Goal: Task Accomplishment & Management: Manage account settings

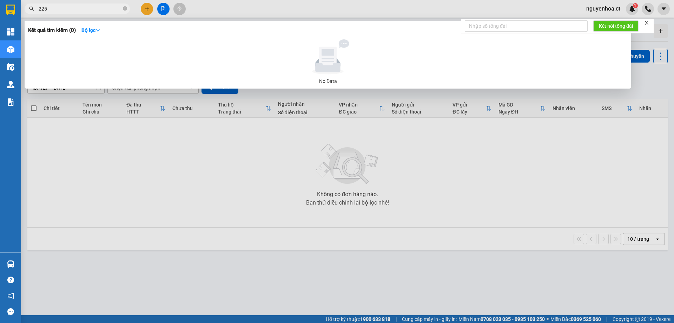
type input "2255"
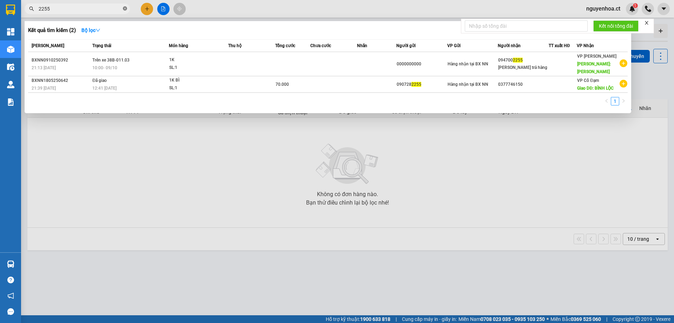
click at [125, 7] on icon "close-circle" at bounding box center [125, 8] width 4 height 4
type input "5332"
click at [124, 8] on icon "close-circle" at bounding box center [125, 8] width 4 height 4
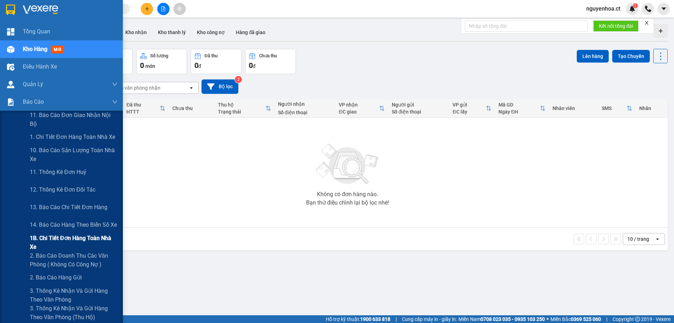
click at [39, 238] on span "1B. Chi tiết đơn hàng toàn nhà xe" at bounding box center [74, 243] width 88 height 18
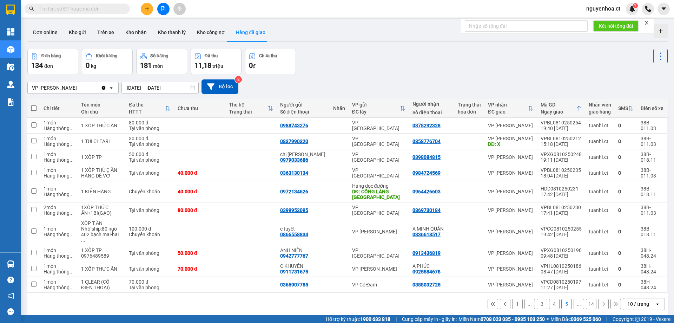
scroll to position [32, 0]
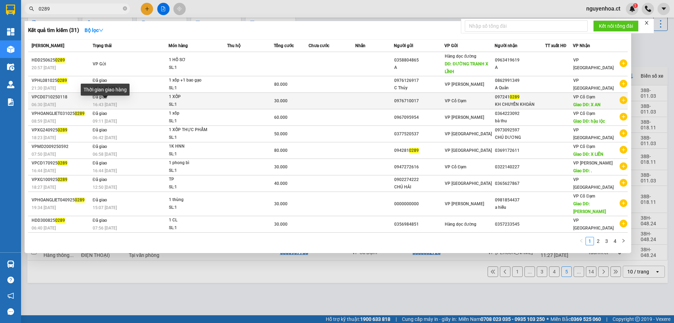
type input "0289"
click at [115, 104] on span "16:43 - 08/10" at bounding box center [105, 104] width 24 height 5
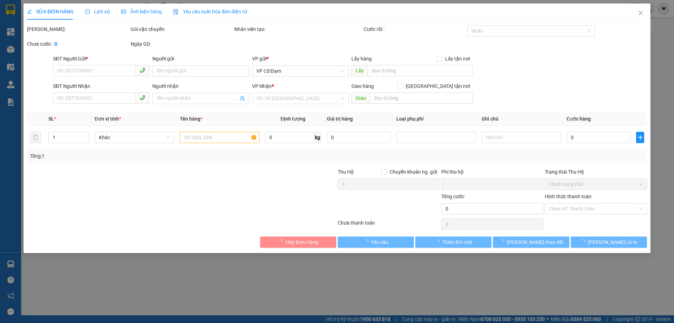
type input "0976710017"
type input "0972410289"
type input "KH CHUYỂN KHOẢN"
type input "X AN"
type input "0"
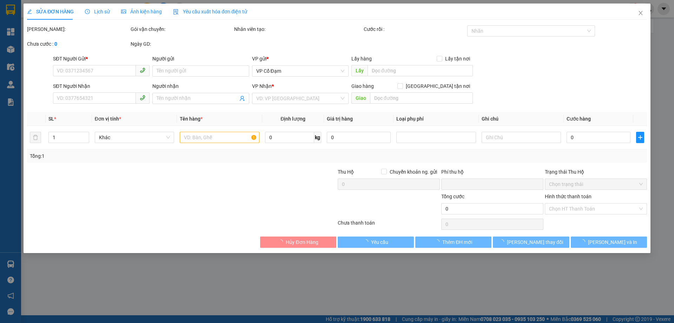
type input "30.000"
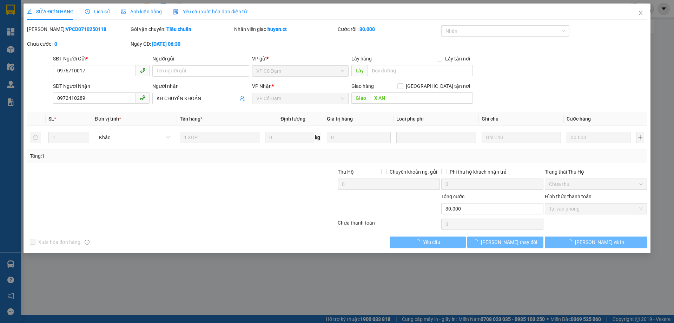
click at [104, 12] on span "Lịch sử" at bounding box center [97, 12] width 25 height 6
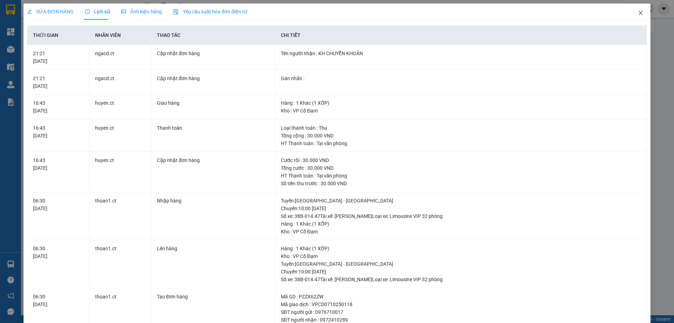
click at [638, 12] on icon "close" at bounding box center [641, 13] width 6 height 6
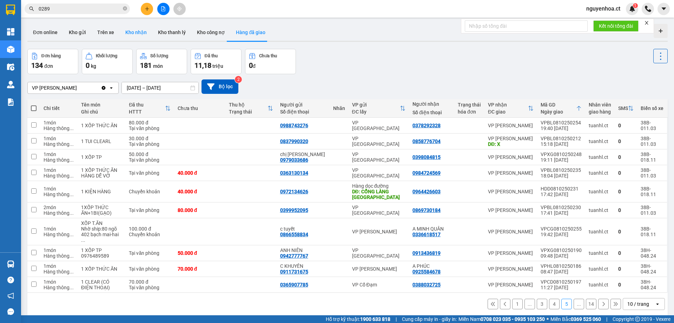
click at [139, 36] on button "Kho nhận" at bounding box center [136, 32] width 33 height 17
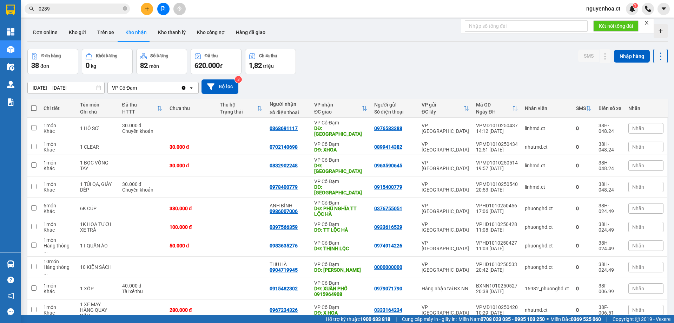
click at [184, 87] on icon "Clear value" at bounding box center [184, 88] width 4 height 4
click at [58, 87] on input "09/10/2025 – 11/10/2025" at bounding box center [66, 87] width 77 height 11
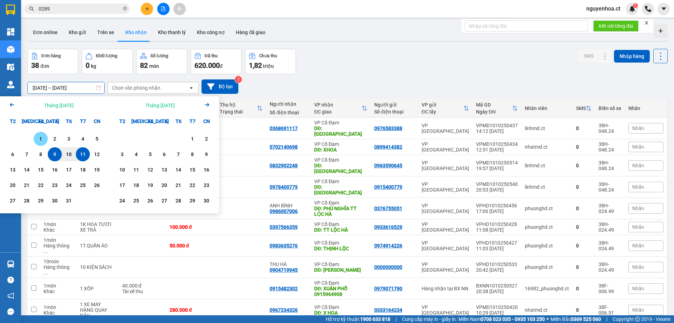
click at [43, 136] on div "1" at bounding box center [41, 139] width 10 height 8
click at [84, 154] on div "11" at bounding box center [83, 154] width 10 height 8
type input "[DATE] – [DATE]"
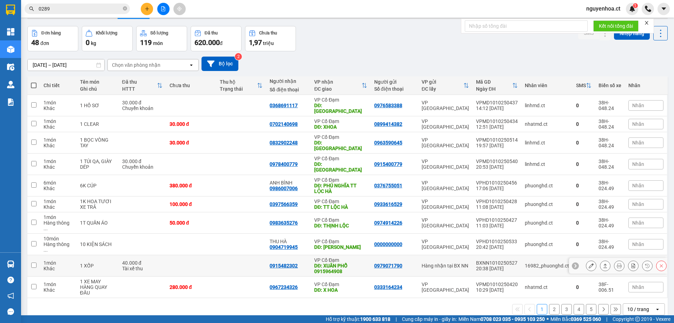
scroll to position [32, 0]
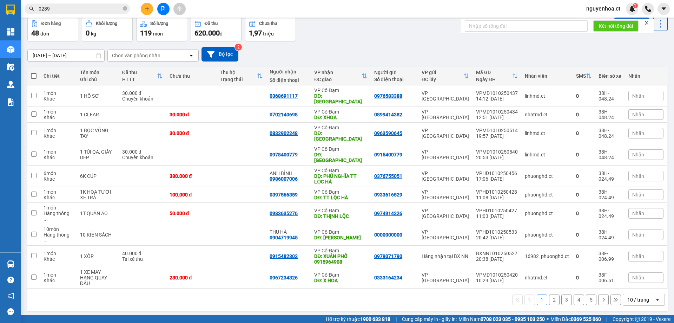
click at [611, 294] on button at bounding box center [616, 299] width 11 height 11
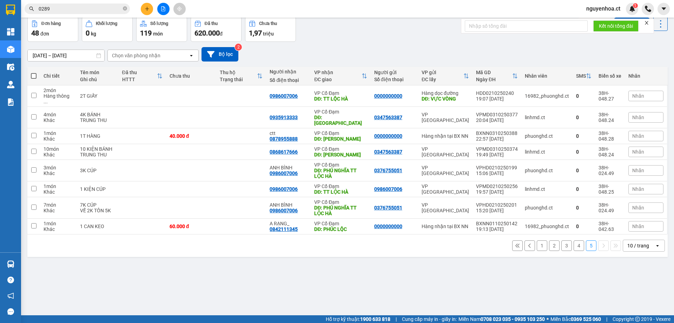
click at [97, 3] on div "Kết quả tìm kiếm ( 31 ) Bộ lọc Mã ĐH Trạng thái Món hàng Thu hộ Tổng cước Chưa …" at bounding box center [68, 9] width 137 height 12
click at [124, 8] on icon "close-circle" at bounding box center [125, 8] width 4 height 4
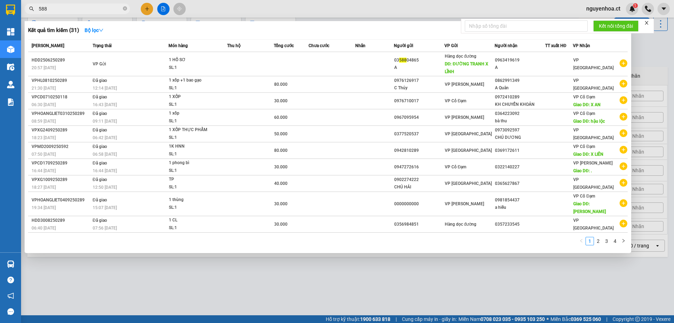
type input "5888"
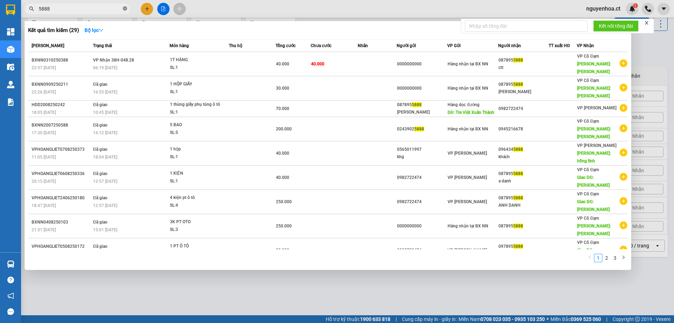
click at [126, 6] on span at bounding box center [125, 9] width 4 height 7
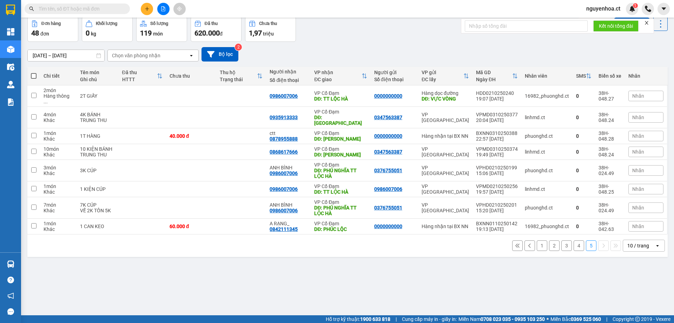
click at [574, 240] on button "4" at bounding box center [579, 245] width 11 height 11
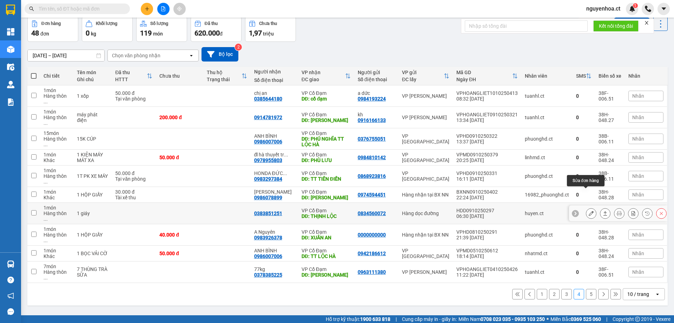
click at [589, 211] on icon at bounding box center [591, 213] width 5 height 5
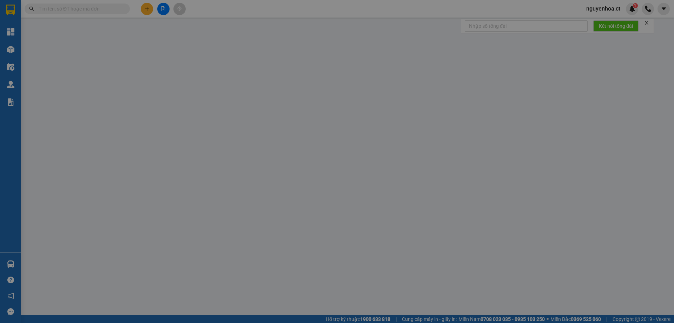
type input "0834560072"
type input "0383851251"
type input "THỊNH LỘC"
type input "0"
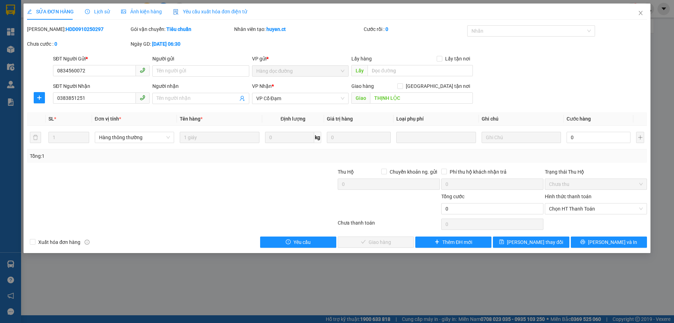
click at [102, 15] on div "Lịch sử" at bounding box center [97, 12] width 25 height 8
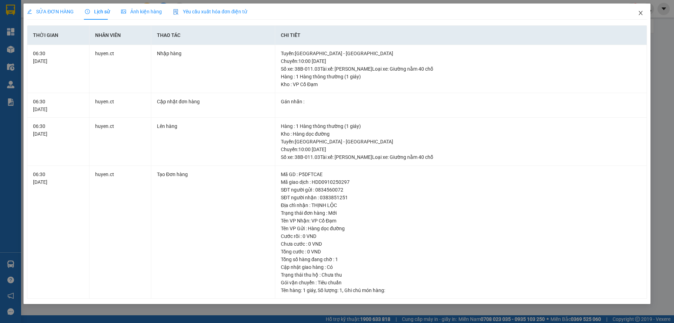
click at [642, 10] on span "Close" at bounding box center [641, 14] width 20 height 20
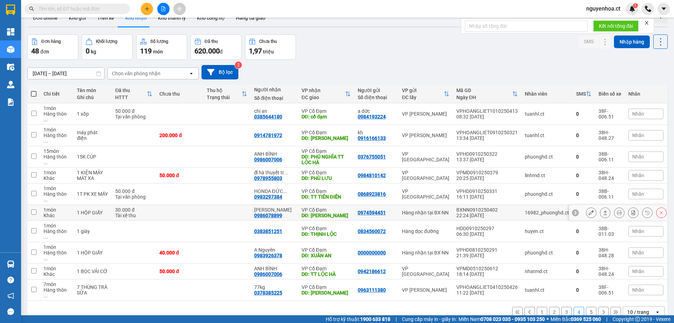
scroll to position [32, 0]
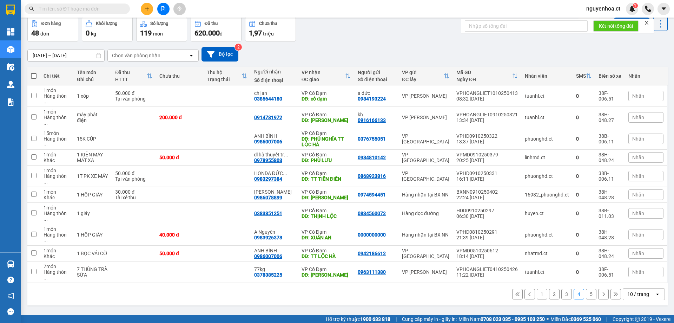
click at [587, 289] on button "5" at bounding box center [591, 294] width 11 height 11
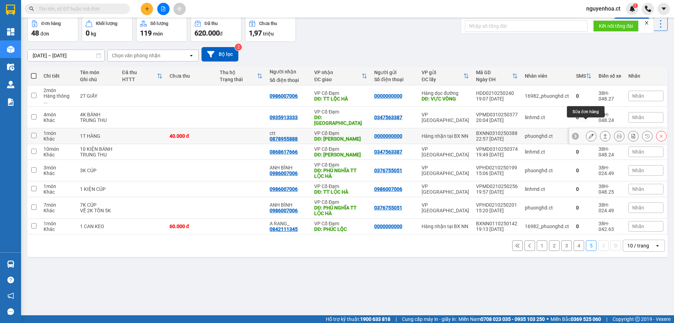
click at [589, 133] on icon at bounding box center [591, 135] width 5 height 5
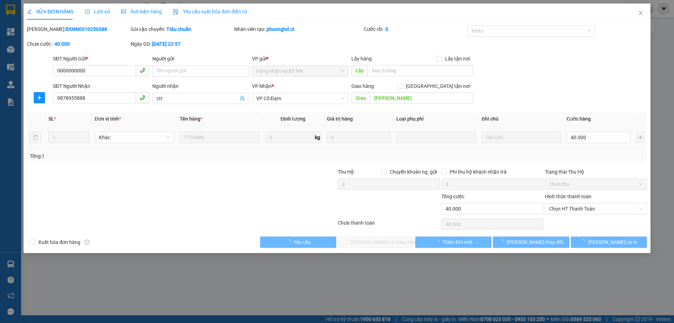
type input "0000000000"
type input "0878955888"
type input "ctt"
type input "[PERSON_NAME]"
type input "0"
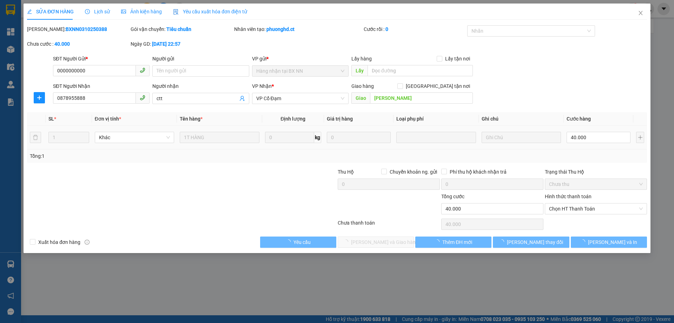
type input "40.000"
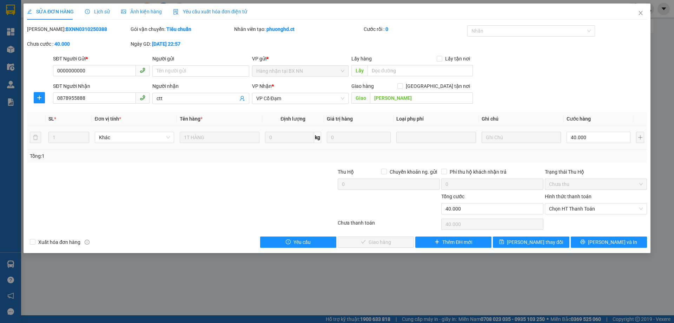
click at [104, 13] on span "Lịch sử" at bounding box center [97, 12] width 25 height 6
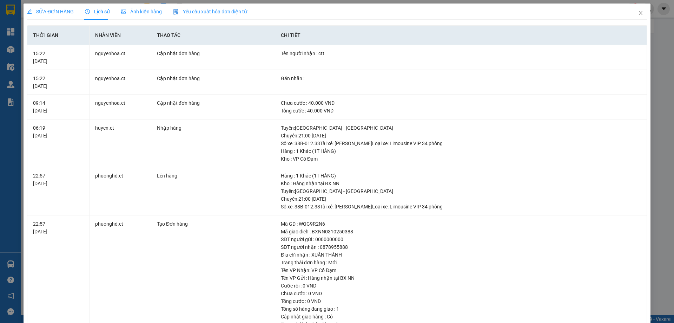
click at [49, 8] on div "SỬA ĐƠN HÀNG" at bounding box center [50, 12] width 47 height 16
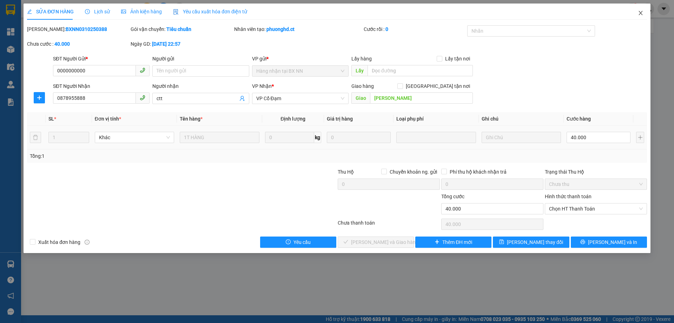
click at [639, 14] on icon "close" at bounding box center [641, 13] width 6 height 6
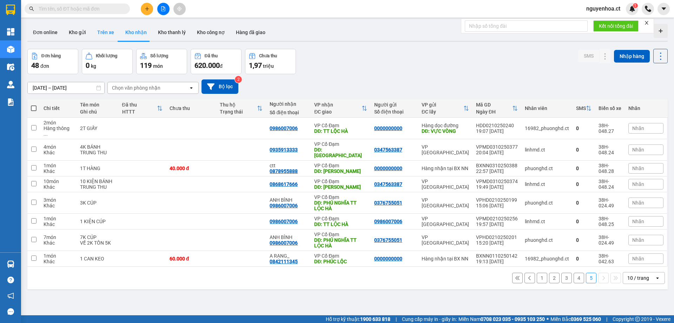
click at [105, 31] on button "Trên xe" at bounding box center [106, 32] width 28 height 17
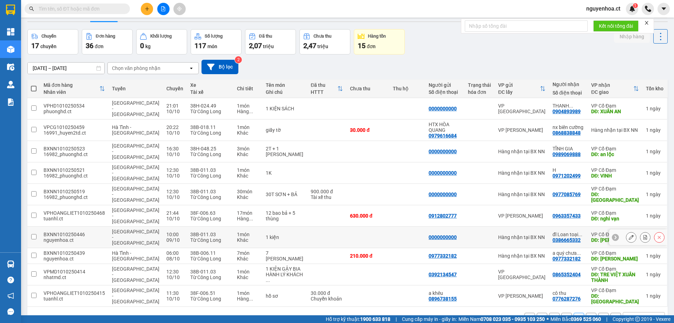
scroll to position [32, 0]
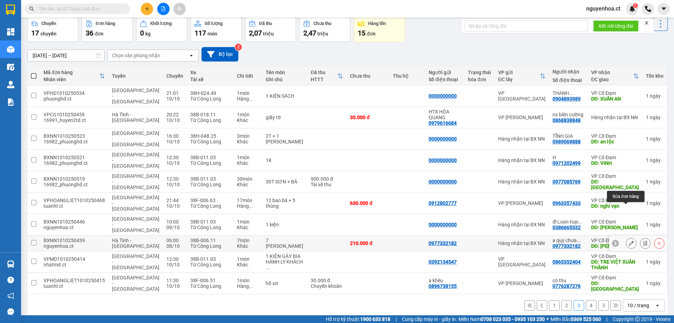
click at [629, 241] on icon at bounding box center [631, 243] width 5 height 5
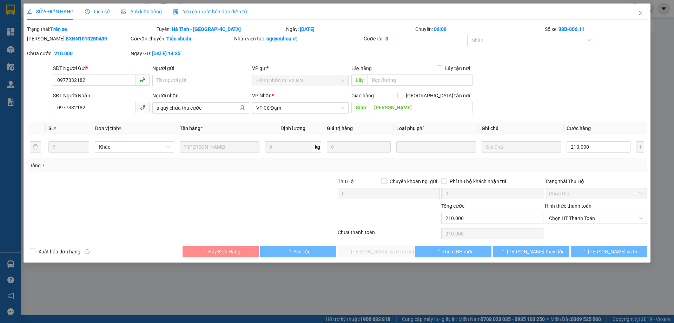
type input "0977332182"
type input "a quý chưa thu cước"
type input "Xuân Thành"
type input "0"
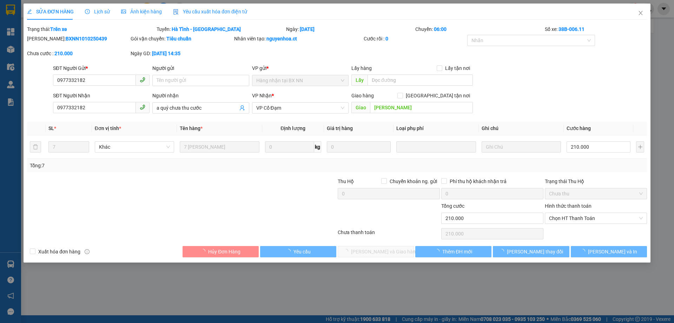
type input "210.000"
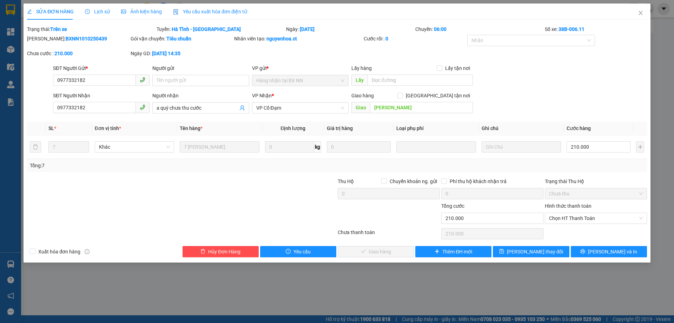
click at [97, 11] on span "Lịch sử" at bounding box center [97, 12] width 25 height 6
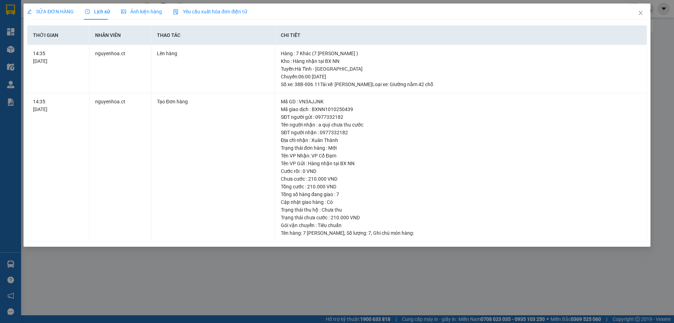
click at [51, 9] on span "SỬA ĐƠN HÀNG" at bounding box center [50, 12] width 47 height 6
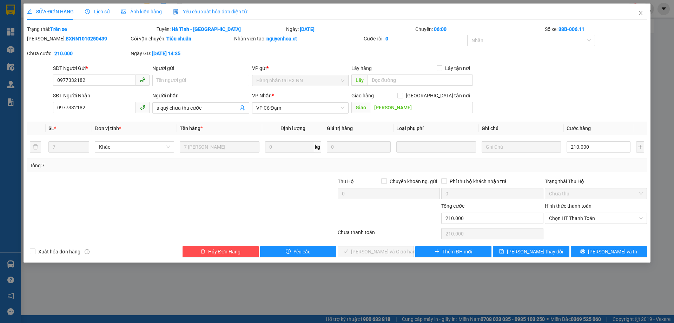
click at [98, 7] on div "Lịch sử" at bounding box center [97, 12] width 25 height 16
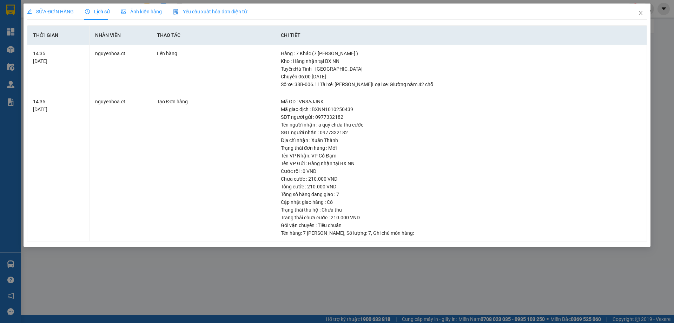
click at [67, 6] on div "SỬA ĐƠN HÀNG" at bounding box center [50, 12] width 47 height 16
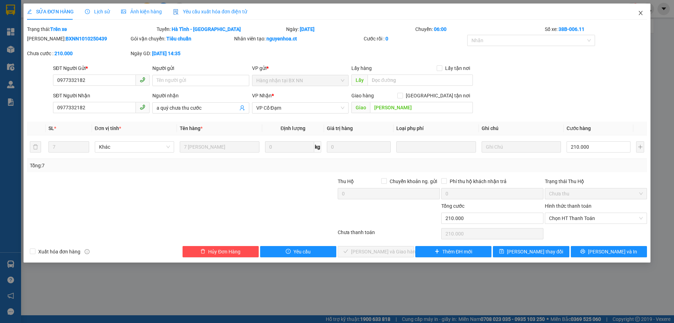
click at [640, 13] on icon "close" at bounding box center [641, 13] width 6 height 6
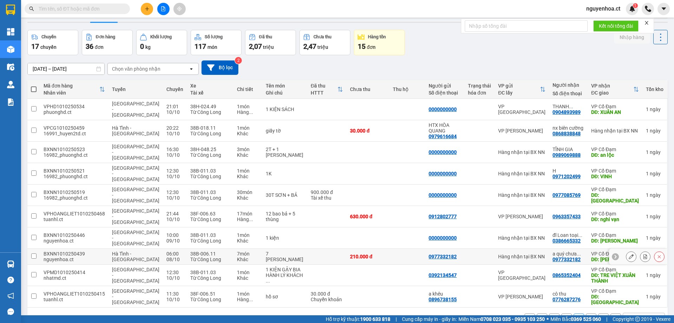
scroll to position [32, 0]
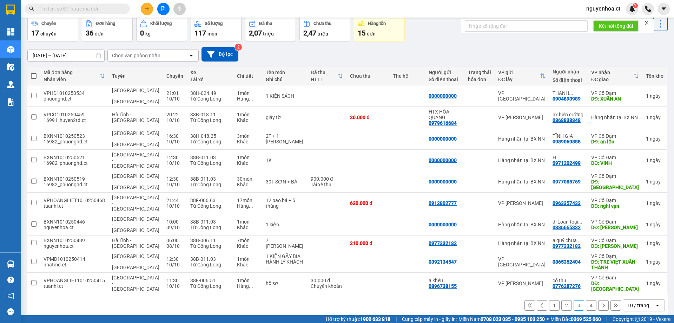
click at [586, 300] on button "4" at bounding box center [591, 305] width 11 height 11
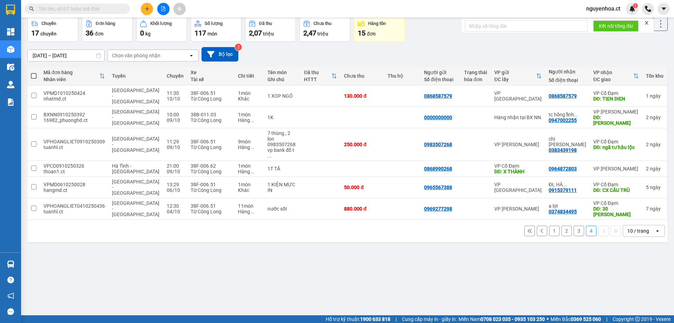
scroll to position [0, 0]
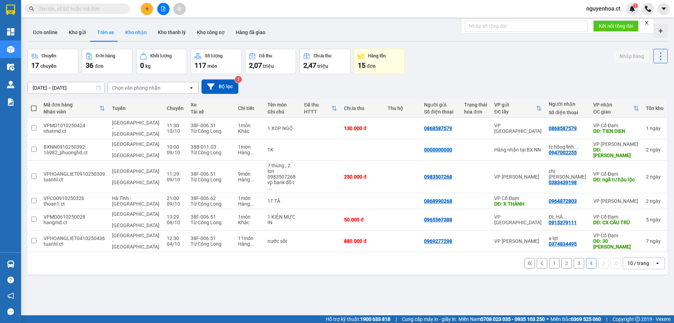
click at [146, 30] on button "Kho nhận" at bounding box center [136, 32] width 33 height 17
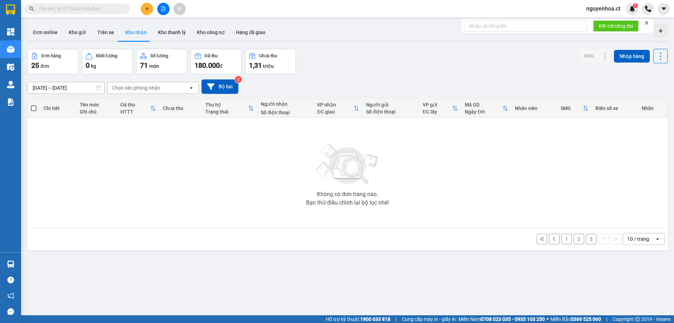
click at [587, 238] on button "3" at bounding box center [591, 239] width 11 height 11
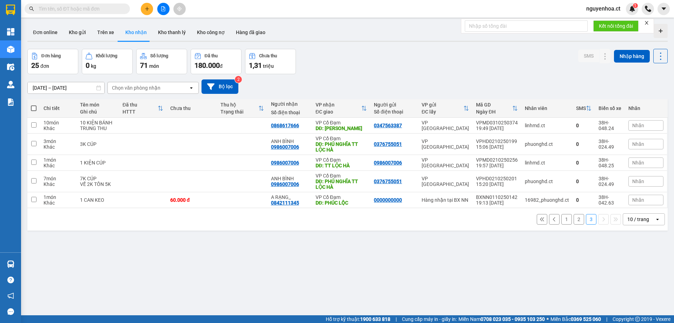
click at [574, 217] on button "2" at bounding box center [579, 219] width 11 height 11
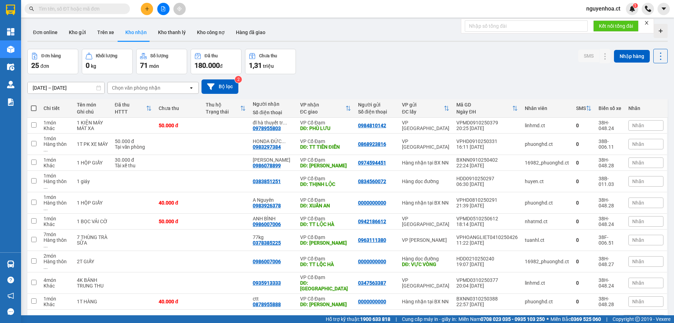
click at [587, 315] on button "3" at bounding box center [591, 320] width 11 height 11
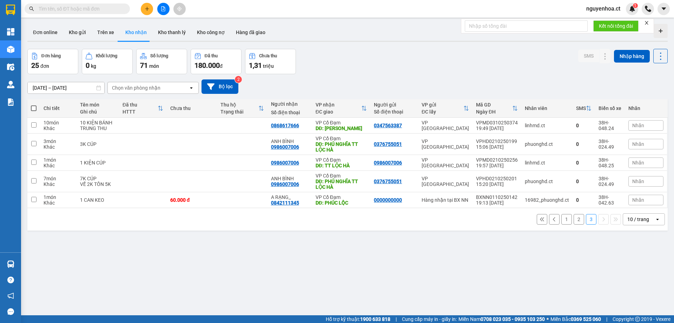
click at [562, 220] on button "1" at bounding box center [567, 219] width 11 height 11
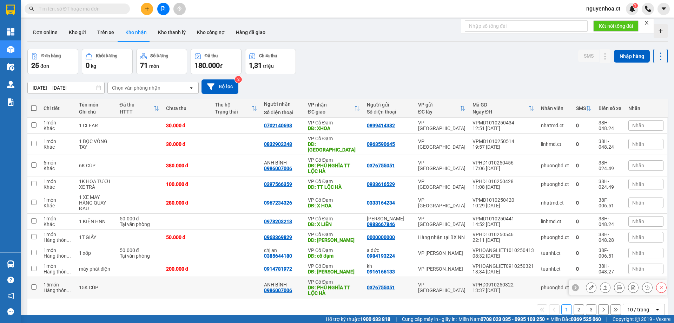
scroll to position [32, 0]
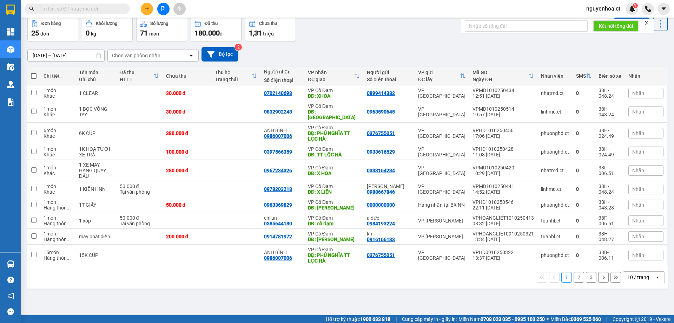
click at [598, 272] on button at bounding box center [603, 277] width 11 height 11
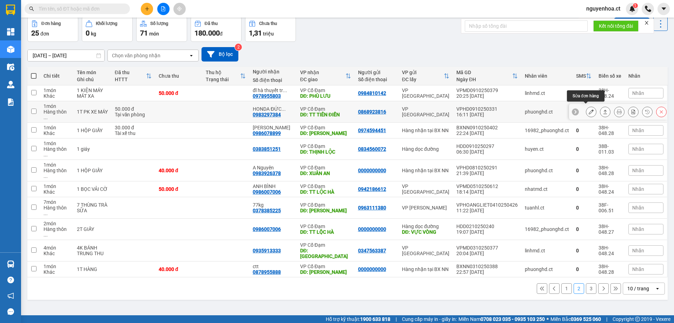
click at [589, 110] on icon at bounding box center [591, 111] width 5 height 5
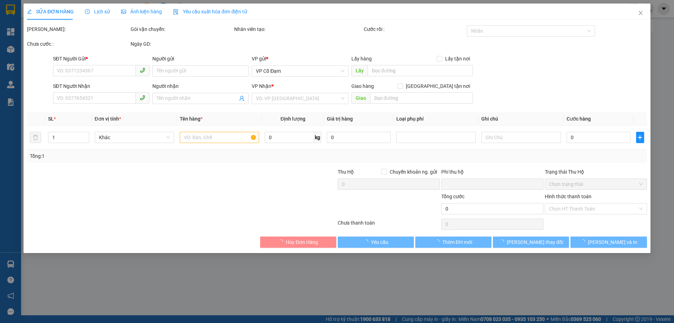
type input "0868923816"
type input "0983297384"
type input "HONDA ĐỨC ÂN 3 - GỬI 824 TRẢ (ĐẠI PX)"
type input "TT TIÊN ĐIỀN"
type input "0"
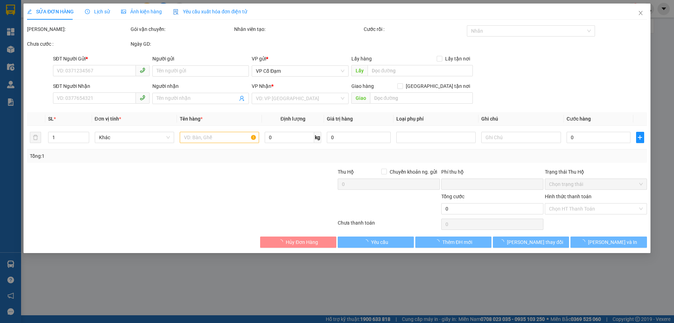
type input "50.000"
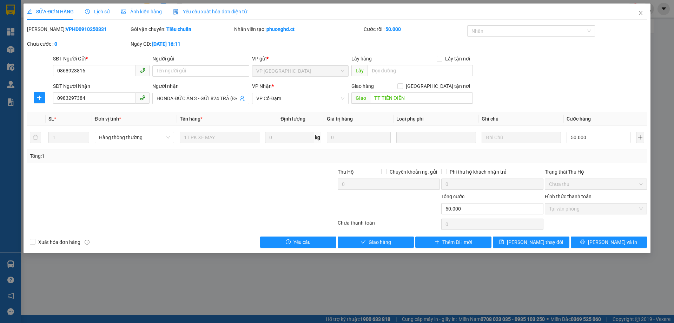
click at [97, 10] on span "Lịch sử" at bounding box center [97, 12] width 25 height 6
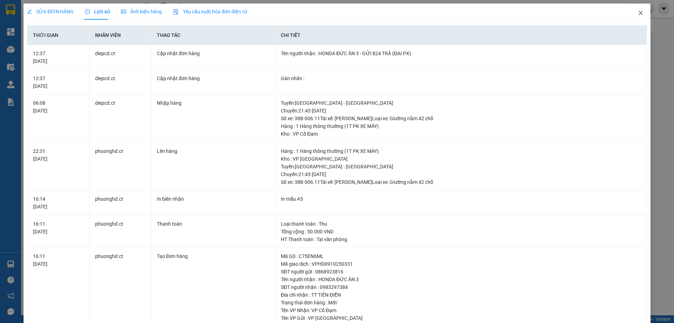
click at [639, 12] on icon "close" at bounding box center [641, 13] width 4 height 4
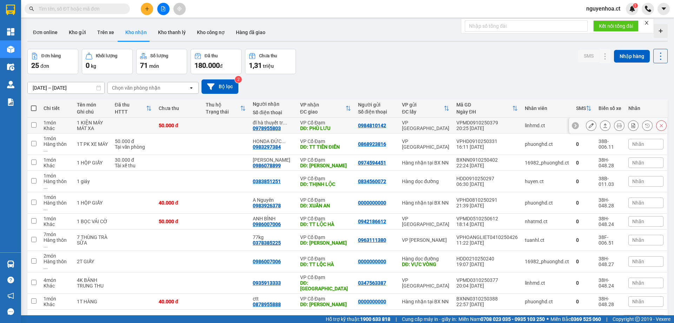
click at [589, 124] on icon at bounding box center [591, 125] width 5 height 5
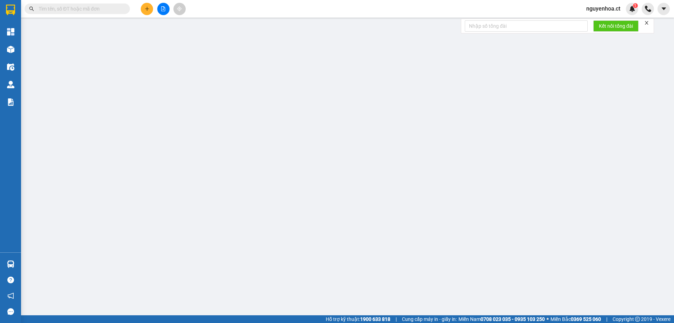
type input "0984810142"
type input "0978955803"
type input "đl hà thuyết trả hàng"
type input "PHÙ LƯU"
type input "0"
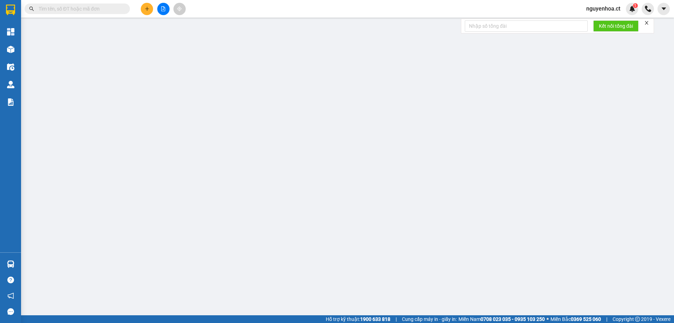
type input "50.000"
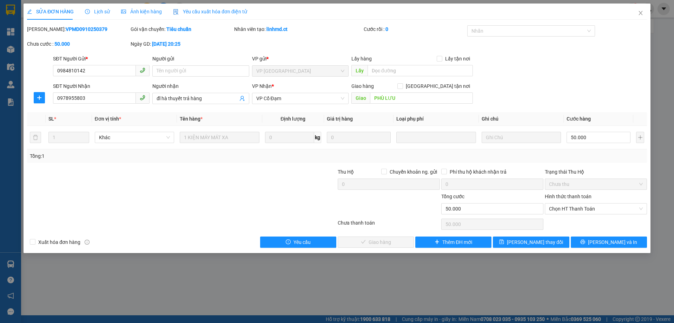
click at [98, 12] on span "Lịch sử" at bounding box center [97, 12] width 25 height 6
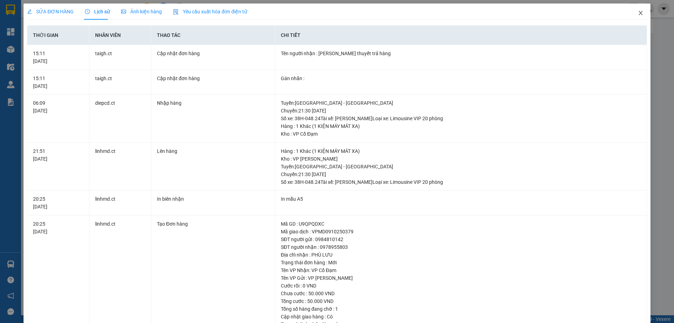
click at [635, 10] on span "Close" at bounding box center [641, 14] width 20 height 20
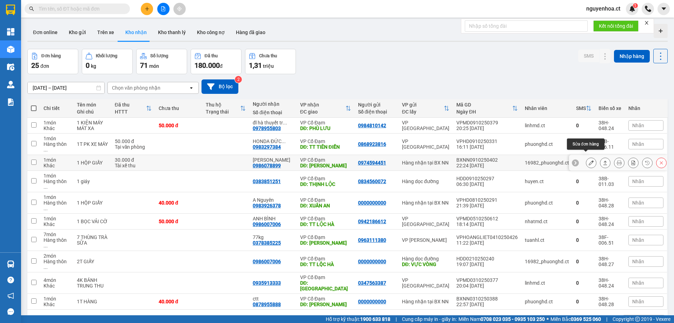
click at [589, 160] on icon at bounding box center [591, 162] width 5 height 5
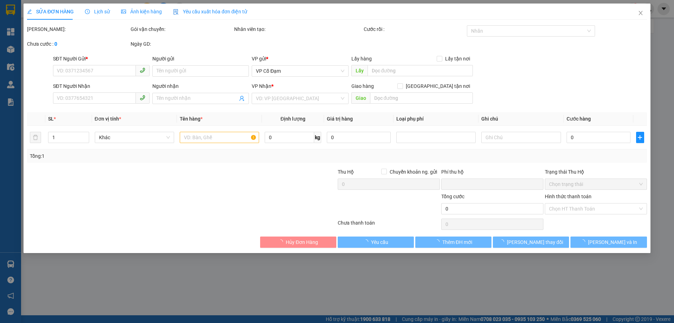
type input "0974594451"
type input "0986078899"
type input "[PERSON_NAME]"
type input "CƯƠNG GIÁN"
type input "0"
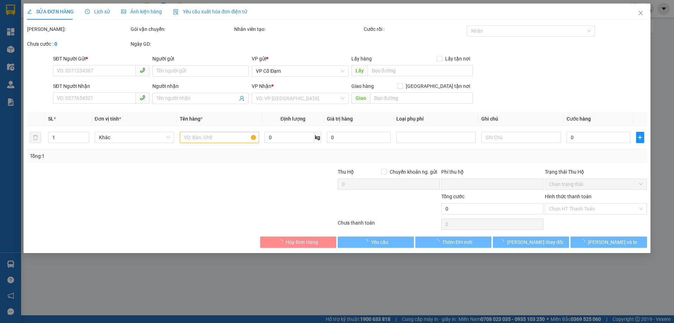
type input "30.000"
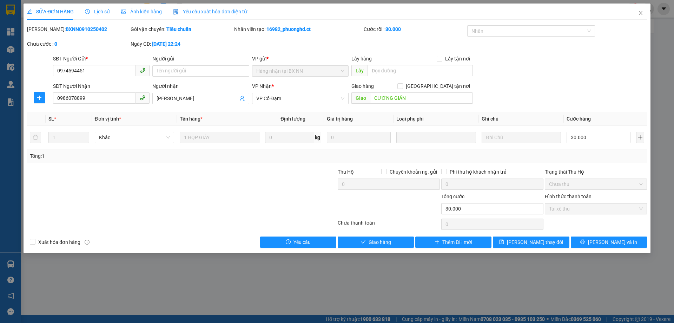
click at [107, 10] on span "Lịch sử" at bounding box center [97, 12] width 25 height 6
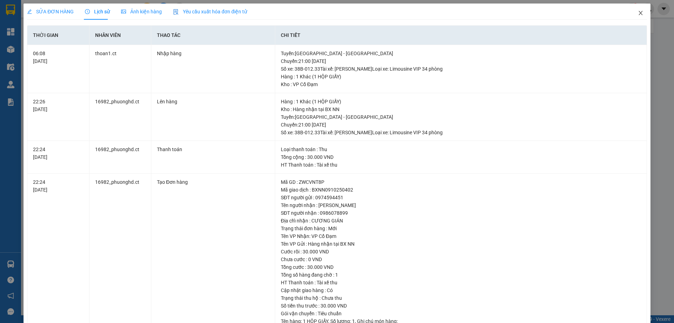
click at [638, 12] on icon "close" at bounding box center [641, 13] width 6 height 6
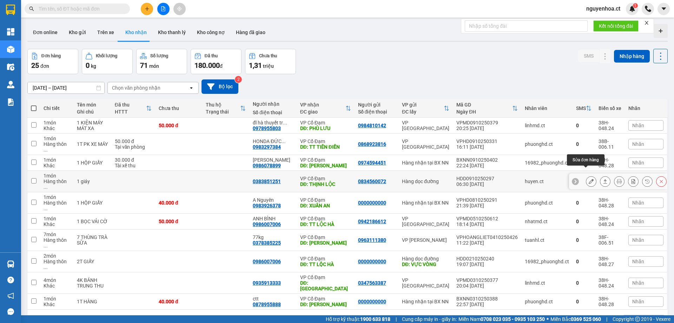
click at [589, 179] on icon at bounding box center [591, 181] width 5 height 5
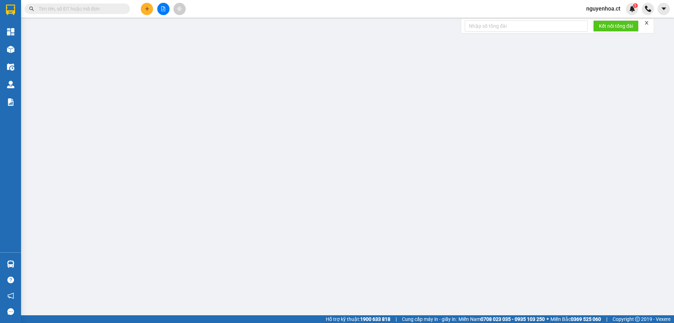
type input "0834560072"
type input "0383851251"
type input "THỊNH LỘC"
type input "0"
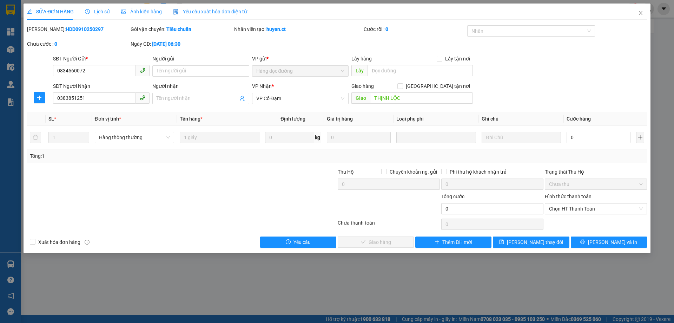
click at [96, 12] on span "Lịch sử" at bounding box center [97, 12] width 25 height 6
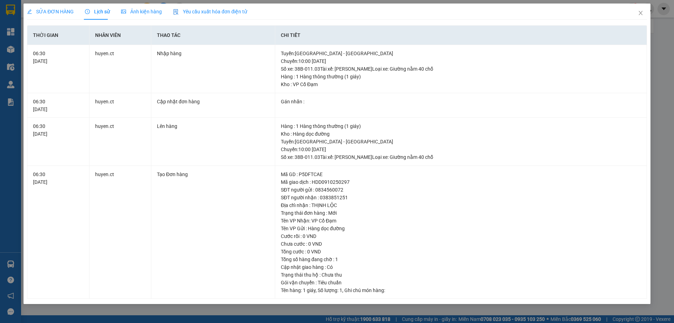
click at [48, 10] on span "SỬA ĐƠN HÀNG" at bounding box center [50, 12] width 47 height 6
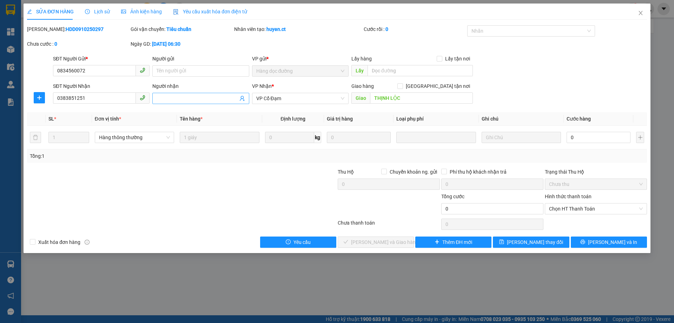
click at [185, 93] on span at bounding box center [200, 98] width 97 height 11
type input "ctt"
click at [532, 241] on span "[PERSON_NAME] thay đổi" at bounding box center [535, 242] width 56 height 8
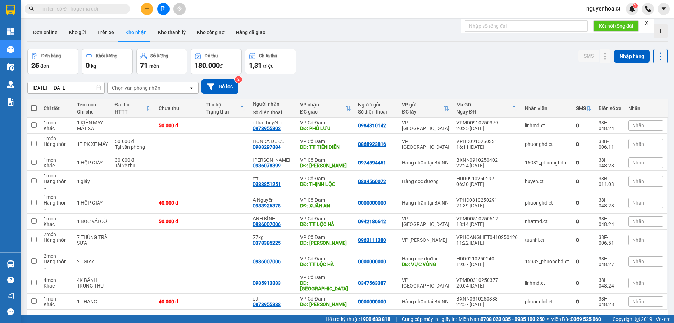
click at [587, 315] on button "3" at bounding box center [591, 320] width 11 height 11
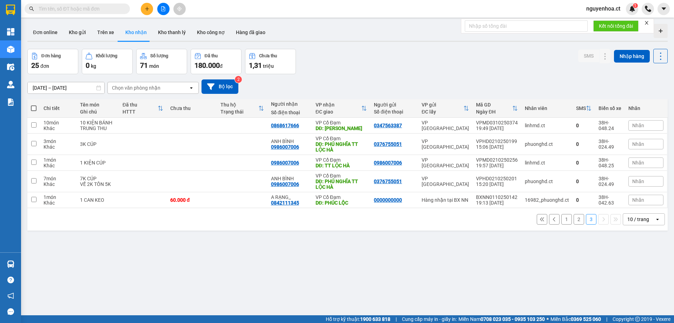
click at [574, 219] on button "2" at bounding box center [579, 219] width 11 height 11
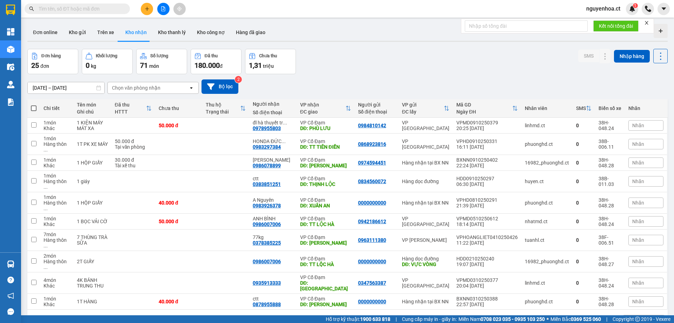
click at [562, 315] on button "1" at bounding box center [567, 320] width 11 height 11
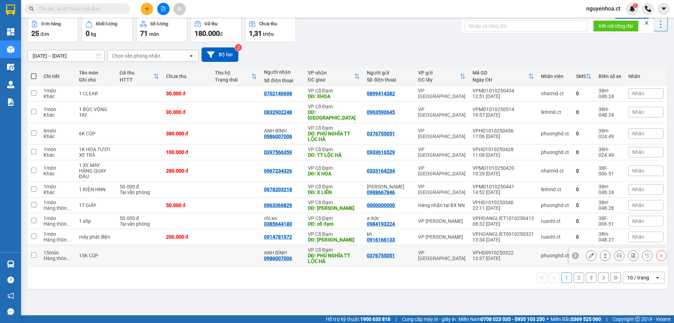
scroll to position [32, 0]
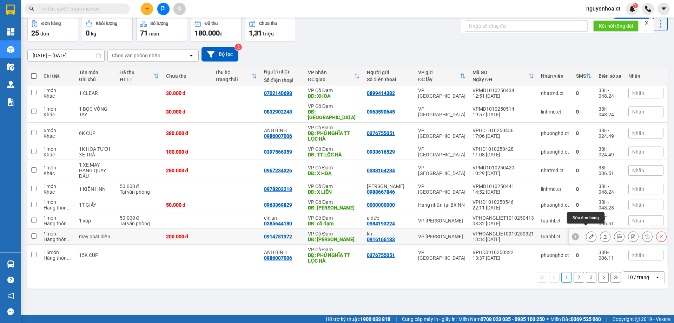
click at [589, 234] on icon at bounding box center [591, 236] width 5 height 5
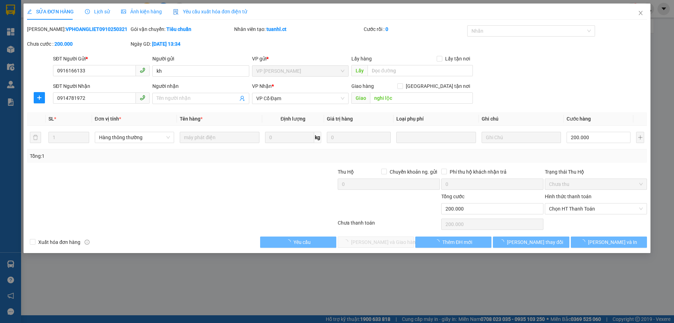
type input "0916166133"
type input "kh"
type input "0914781972"
type input "nghi lộc"
type input "0"
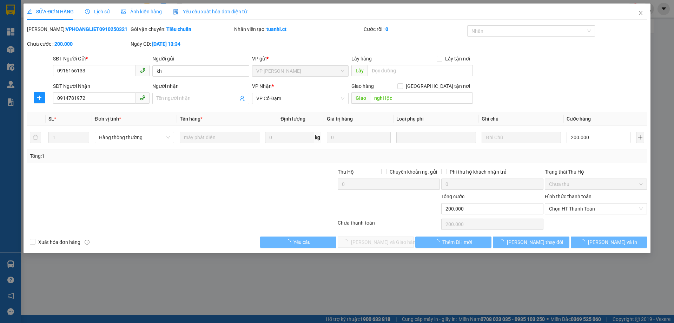
type input "200.000"
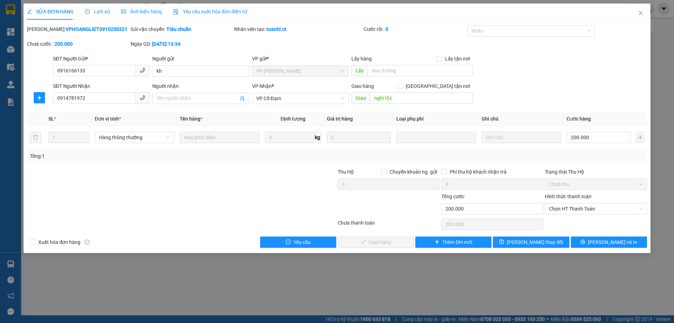
click at [97, 16] on div "Lịch sử" at bounding box center [97, 12] width 25 height 16
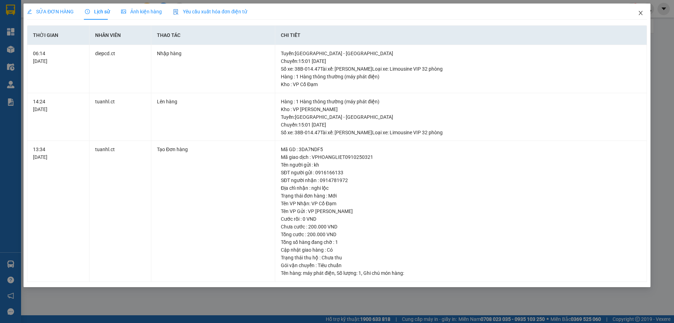
click at [642, 14] on icon "close" at bounding box center [641, 13] width 4 height 4
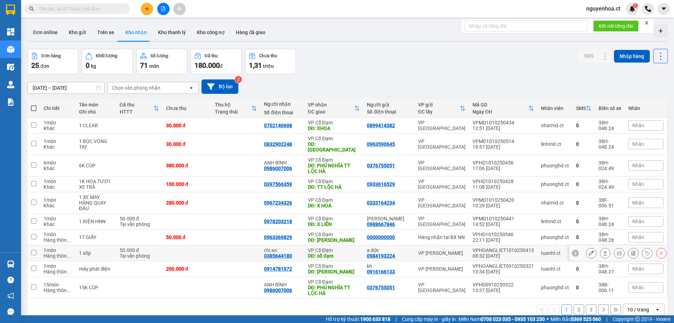
click at [592, 248] on div at bounding box center [626, 253] width 81 height 11
click at [589, 250] on icon at bounding box center [591, 252] width 5 height 5
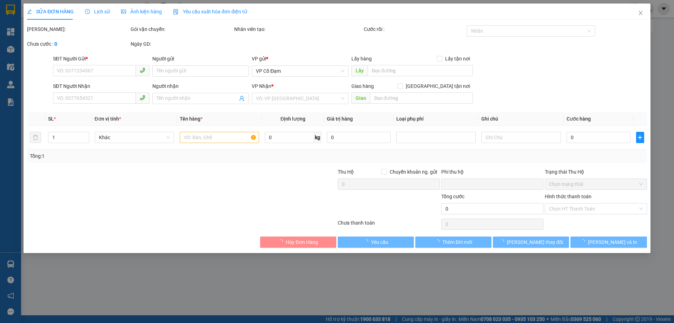
type input "0984193224"
type input "a dức"
type input "0385644180"
type input "chị an"
type input "cổ đạm"
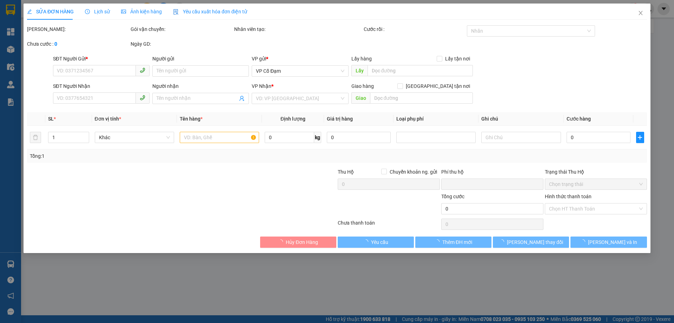
type input "0"
type input "50.000"
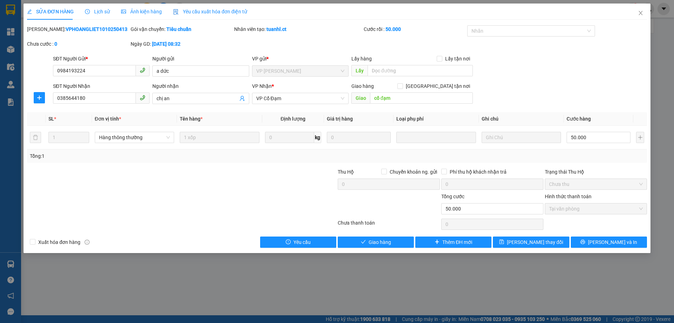
click at [103, 8] on div "Lịch sử" at bounding box center [97, 12] width 25 height 16
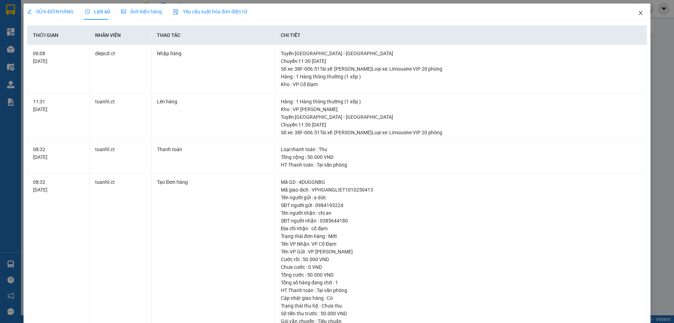
click at [639, 13] on icon "close" at bounding box center [641, 13] width 6 height 6
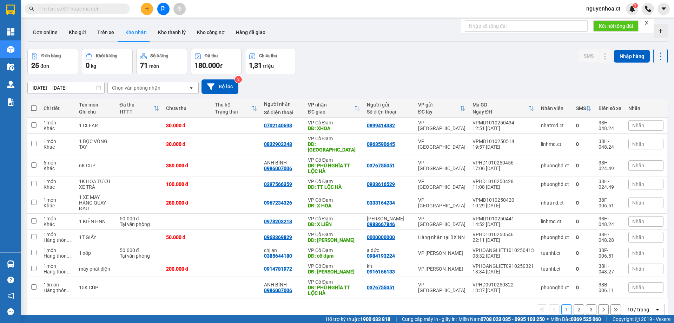
click at [110, 9] on input "text" at bounding box center [80, 9] width 83 height 8
click at [99, 9] on input "text" at bounding box center [80, 9] width 83 height 8
click at [112, 10] on input "text" at bounding box center [80, 9] width 83 height 8
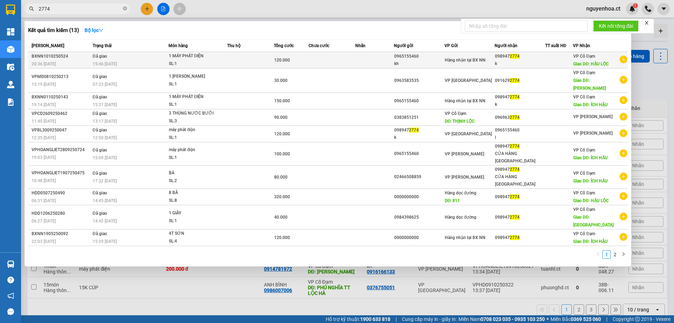
type input "2774"
click at [110, 53] on td "Đã giao 15:46 - 11/10" at bounding box center [130, 60] width 78 height 17
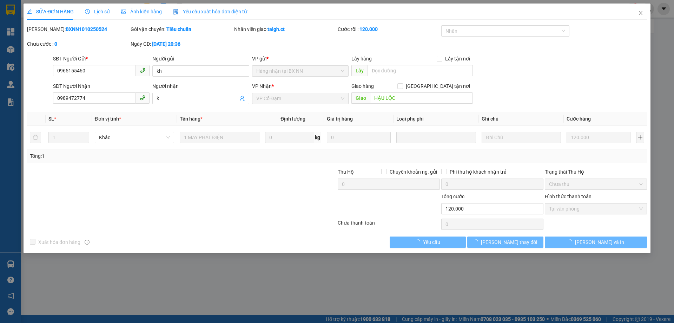
click at [101, 9] on span "Lịch sử" at bounding box center [97, 12] width 25 height 6
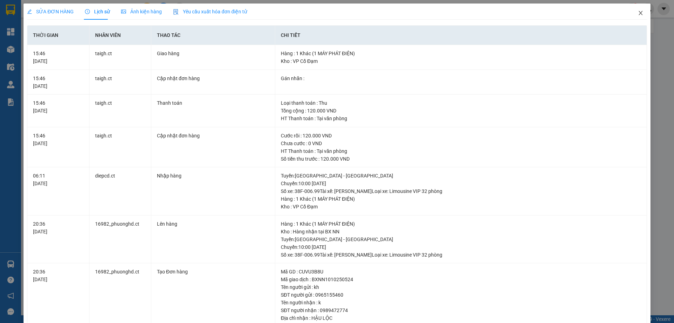
click at [639, 14] on icon "close" at bounding box center [641, 13] width 4 height 4
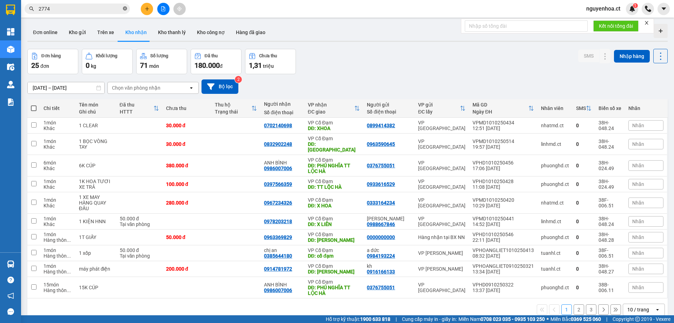
click at [126, 9] on icon "close-circle" at bounding box center [125, 8] width 4 height 4
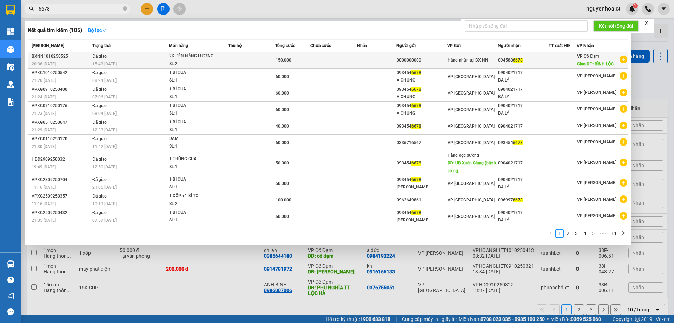
type input "6678"
click at [93, 59] on td "Đã giao 15:43 - 11/10" at bounding box center [130, 60] width 78 height 17
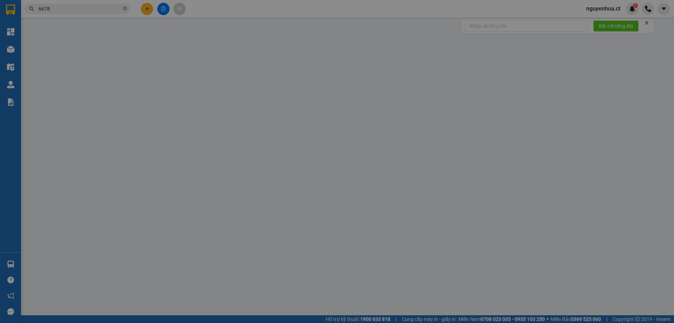
type input "0000000000"
type input "0945886678"
type input "BÌNH LỘC"
type input "0"
type input "150.000"
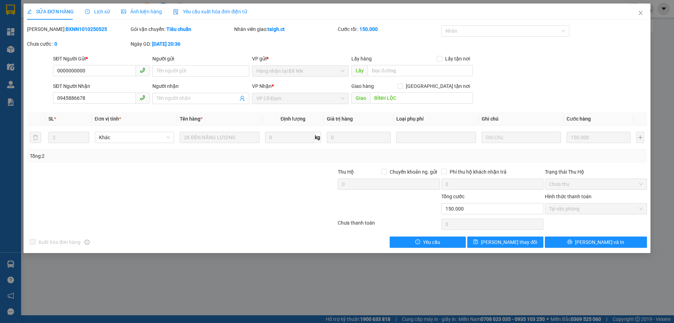
click at [91, 13] on span "Lịch sử" at bounding box center [97, 12] width 25 height 6
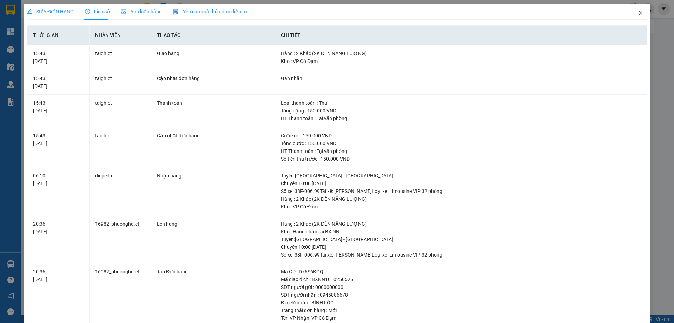
click at [638, 13] on icon "close" at bounding box center [641, 13] width 6 height 6
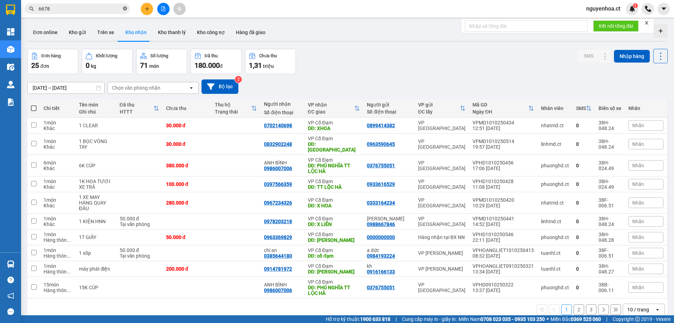
click at [126, 8] on icon "close-circle" at bounding box center [125, 8] width 4 height 4
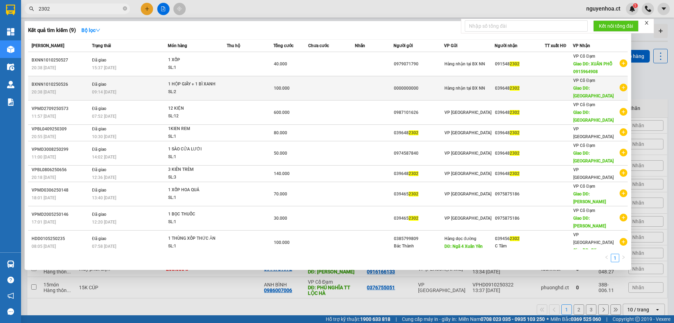
type input "2302"
click at [97, 90] on span "09:14 - 11/10" at bounding box center [104, 92] width 24 height 5
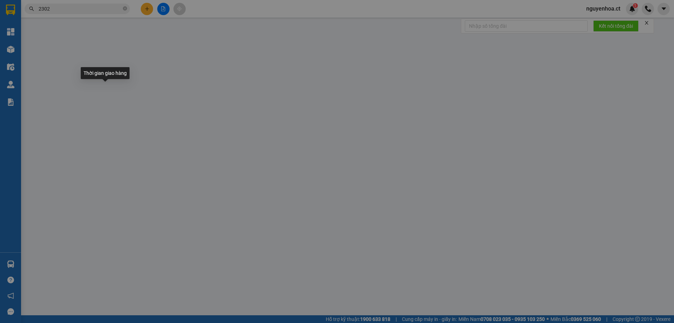
type input "0000000000"
type input "0396482302"
type input "BÌNH LỘC"
type input "0"
type input "100.000"
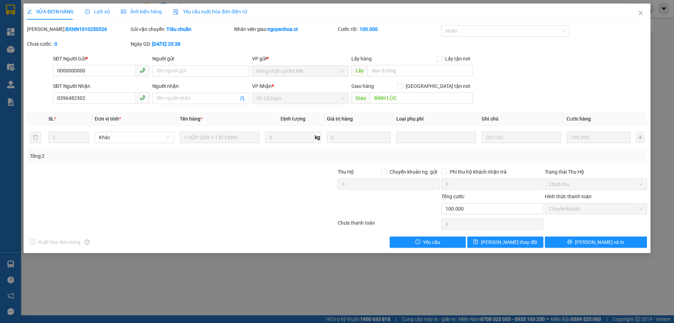
click at [100, 12] on span "Lịch sử" at bounding box center [97, 12] width 25 height 6
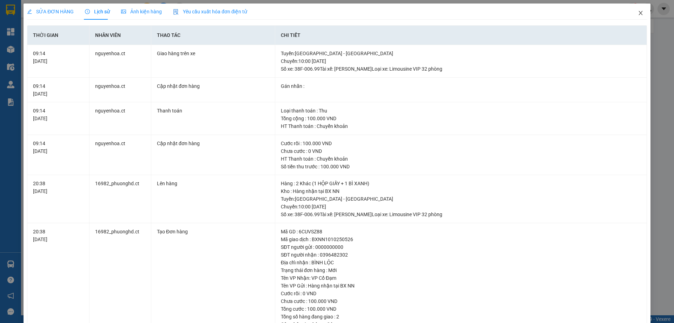
click at [638, 12] on icon "close" at bounding box center [641, 13] width 6 height 6
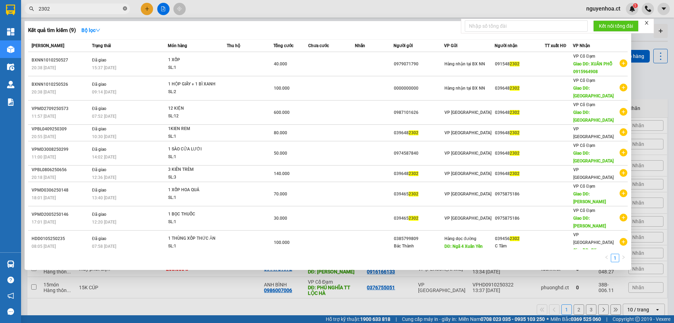
click at [125, 9] on icon "close-circle" at bounding box center [125, 8] width 4 height 4
type input "4908"
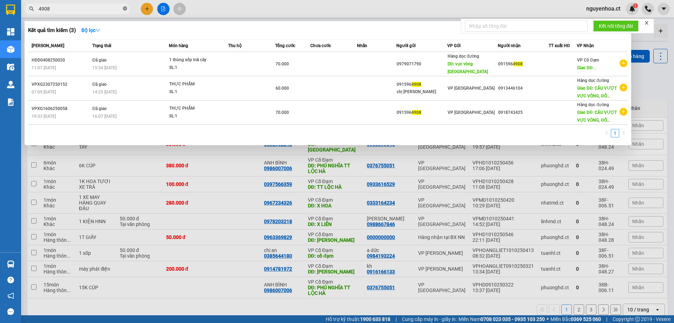
click at [126, 7] on icon "close-circle" at bounding box center [125, 8] width 4 height 4
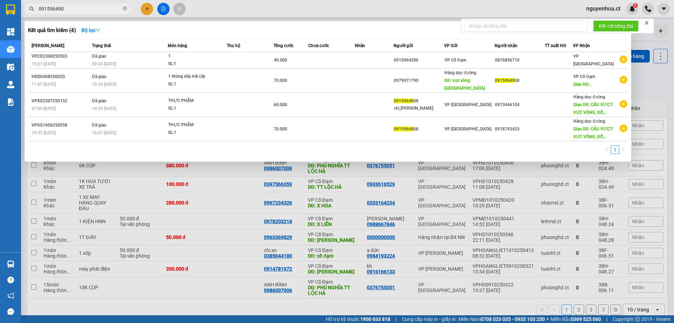
type input "0915964908"
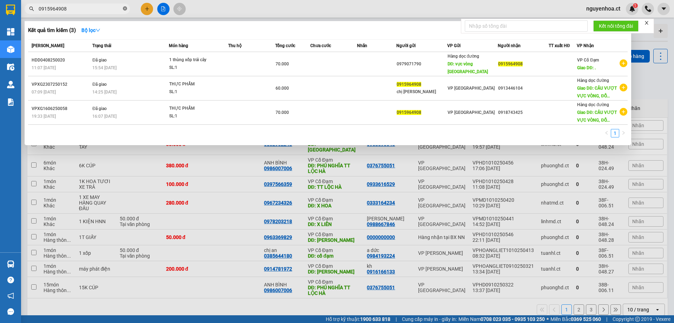
click at [125, 8] on icon "close-circle" at bounding box center [125, 8] width 4 height 4
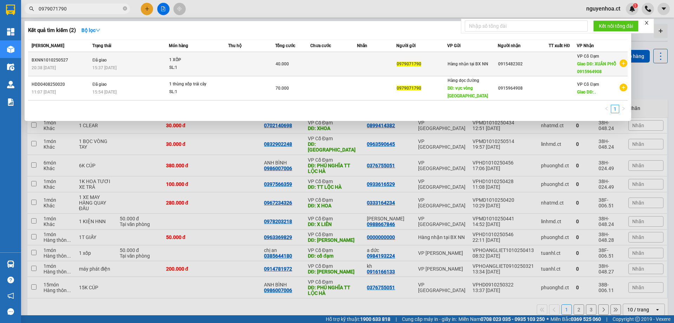
type input "0979071790"
click at [113, 60] on td "Đã giao 15:37 - 11/10" at bounding box center [130, 64] width 78 height 24
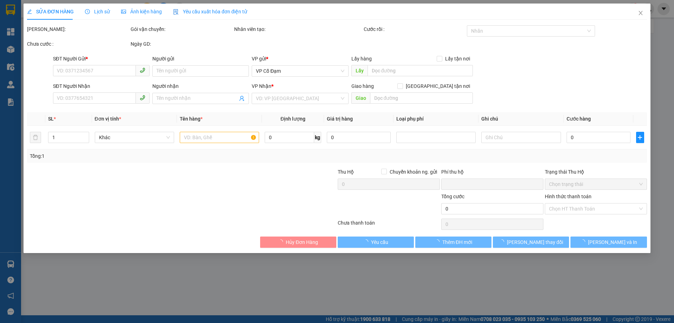
type input "0979071790"
type input "0915482302"
type input "XUÂN PHỔ 0915964908"
type input "0"
type input "40.000"
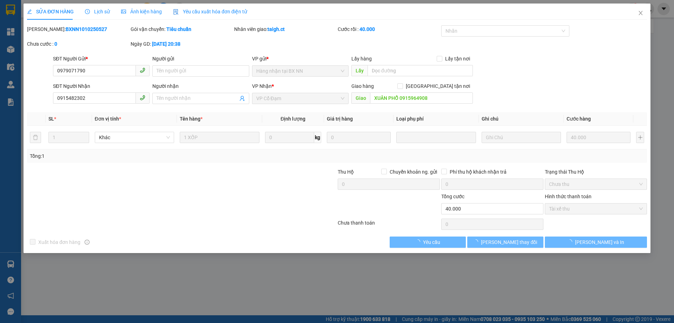
click at [103, 12] on span "Lịch sử" at bounding box center [97, 12] width 25 height 6
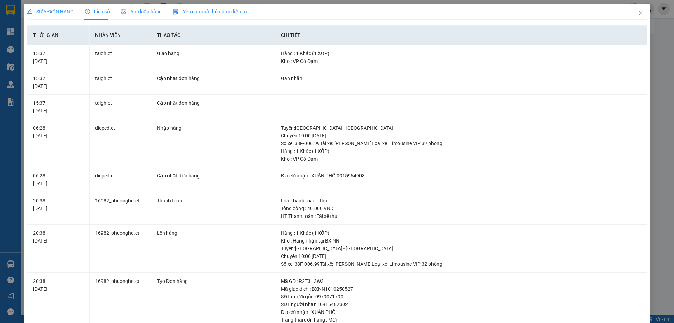
drag, startPoint x: 50, startPoint y: 10, endPoint x: 47, endPoint y: 7, distance: 4.0
click at [49, 9] on span "SỬA ĐƠN HÀNG" at bounding box center [50, 12] width 47 height 6
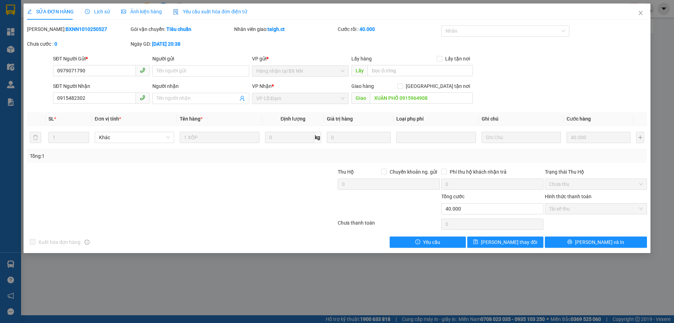
click at [100, 11] on span "Lịch sử" at bounding box center [97, 12] width 25 height 6
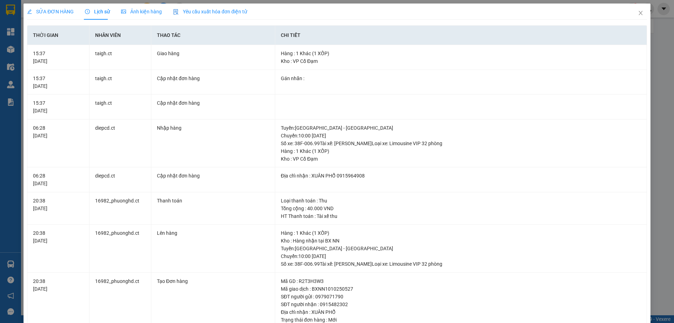
click at [52, 5] on div "SỬA ĐƠN HÀNG" at bounding box center [50, 12] width 47 height 16
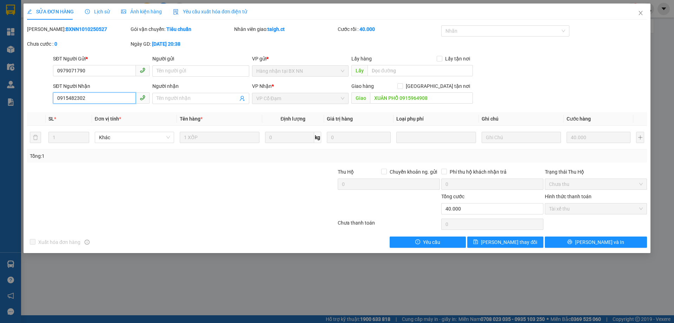
drag, startPoint x: 99, startPoint y: 98, endPoint x: 40, endPoint y: 106, distance: 59.1
click at [40, 106] on div "SĐT Người Nhận 0915482302 0915482302 Người nhận Tên người nhận VP Nhận * VP Cổ …" at bounding box center [337, 94] width 622 height 25
type input "0915964908"
click at [504, 240] on span "[PERSON_NAME] thay đổi" at bounding box center [509, 242] width 56 height 8
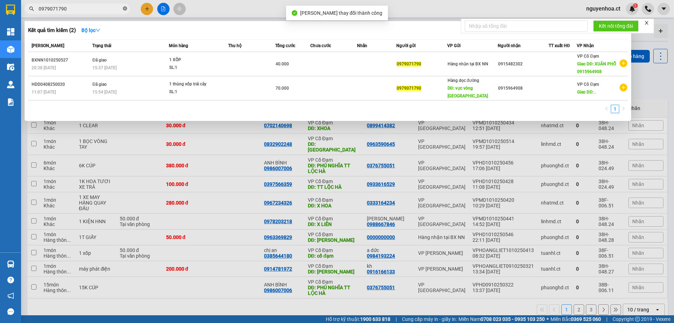
click at [124, 9] on icon "close-circle" at bounding box center [125, 8] width 4 height 4
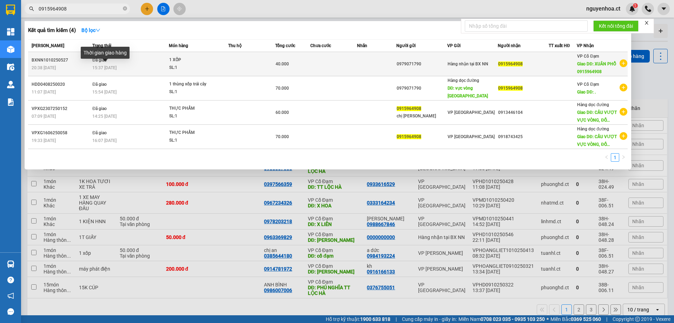
type input "0915964908"
click at [115, 65] on span "15:37 - 11/10" at bounding box center [104, 67] width 24 height 5
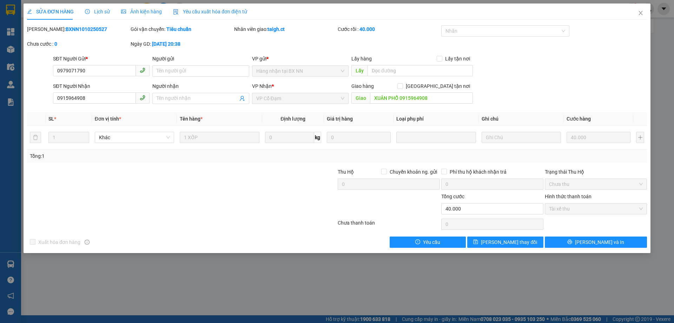
click at [105, 9] on span "Lịch sử" at bounding box center [97, 12] width 25 height 6
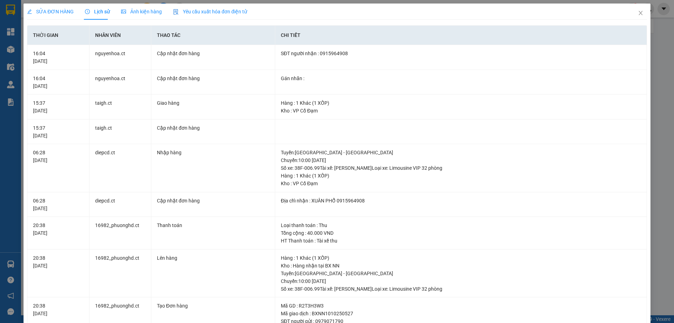
drag, startPoint x: 58, startPoint y: 14, endPoint x: 104, endPoint y: 2, distance: 47.5
click at [58, 14] on span "SỬA ĐƠN HÀNG" at bounding box center [50, 12] width 47 height 6
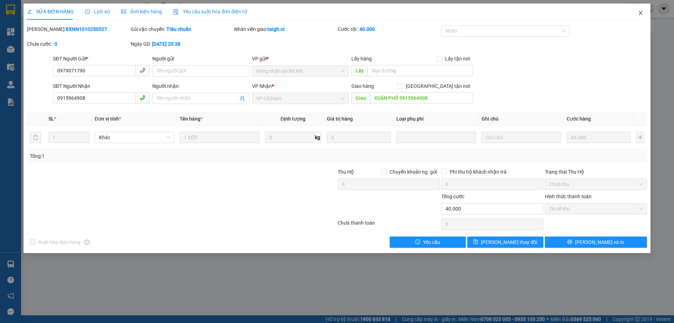
click at [640, 11] on icon "close" at bounding box center [641, 13] width 6 height 6
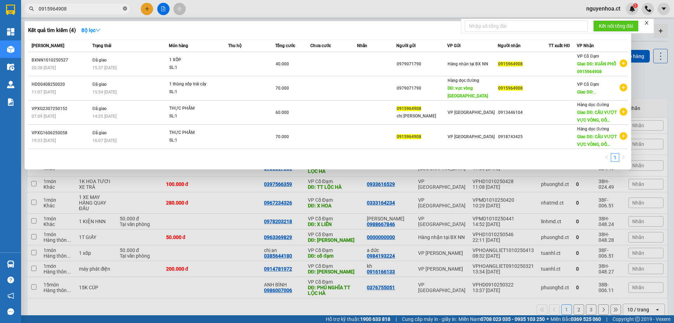
click at [126, 9] on icon "close-circle" at bounding box center [125, 8] width 4 height 4
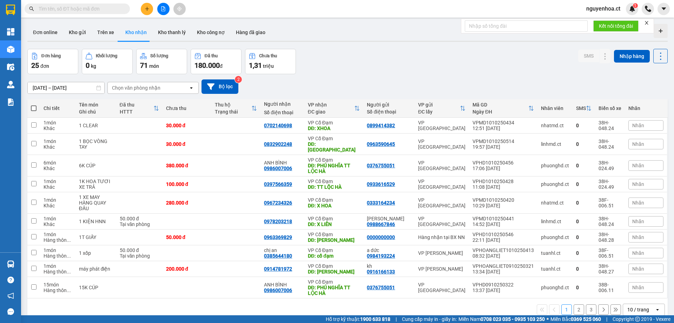
click at [125, 9] on span at bounding box center [125, 9] width 4 height 8
click at [109, 9] on input "text" at bounding box center [80, 9] width 83 height 8
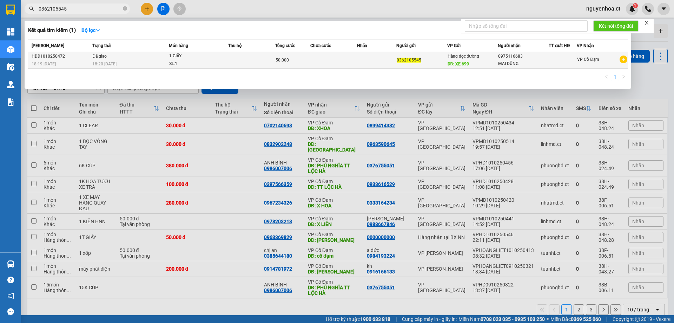
type input "0362105545"
click at [114, 63] on span "18:20 - 10/10" at bounding box center [104, 63] width 24 height 5
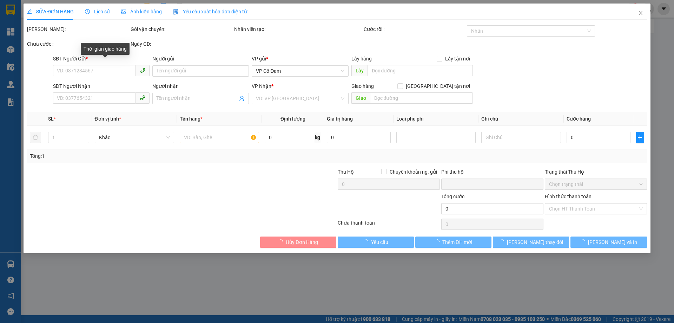
type input "0362105545"
type input "XE 699"
type input "0975116683"
type input "MAI DŨNG"
type input "0"
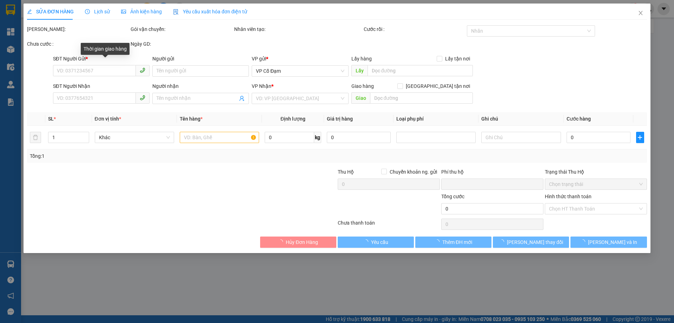
type input "50.000"
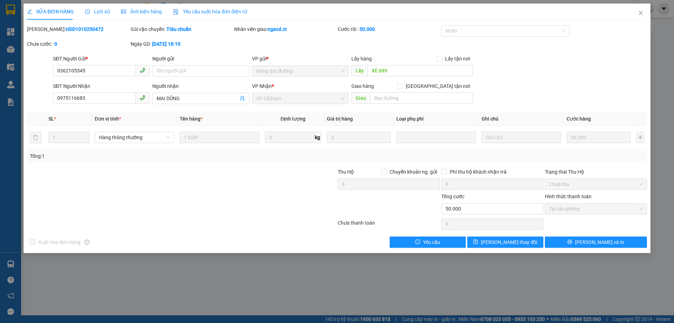
click at [100, 7] on div "Lịch sử" at bounding box center [97, 12] width 25 height 16
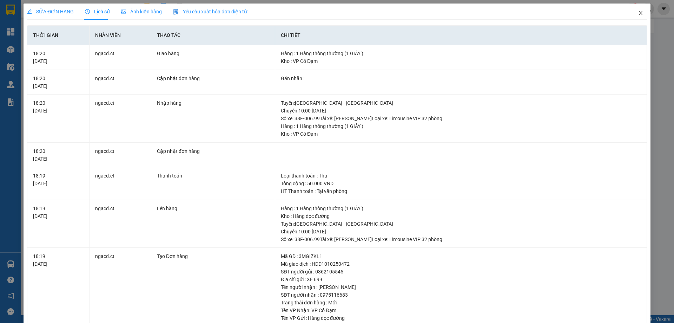
click at [637, 9] on span "Close" at bounding box center [641, 14] width 20 height 20
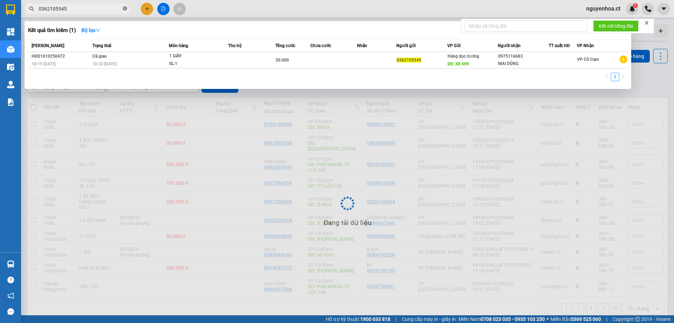
click at [125, 8] on icon "close-circle" at bounding box center [125, 8] width 4 height 4
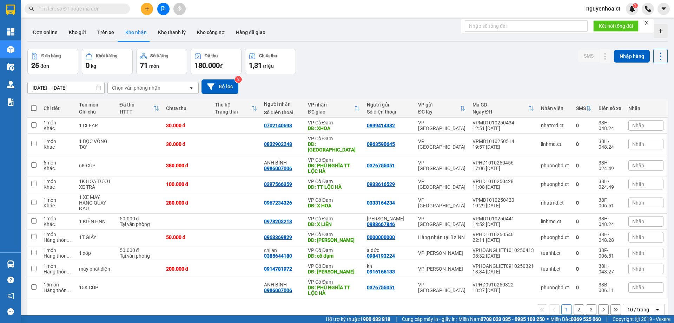
click at [601, 307] on icon at bounding box center [603, 309] width 5 height 5
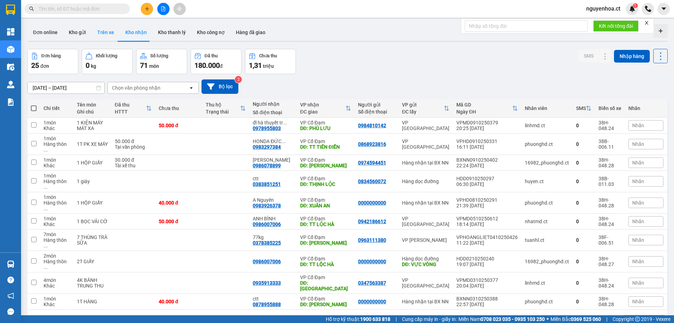
drag, startPoint x: 116, startPoint y: 31, endPoint x: 216, endPoint y: 2, distance: 103.5
click at [116, 30] on button "Trên xe" at bounding box center [106, 32] width 28 height 17
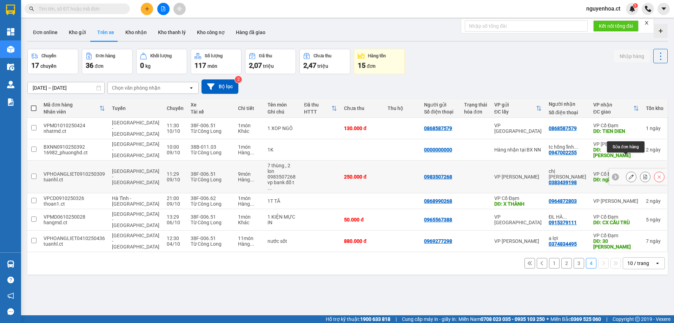
click at [627, 171] on button at bounding box center [632, 177] width 10 height 12
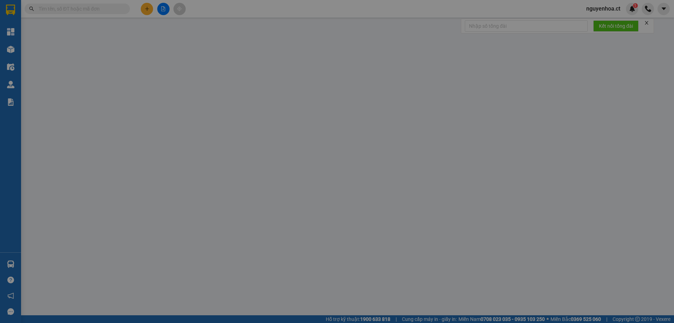
type input "0983507268"
type input "0383439198"
type input "chị ánh"
type input "ngã tư hậu lộc"
type input "0"
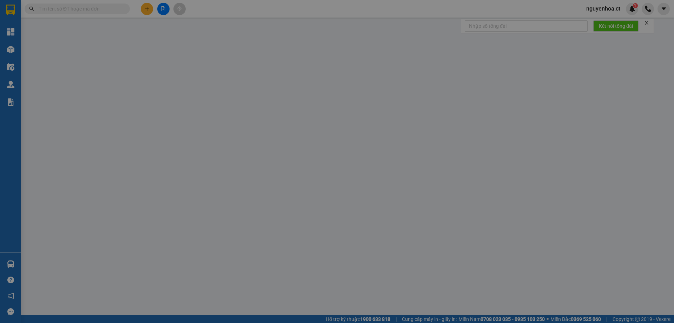
type input "250.000"
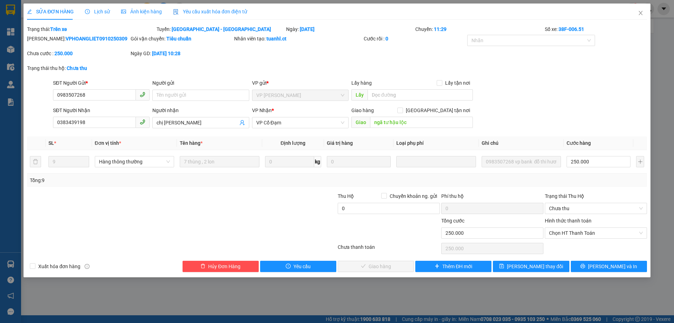
click at [99, 14] on span "Lịch sử" at bounding box center [97, 12] width 25 height 6
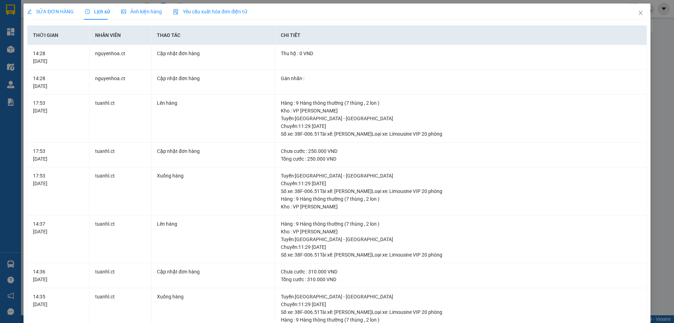
click at [58, 9] on span "SỬA ĐƠN HÀNG" at bounding box center [50, 12] width 47 height 6
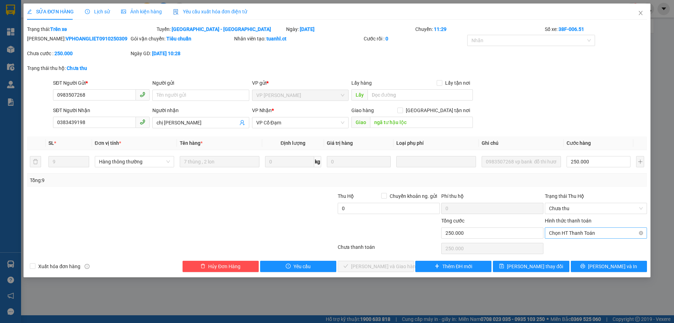
click at [570, 234] on span "Chọn HT Thanh Toán" at bounding box center [596, 233] width 94 height 11
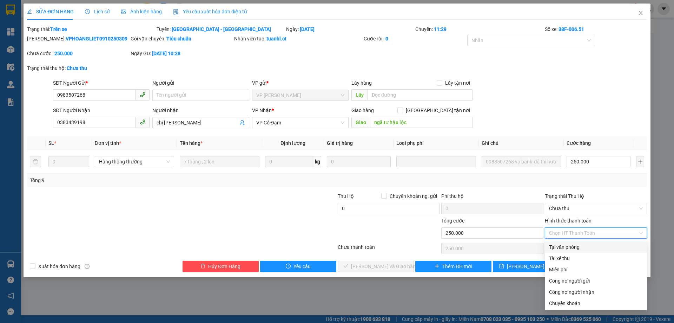
click at [564, 248] on div "Tại văn phòng" at bounding box center [596, 247] width 94 height 8
type input "0"
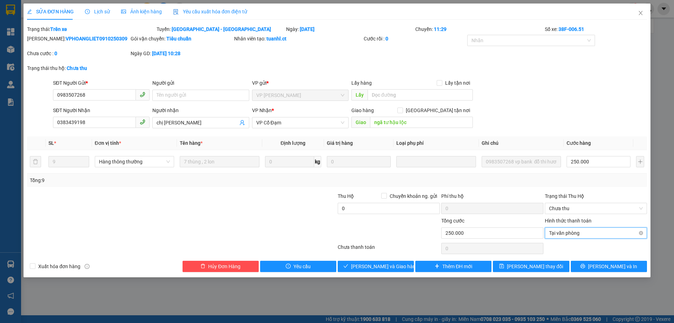
click at [568, 230] on span "Tại văn phòng" at bounding box center [596, 233] width 94 height 11
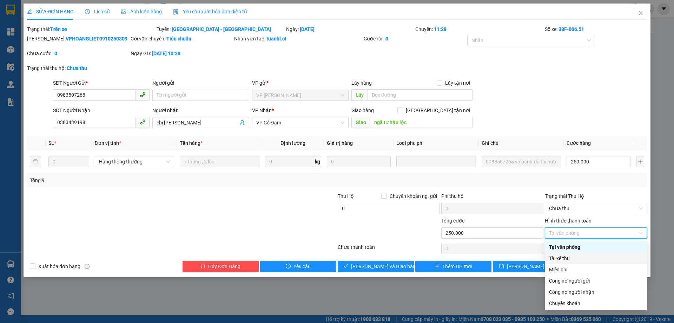
click at [567, 260] on div "Tài xế thu" at bounding box center [596, 258] width 94 height 8
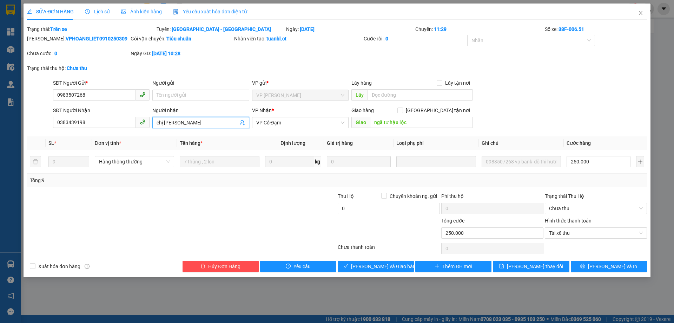
click at [182, 121] on input "chị ánh" at bounding box center [197, 123] width 81 height 8
type input "chị ánh x651 n9/10 đi"
click at [390, 265] on span "[PERSON_NAME] và Giao hàng" at bounding box center [384, 266] width 67 height 8
click at [560, 209] on span "Chưa thu" at bounding box center [596, 208] width 94 height 11
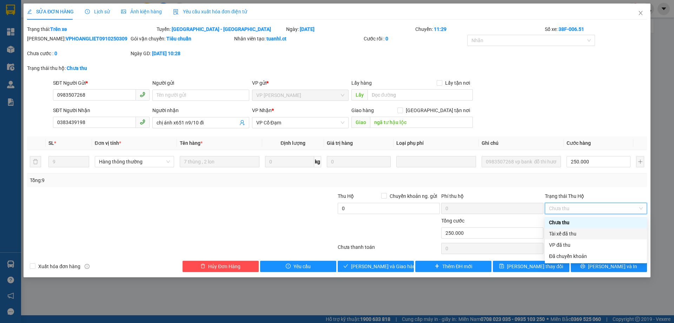
click at [569, 235] on div "Tài xế đã thu" at bounding box center [596, 234] width 94 height 8
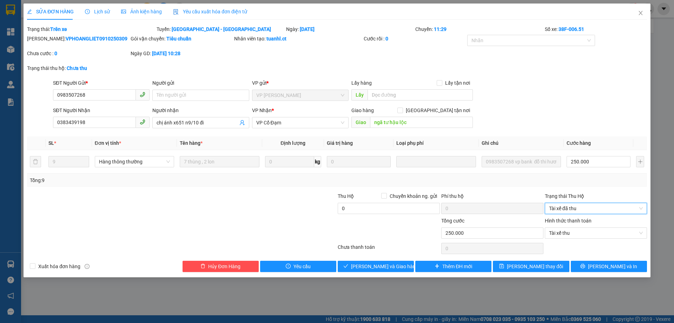
click at [570, 210] on span "Tài xế đã thu" at bounding box center [596, 208] width 94 height 11
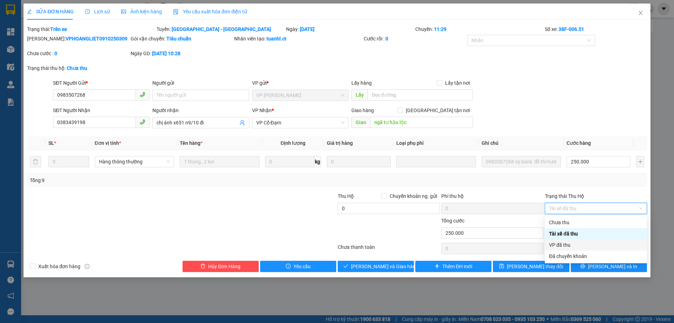
click at [565, 243] on div "VP đã thu" at bounding box center [596, 245] width 94 height 8
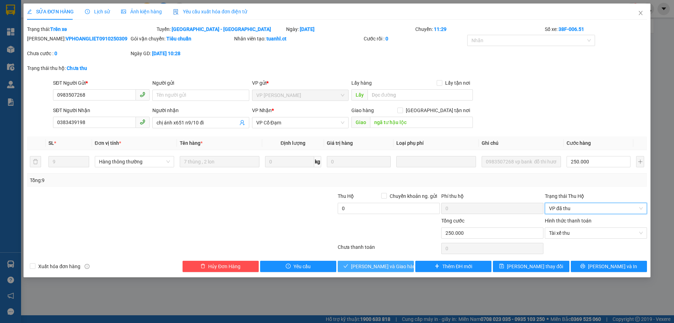
click at [372, 264] on span "[PERSON_NAME] và Giao hàng" at bounding box center [384, 266] width 67 height 8
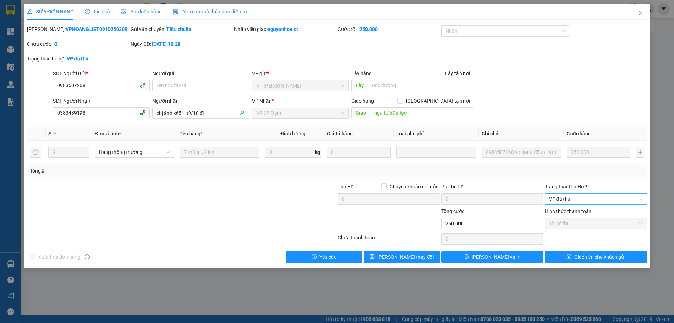
click at [576, 197] on span "VP đã thu" at bounding box center [596, 199] width 94 height 11
click at [591, 114] on div "SĐT Người Nhận 0383439198 Người nhận chị ánh x651 n9/10 đi VP Nhận * VP Cổ Đạm …" at bounding box center [350, 109] width 597 height 25
drag, startPoint x: 642, startPoint y: 17, endPoint x: 642, endPoint y: 13, distance: 3.9
click at [642, 13] on span "Close" at bounding box center [641, 14] width 20 height 20
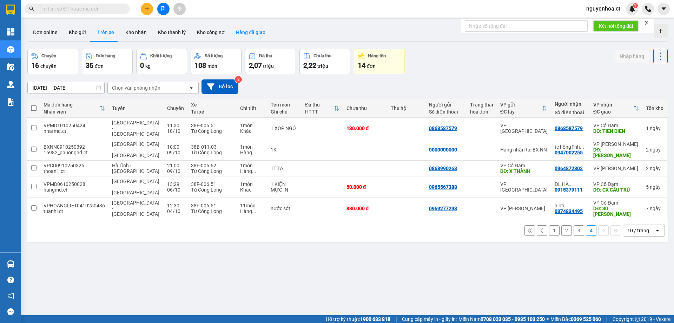
click at [246, 35] on button "Hàng đã giao" at bounding box center [250, 32] width 41 height 17
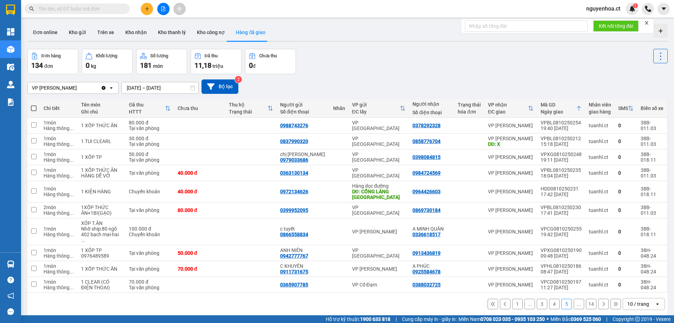
click at [103, 87] on icon "Clear value" at bounding box center [104, 88] width 4 height 4
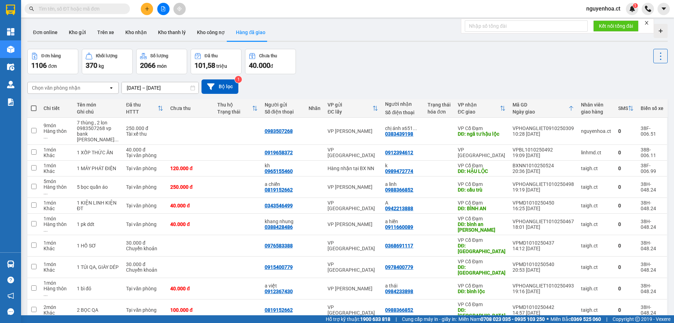
click at [93, 8] on input "text" at bounding box center [80, 9] width 83 height 8
type input "7"
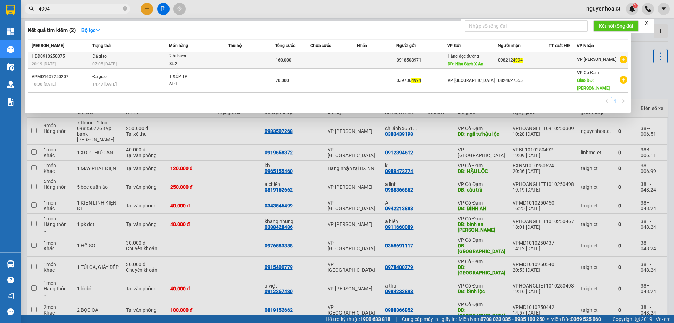
type input "4994"
click at [110, 58] on td "Đã giao 07:05 - 10/10" at bounding box center [130, 60] width 78 height 17
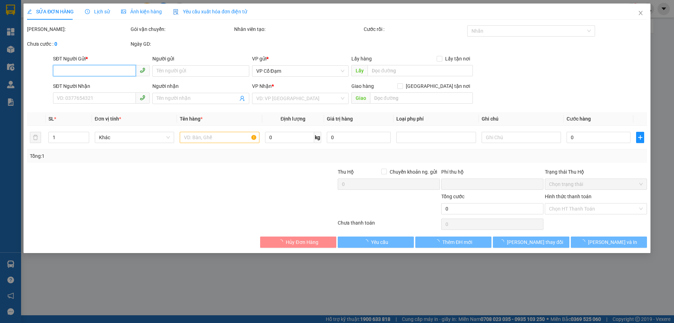
type input "0918508971"
type input "Nhà Sách X An"
type input "0982124994"
type input "0"
type input "160.000"
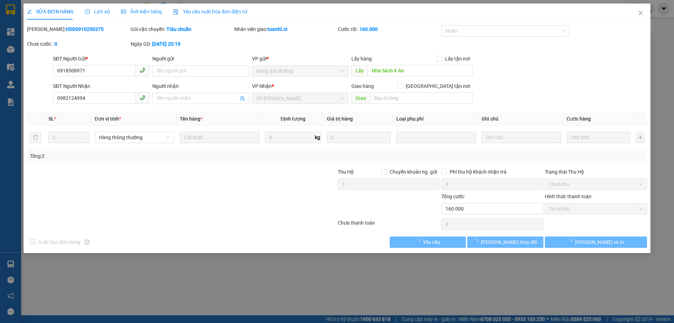
click at [100, 9] on span "Lịch sử" at bounding box center [97, 12] width 25 height 6
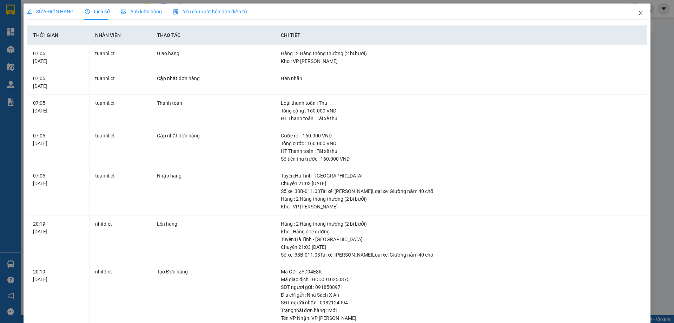
click at [637, 10] on span "Close" at bounding box center [641, 14] width 20 height 20
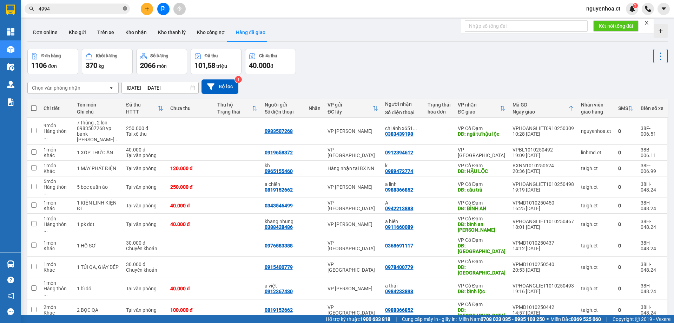
click at [126, 8] on icon "close-circle" at bounding box center [125, 8] width 4 height 4
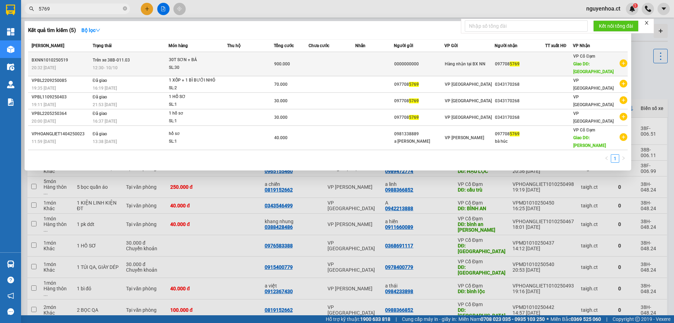
type input "5769"
click at [106, 58] on span "Trên xe 38B-011.03" at bounding box center [111, 60] width 37 height 5
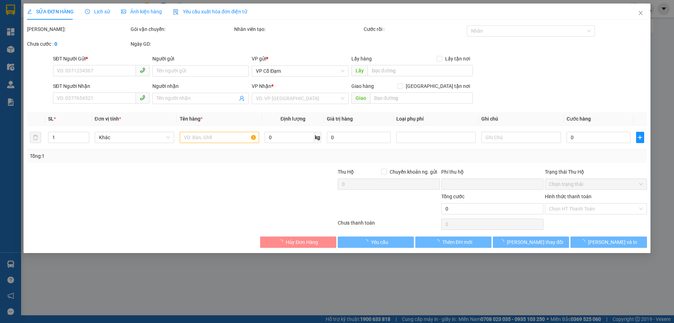
type input "0000000000"
type input "0977085769"
type input "BÌNH LỘC"
type input "0"
type input "900.000"
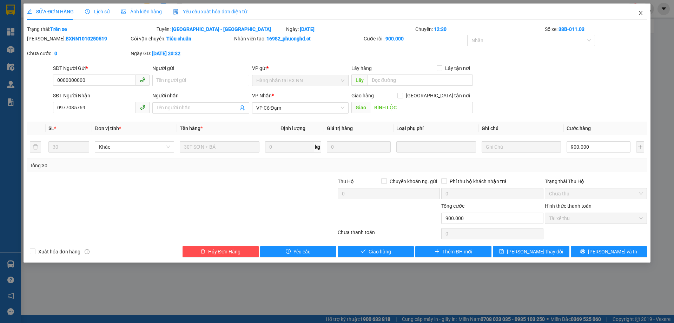
click at [641, 14] on icon "close" at bounding box center [641, 13] width 6 height 6
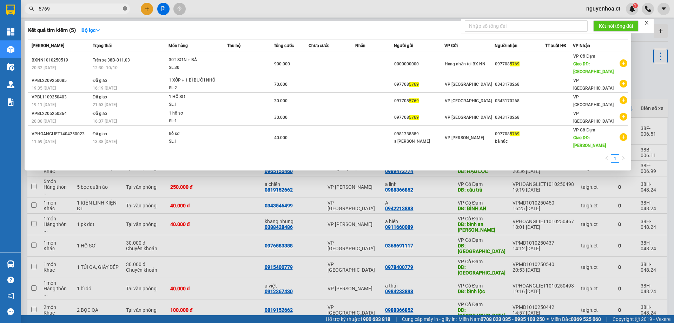
click at [126, 8] on icon "close-circle" at bounding box center [125, 8] width 4 height 4
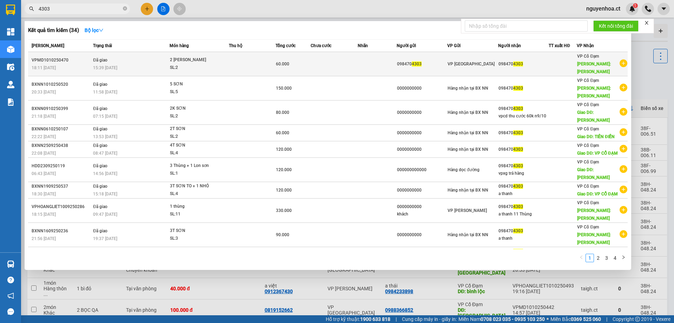
type input "4303"
click at [126, 56] on td "Đã giao 15:39 - 11/10" at bounding box center [130, 64] width 78 height 24
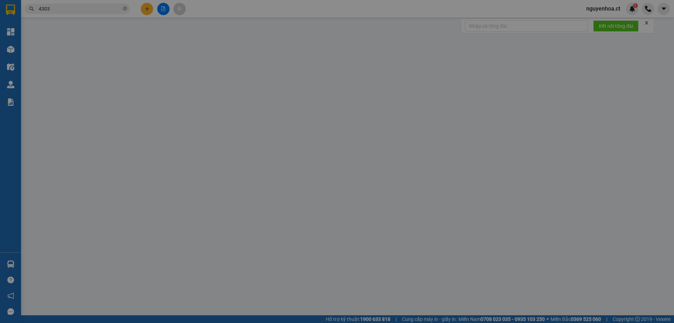
type input "0984704303"
type input "TIÊN ĐIỀN"
type input "0"
type input "60.000"
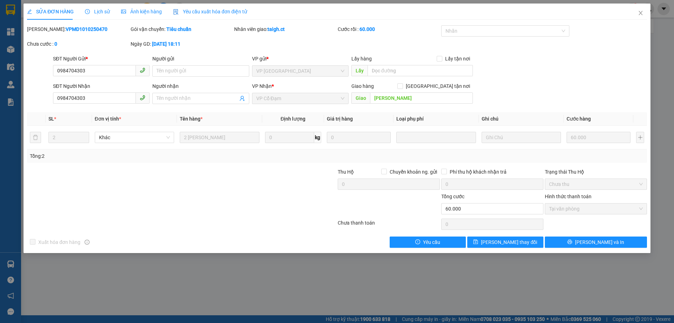
click at [96, 10] on span "Lịch sử" at bounding box center [97, 12] width 25 height 6
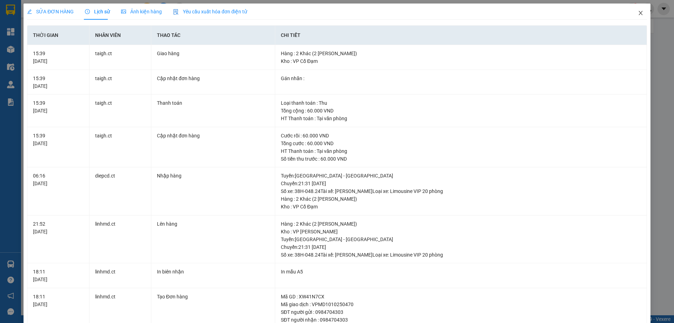
drag, startPoint x: 634, startPoint y: 12, endPoint x: 57, endPoint y: 13, distance: 576.7
click at [638, 12] on icon "close" at bounding box center [641, 13] width 6 height 6
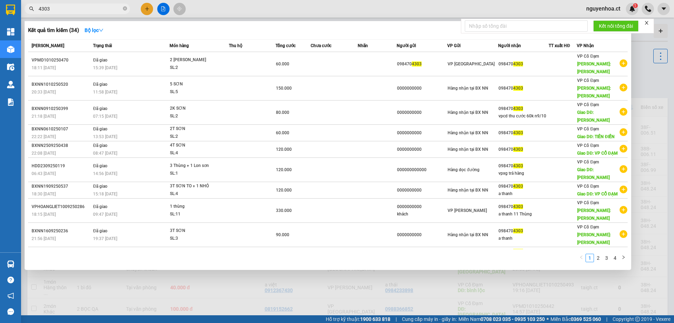
click at [77, 8] on input "4303" at bounding box center [80, 9] width 83 height 8
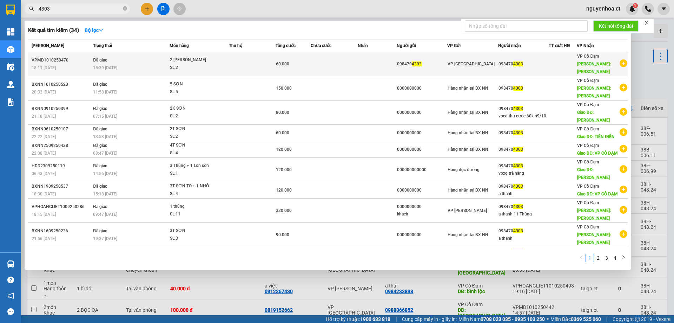
click at [109, 57] on td "Đã giao 15:39 - 11/10" at bounding box center [130, 64] width 78 height 24
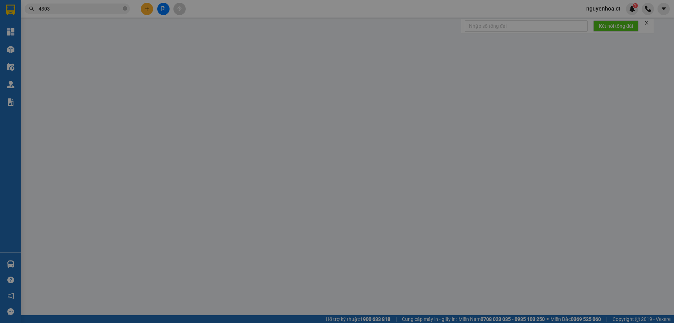
type input "0984704303"
type input "TIÊN ĐIỀN"
type input "0"
type input "60.000"
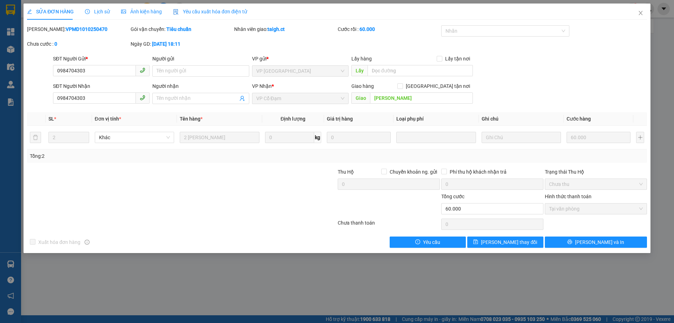
click at [99, 10] on span "Lịch sử" at bounding box center [97, 12] width 25 height 6
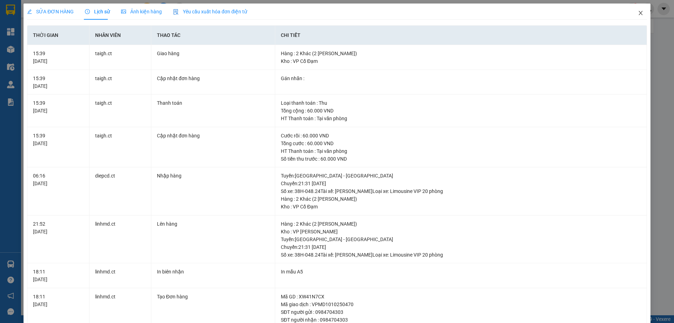
click at [638, 10] on span "Close" at bounding box center [641, 14] width 20 height 20
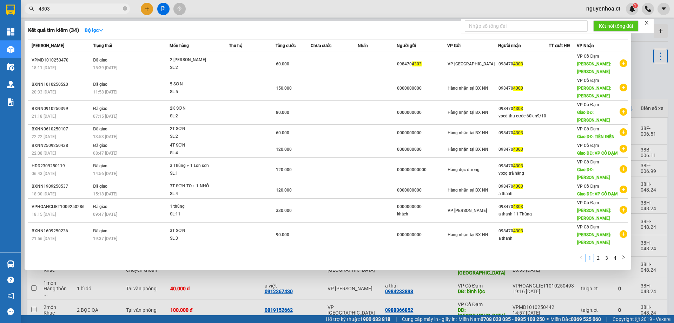
click at [99, 7] on input "4303" at bounding box center [80, 9] width 83 height 8
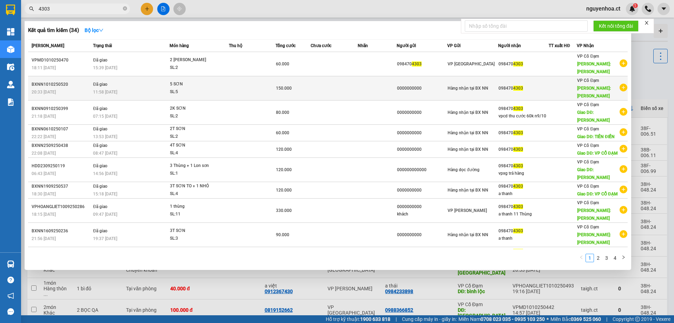
click at [106, 89] on span "11:58 - 11/10" at bounding box center [105, 92] width 24 height 6
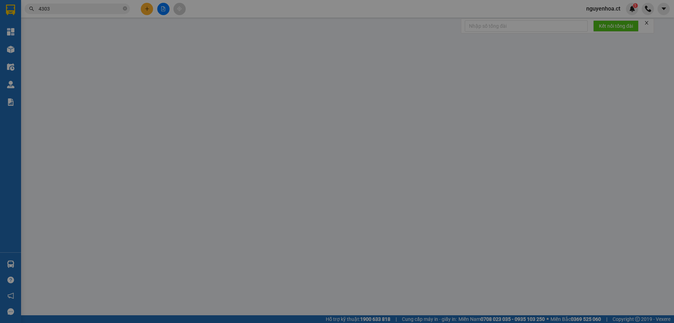
type input "0000000000"
type input "0984704303"
type input "TIÊN ĐIỀN"
type input "0"
type input "150.000"
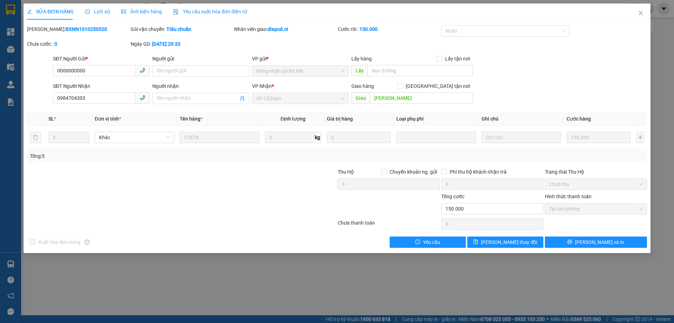
click at [100, 14] on span "Lịch sử" at bounding box center [97, 12] width 25 height 6
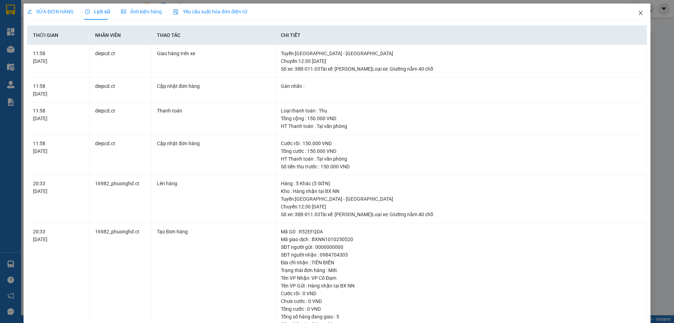
click at [638, 13] on icon "close" at bounding box center [641, 13] width 6 height 6
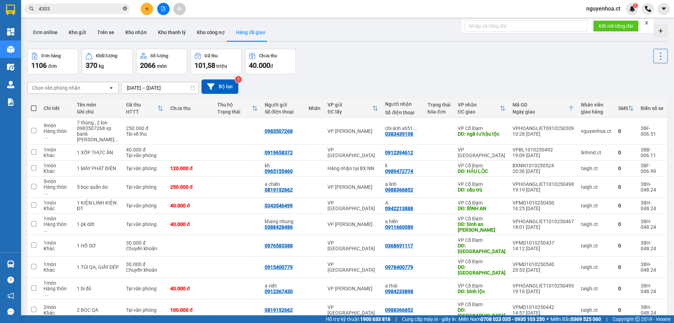
click at [125, 7] on icon "close-circle" at bounding box center [125, 8] width 4 height 4
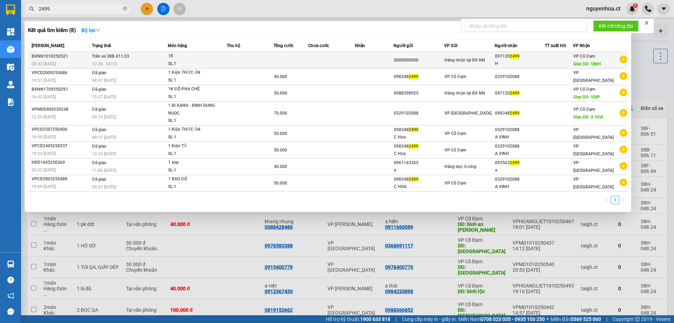
type input "2499"
click at [119, 60] on div "12:30 - 10/10" at bounding box center [130, 64] width 76 height 8
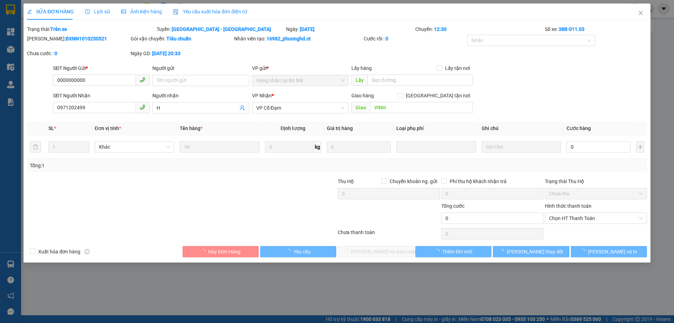
type input "0000000000"
type input "0971202499"
type input "H"
type input "VINH"
type input "0"
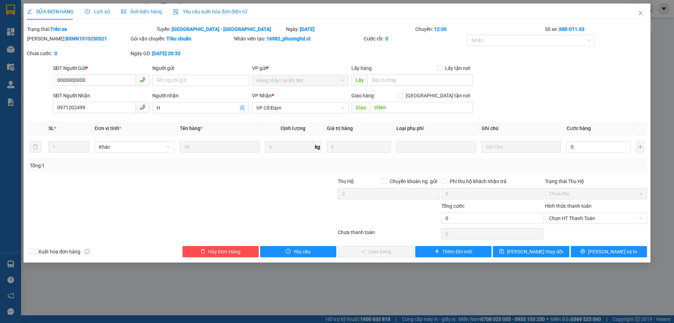
click at [97, 7] on div "Lịch sử" at bounding box center [97, 12] width 25 height 16
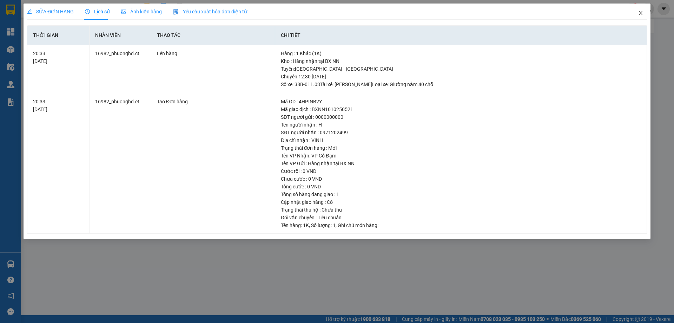
click at [641, 10] on span "Close" at bounding box center [641, 14] width 20 height 20
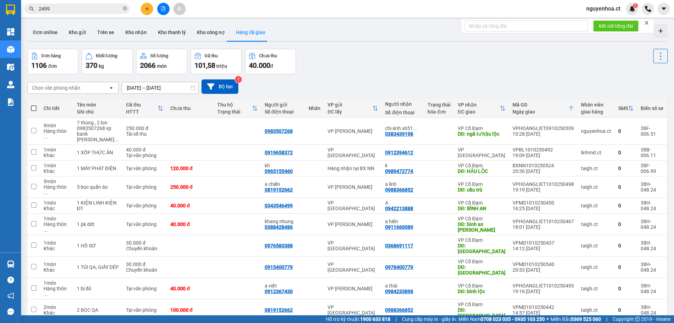
click at [113, 10] on input "2499" at bounding box center [80, 9] width 83 height 8
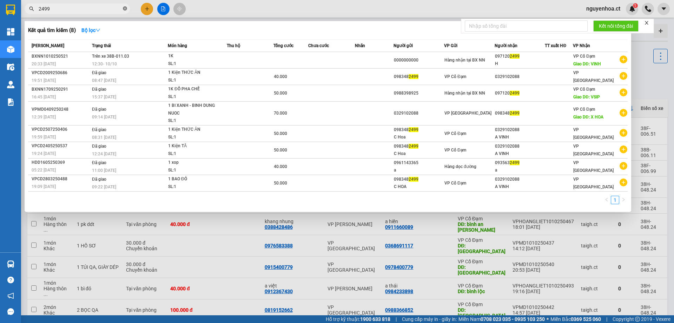
click at [126, 8] on icon "close-circle" at bounding box center [125, 8] width 4 height 4
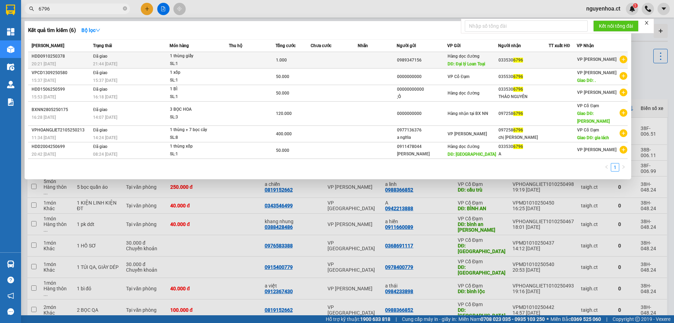
type input "6796"
click at [108, 60] on div "21:44 [DATE]" at bounding box center [131, 64] width 76 height 8
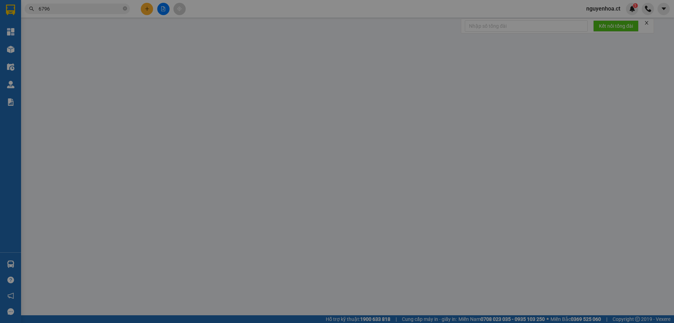
type input "0989347156"
type input "Đại lý Loan Toại"
type input "0335306796"
type input "0"
type input "1.000"
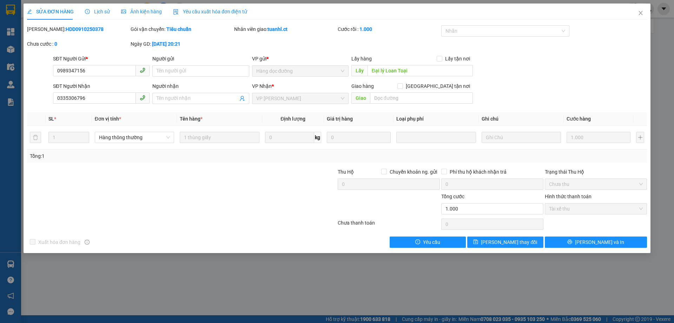
click at [101, 9] on span "Lịch sử" at bounding box center [97, 12] width 25 height 6
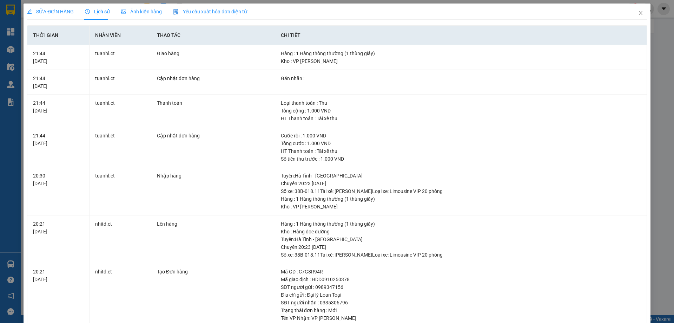
click at [63, 10] on span "SỬA ĐƠN HÀNG" at bounding box center [50, 12] width 47 height 6
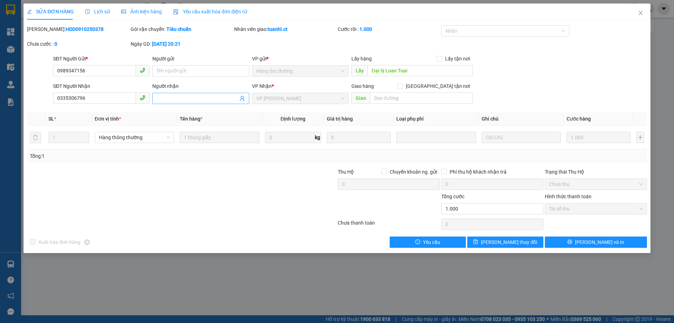
click at [196, 97] on input "Người nhận" at bounding box center [197, 98] width 81 height 8
type input "px thu 30k cước"
click at [504, 240] on span "[PERSON_NAME] thay đổi" at bounding box center [509, 242] width 56 height 8
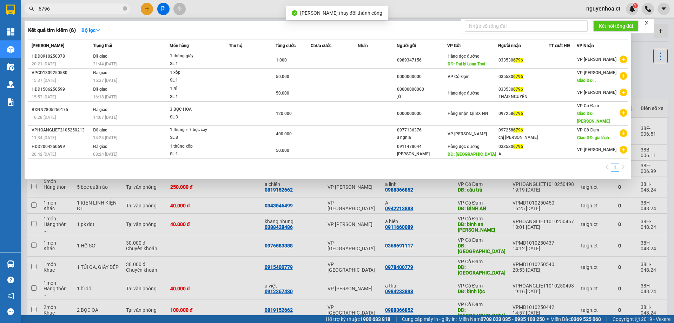
click at [89, 6] on input "6796" at bounding box center [80, 9] width 83 height 8
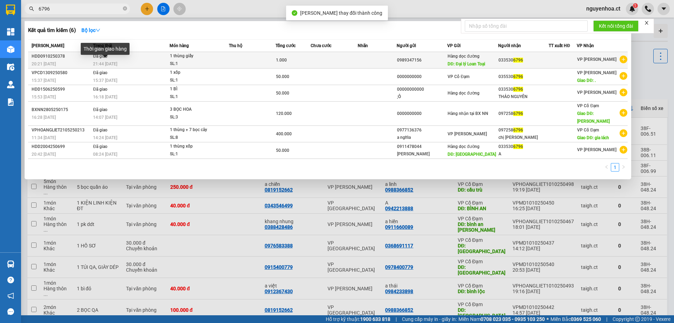
click at [101, 61] on span "21:44 [DATE]" at bounding box center [105, 63] width 24 height 5
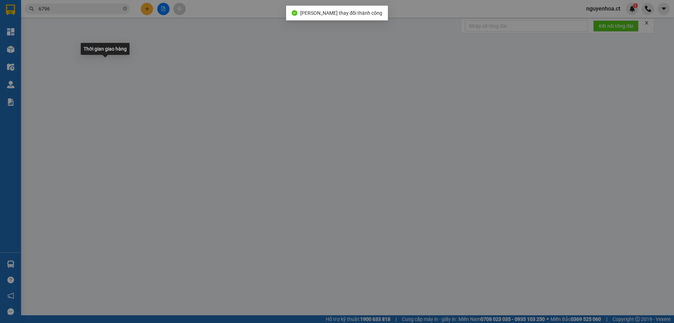
type input "0989347156"
type input "Đại lý Loan Toại"
type input "0335306796"
type input "px thu 30k cước"
type input "0"
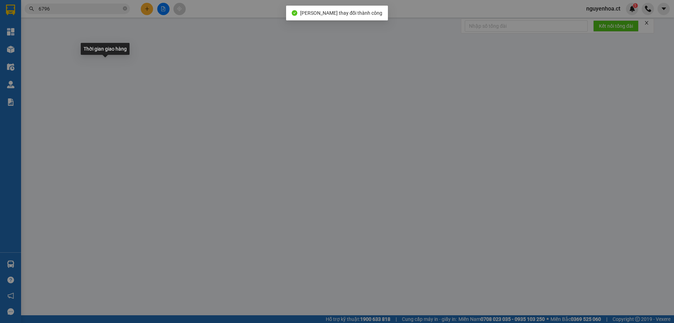
type input "1.000"
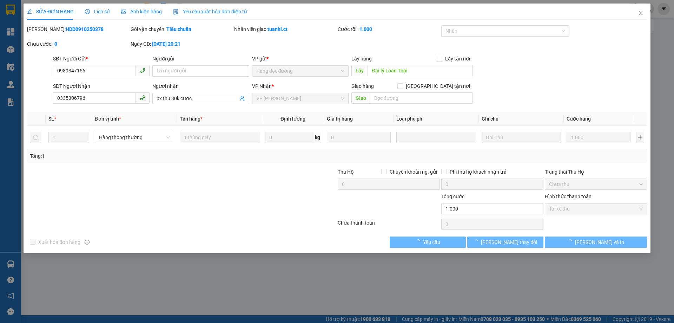
click at [100, 12] on span "Lịch sử" at bounding box center [97, 12] width 25 height 6
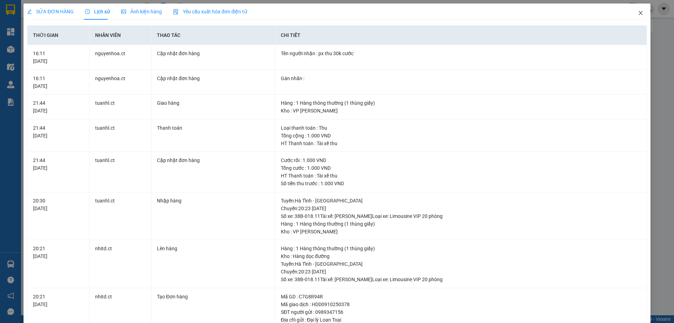
click at [638, 11] on icon "close" at bounding box center [641, 13] width 6 height 6
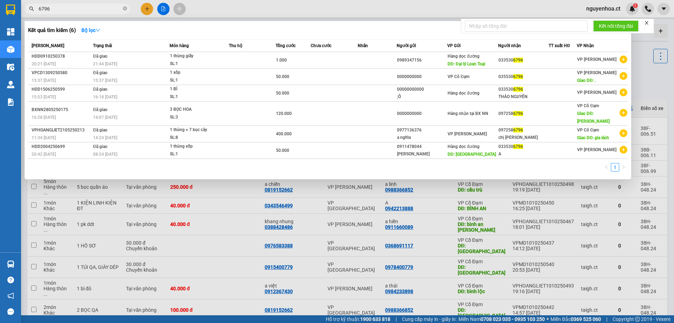
click at [89, 12] on input "6796" at bounding box center [80, 9] width 83 height 8
click at [126, 9] on icon "close-circle" at bounding box center [125, 8] width 4 height 4
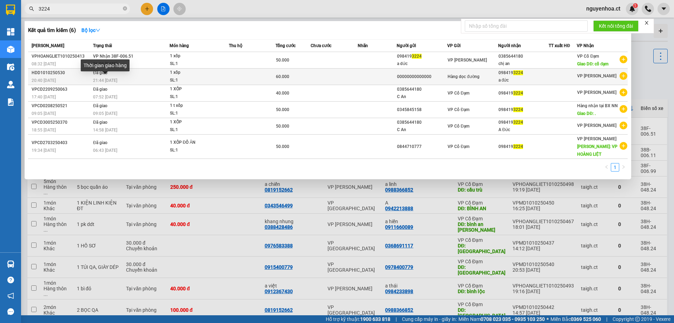
type input "3224"
click at [112, 79] on span "21:44 [DATE]" at bounding box center [105, 80] width 24 height 5
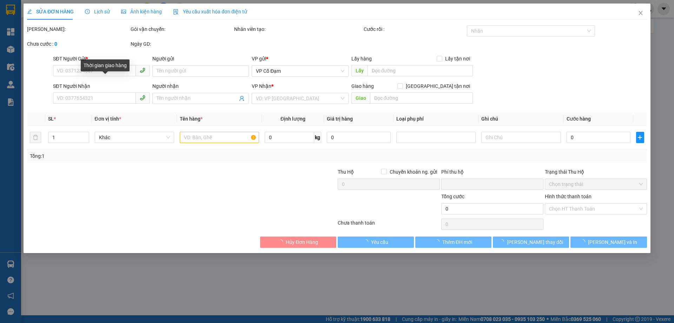
type input "00000000000000"
type input "0984193224"
type input "a đức"
type input "0"
type input "60.000"
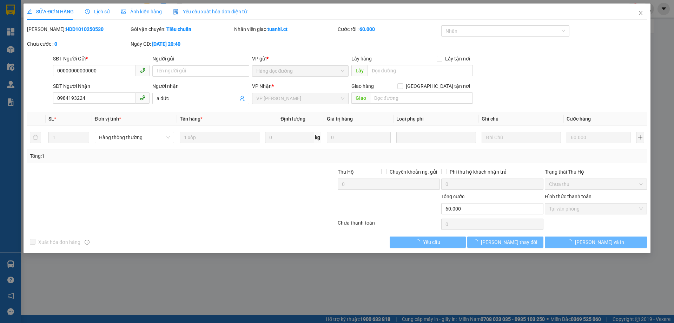
click at [97, 9] on span "Lịch sử" at bounding box center [97, 12] width 25 height 6
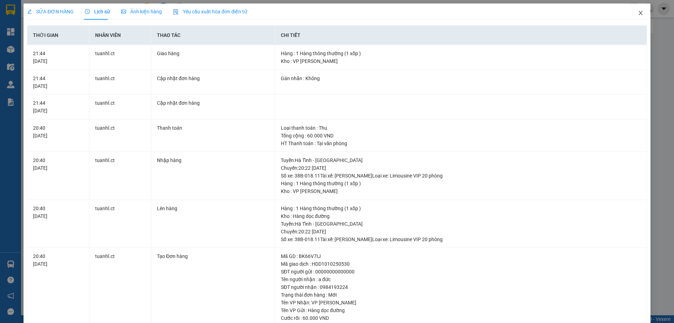
drag, startPoint x: 635, startPoint y: 12, endPoint x: 640, endPoint y: 6, distance: 7.7
click at [637, 9] on span "Close" at bounding box center [641, 14] width 20 height 20
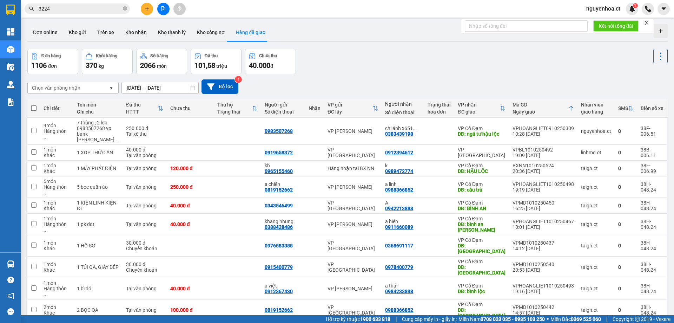
click at [125, 8] on icon "close-circle" at bounding box center [125, 8] width 4 height 4
click at [103, 7] on input "text" at bounding box center [80, 9] width 83 height 8
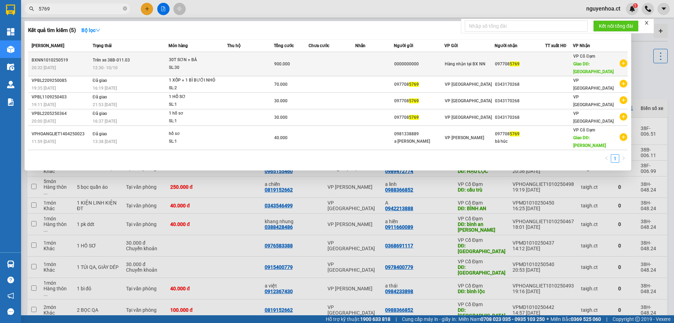
type input "5769"
click at [113, 59] on span "Trên xe 38B-011.03" at bounding box center [111, 60] width 37 height 6
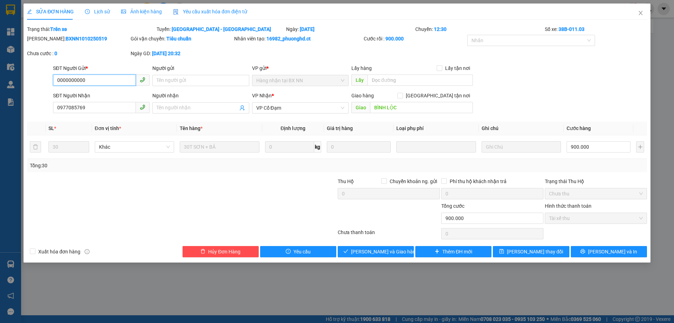
type input "0000000000"
type input "0977085769"
type input "BÌNH LỘC"
type input "0"
type input "900.000"
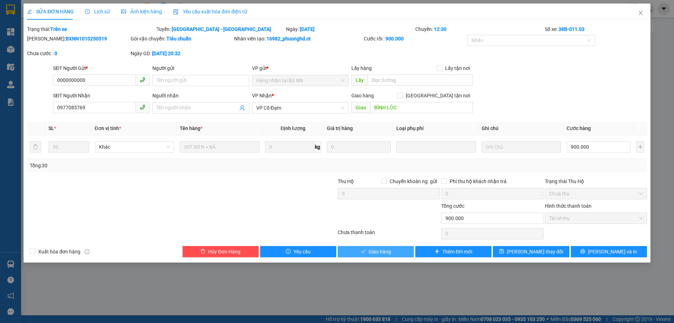
click at [388, 256] on button "Giao hàng" at bounding box center [376, 251] width 76 height 11
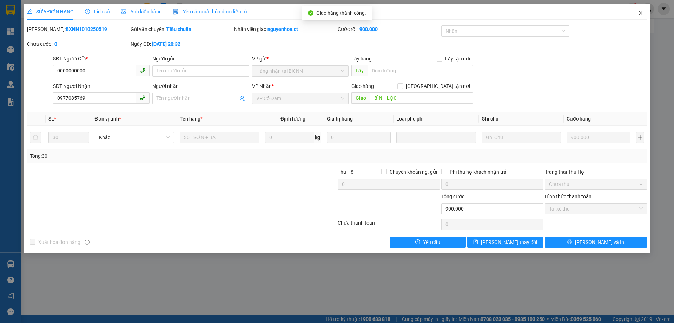
click at [642, 11] on icon "close" at bounding box center [641, 13] width 6 height 6
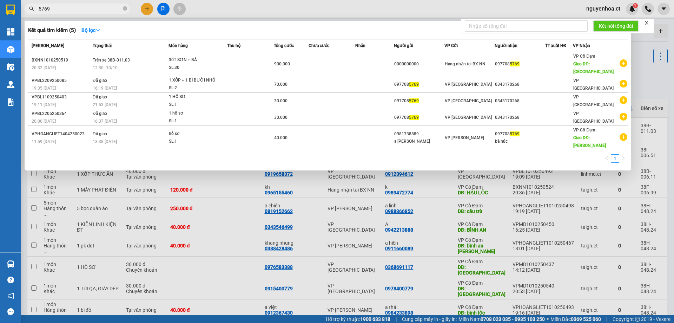
click at [125, 8] on icon "close-circle" at bounding box center [125, 8] width 4 height 4
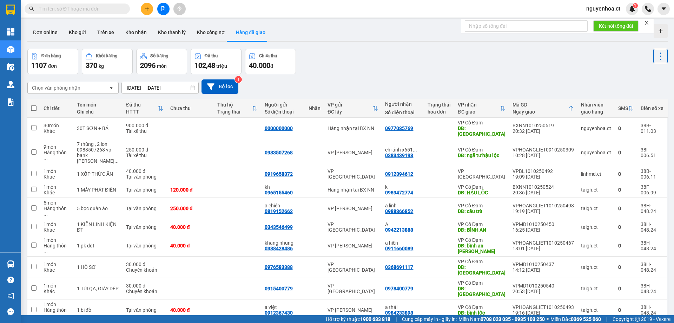
drag, startPoint x: 112, startPoint y: 93, endPoint x: 110, endPoint y: 106, distance: 13.2
drag, startPoint x: 110, startPoint y: 106, endPoint x: 122, endPoint y: 8, distance: 98.4
click at [122, 8] on span at bounding box center [77, 9] width 105 height 11
click at [120, 9] on input "text" at bounding box center [80, 9] width 83 height 8
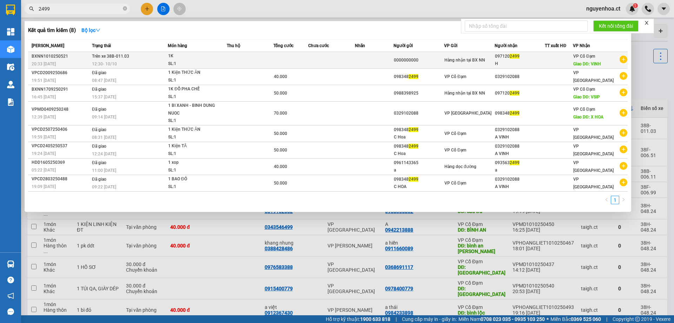
type input "2499"
click at [136, 56] on td "Trên xe 38B-011.03 12:30 - 10/10" at bounding box center [129, 60] width 78 height 17
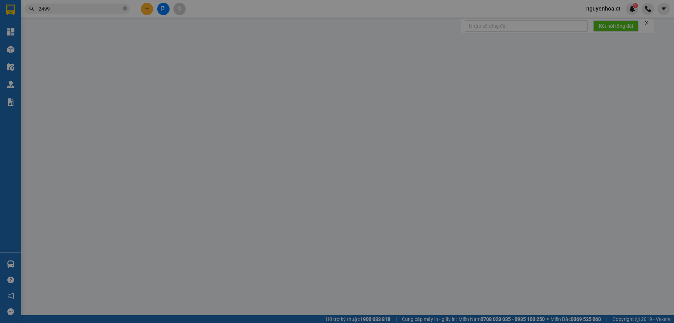
type input "0000000000"
type input "0971202499"
type input "H"
type input "VINH"
type input "0"
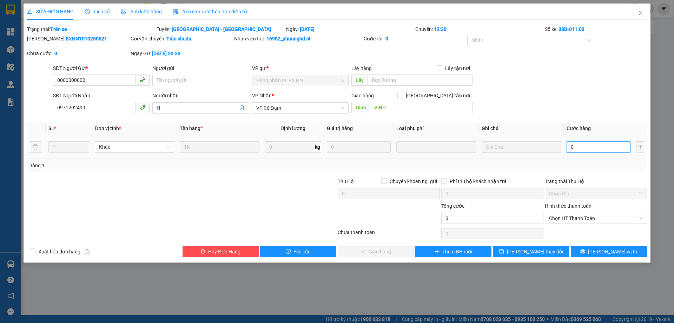
click at [590, 145] on input "0" at bounding box center [599, 146] width 64 height 11
type input "4"
type input "40"
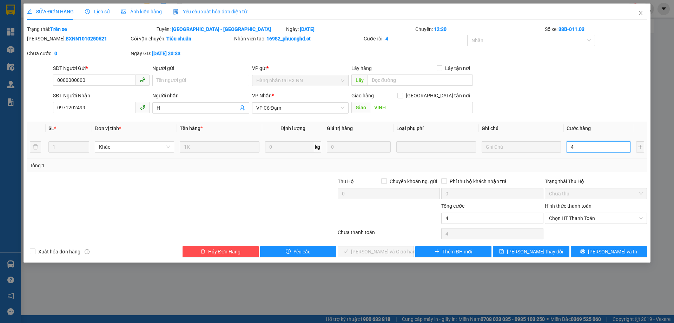
type input "40"
click at [567, 214] on span "Chọn HT Thanh Toán" at bounding box center [596, 218] width 94 height 11
type input "40"
type input "40.000"
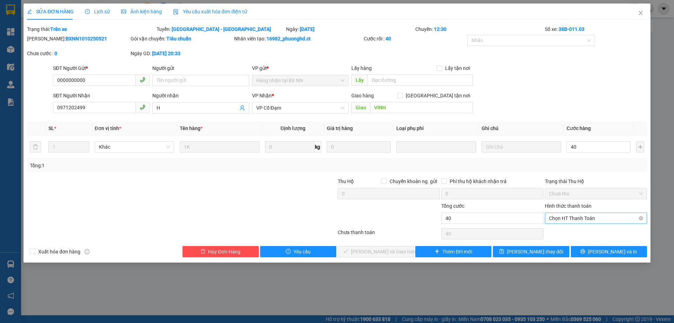
type input "40.000"
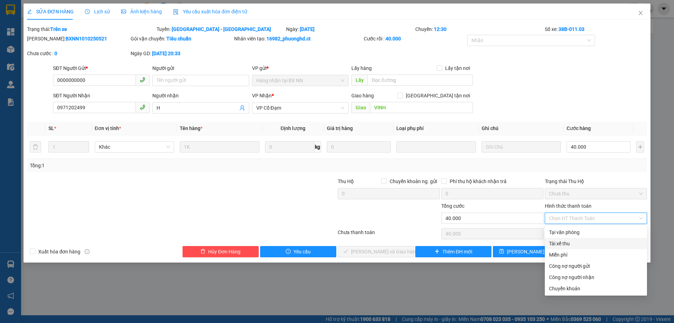
click at [563, 244] on div "Tài xế thu" at bounding box center [596, 244] width 94 height 8
type input "0"
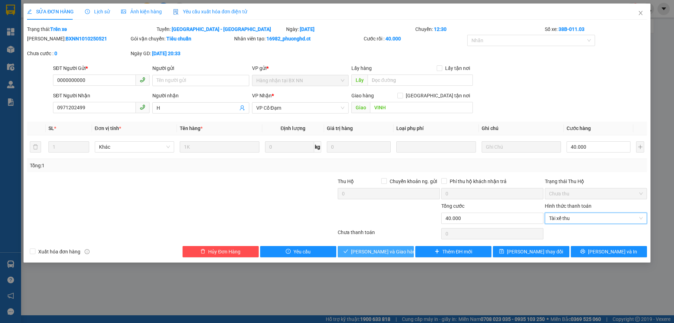
click at [390, 254] on span "[PERSON_NAME] và Giao hàng" at bounding box center [384, 252] width 67 height 8
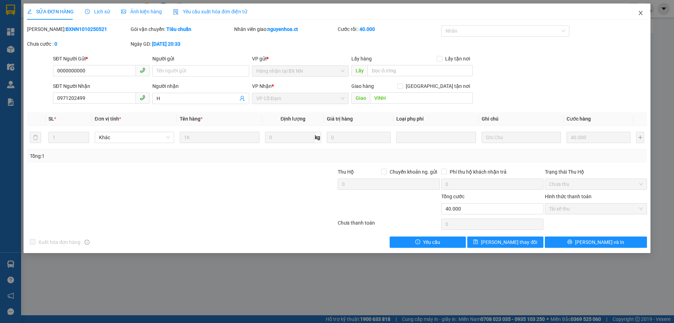
click at [642, 15] on icon "close" at bounding box center [641, 13] width 4 height 4
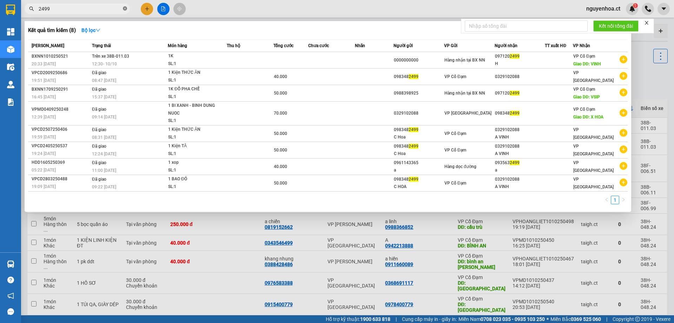
click at [125, 8] on icon "close-circle" at bounding box center [125, 8] width 4 height 4
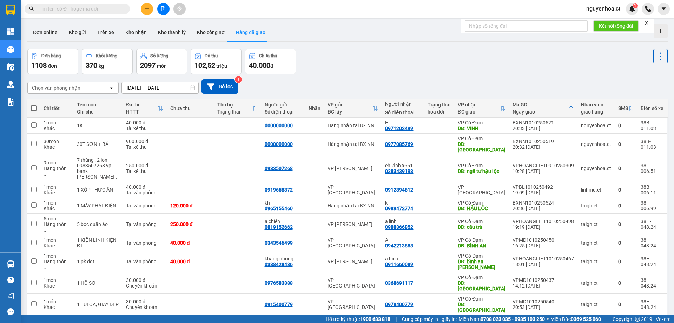
click at [114, 6] on input "text" at bounding box center [80, 9] width 83 height 8
click at [114, 8] on input "text" at bounding box center [80, 9] width 83 height 8
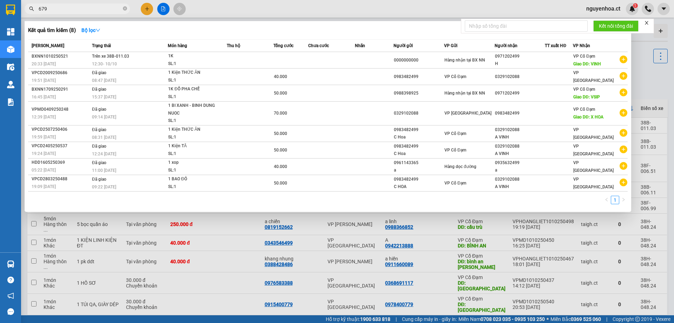
type input "6796"
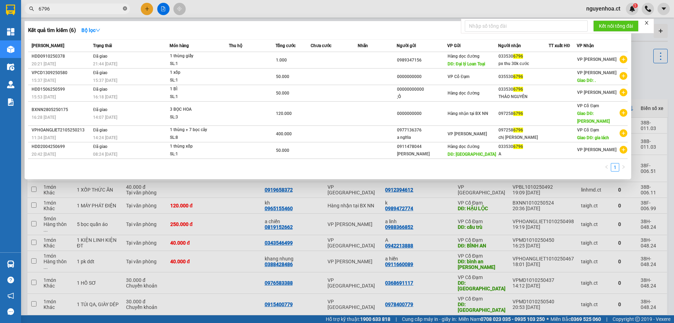
click at [125, 11] on icon "close-circle" at bounding box center [125, 8] width 4 height 4
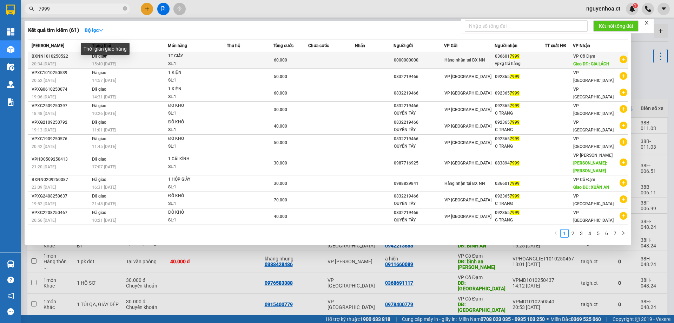
type input "7999"
click at [108, 58] on td "Đã giao 15:40 - 11/10" at bounding box center [129, 60] width 78 height 17
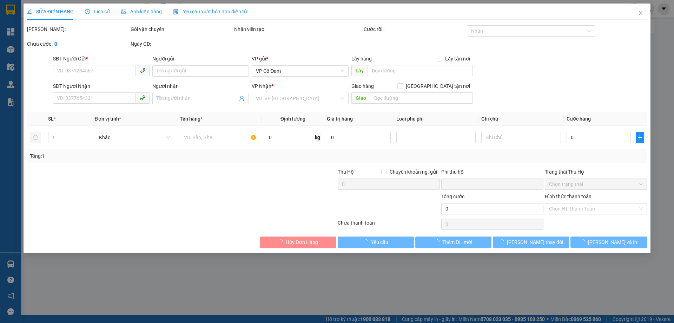
type input "0000000000"
type input "0366017999"
type input "vpxg trả hàng"
type input "GIA LÁCH"
type input "0"
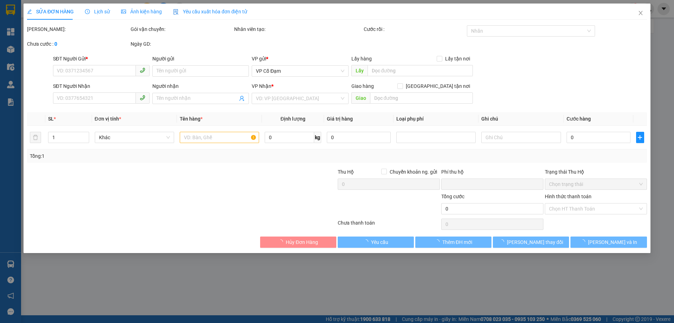
type input "60.000"
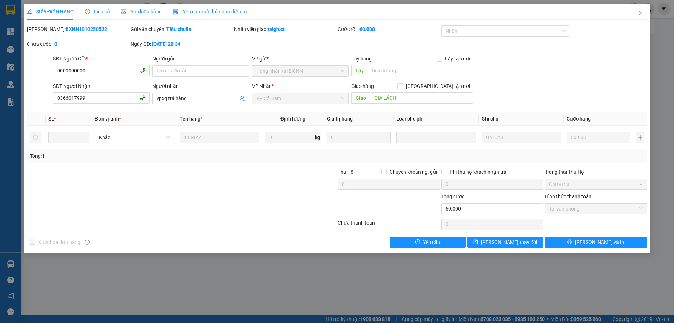
click at [100, 9] on span "Lịch sử" at bounding box center [97, 12] width 25 height 6
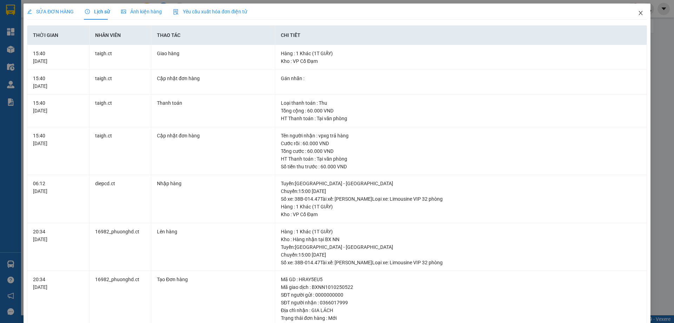
click at [639, 12] on icon "close" at bounding box center [641, 13] width 4 height 4
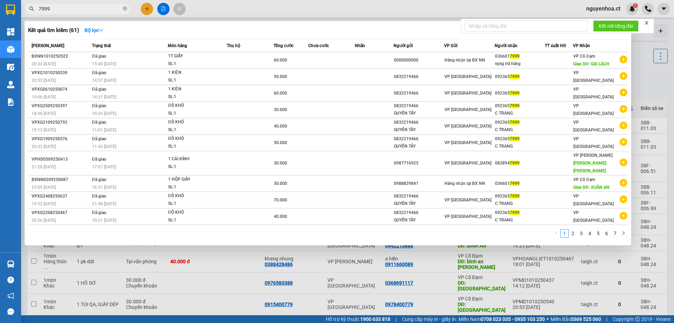
click at [127, 7] on span "7999" at bounding box center [77, 9] width 105 height 11
click at [125, 9] on icon "close-circle" at bounding box center [125, 8] width 4 height 4
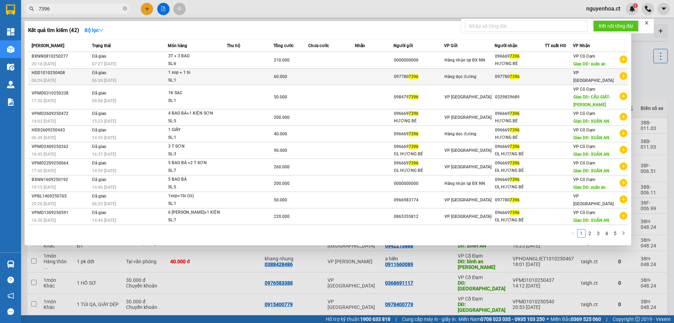
type input "7396"
click at [90, 76] on div "HDD1010250408" at bounding box center [61, 72] width 58 height 7
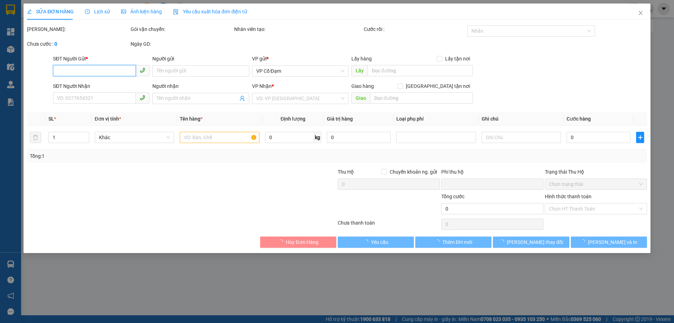
type input "0977807396"
type input "0"
type input "60.000"
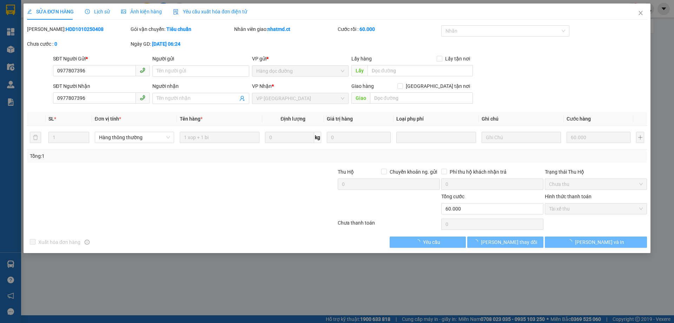
click at [99, 9] on span "Lịch sử" at bounding box center [97, 12] width 25 height 6
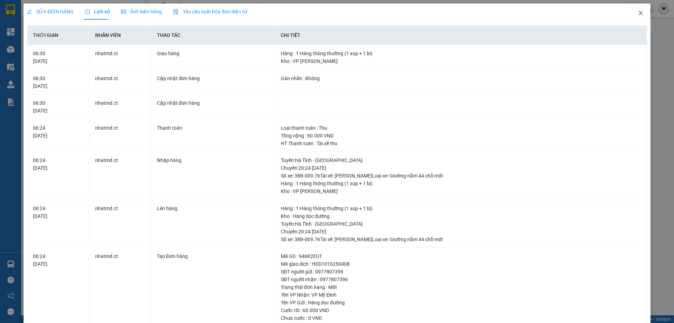
drag, startPoint x: 634, startPoint y: 14, endPoint x: 94, endPoint y: 0, distance: 540.0
click at [638, 13] on icon "close" at bounding box center [641, 13] width 6 height 6
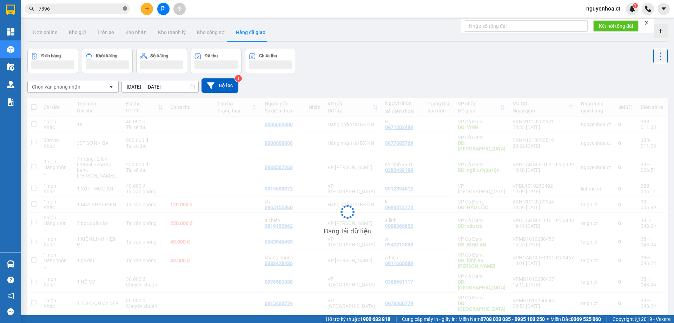
click at [124, 9] on icon "close-circle" at bounding box center [125, 8] width 4 height 4
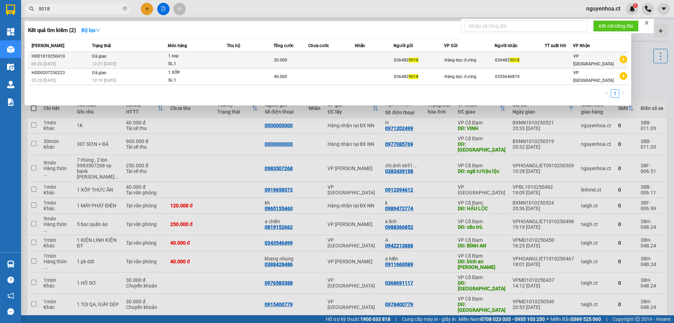
type input "9018"
click at [124, 60] on div "12:21 - 10/10" at bounding box center [130, 64] width 76 height 8
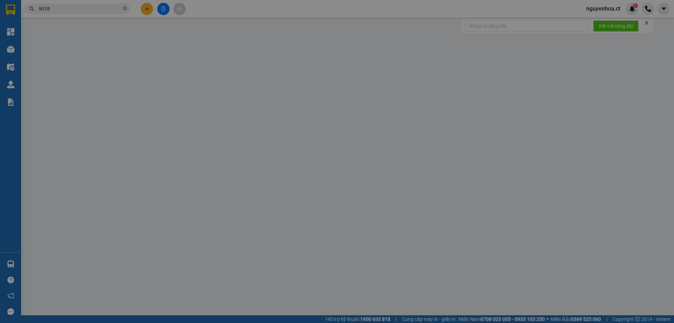
type input "0364829018"
type input "0"
type input "30.000"
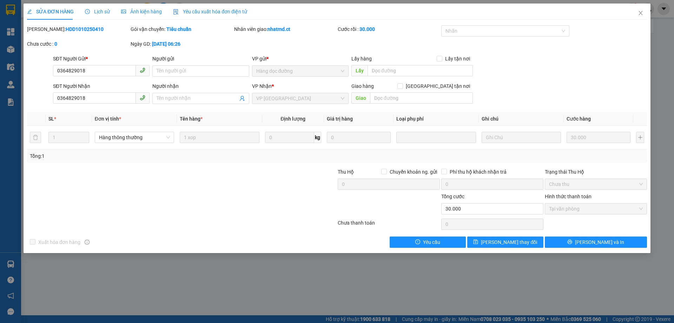
click at [110, 12] on div "SỬA ĐƠN HÀNG Lịch sử Ảnh kiện hàng Yêu cầu xuất hóa đơn điện tử" at bounding box center [137, 12] width 220 height 16
click at [89, 12] on icon "clock-circle" at bounding box center [87, 11] width 5 height 5
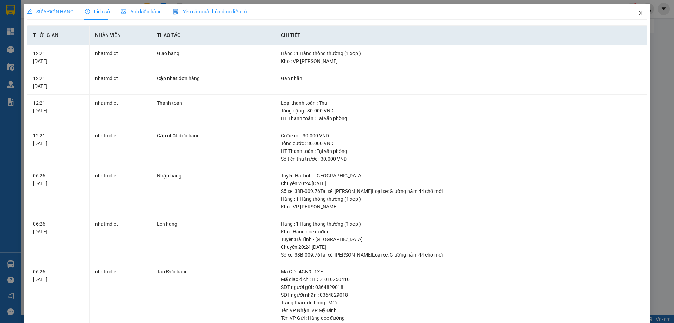
click at [638, 12] on icon "close" at bounding box center [641, 13] width 6 height 6
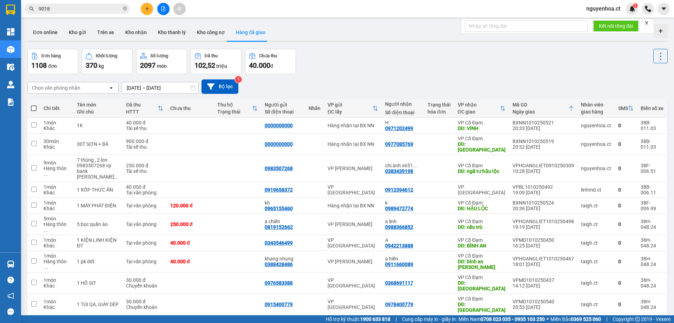
click at [125, 8] on icon "close-circle" at bounding box center [125, 8] width 4 height 4
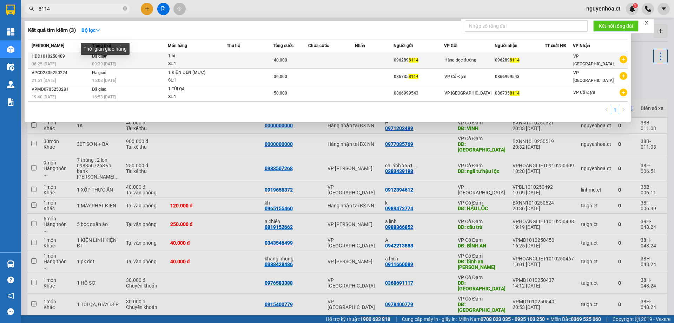
type input "8114"
click at [115, 64] on span "09:39 - 10/10" at bounding box center [104, 63] width 24 height 5
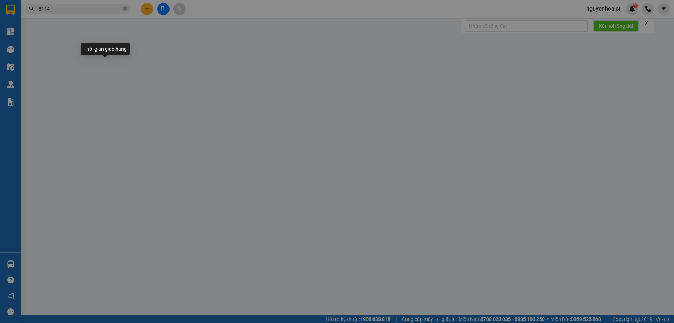
type input "0962898114"
type input "0"
type input "40.000"
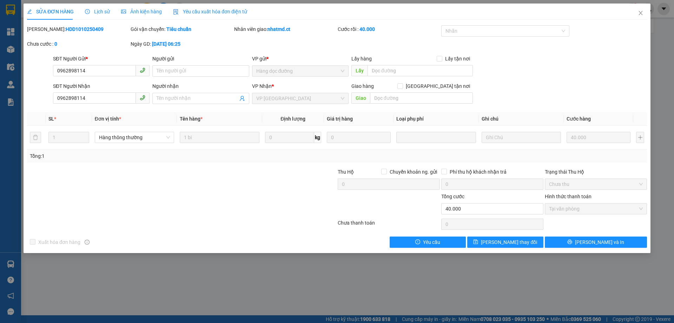
click at [100, 9] on span "Lịch sử" at bounding box center [97, 12] width 25 height 6
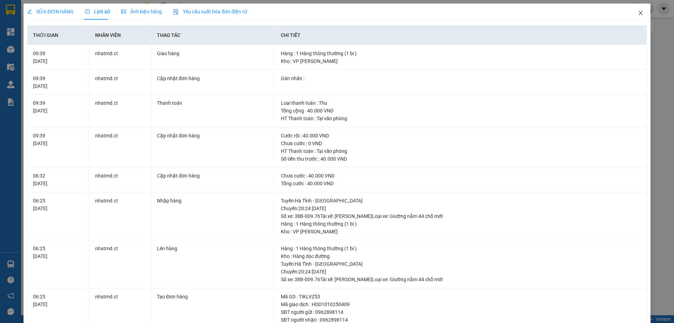
click at [639, 12] on icon "close" at bounding box center [641, 13] width 4 height 4
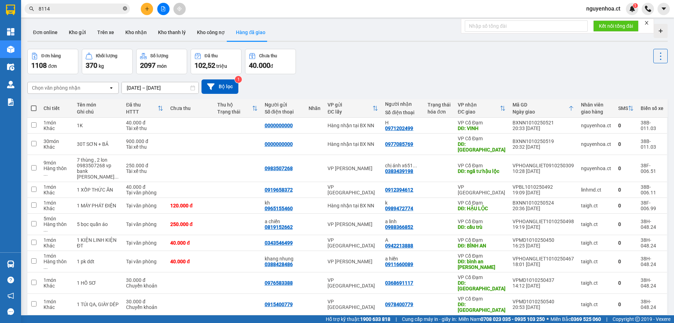
click at [127, 8] on icon "close-circle" at bounding box center [125, 8] width 4 height 4
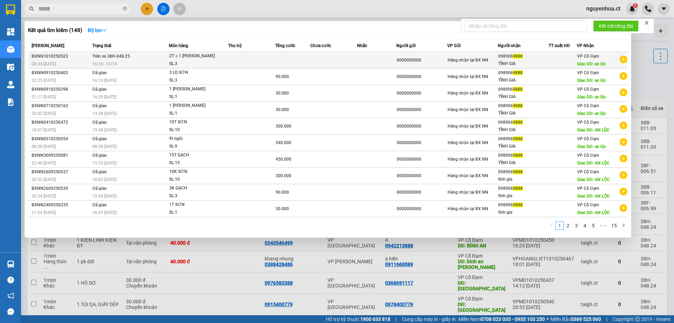
type input "9888"
click at [109, 55] on span "Trên xe 38H-048.25" at bounding box center [111, 56] width 38 height 5
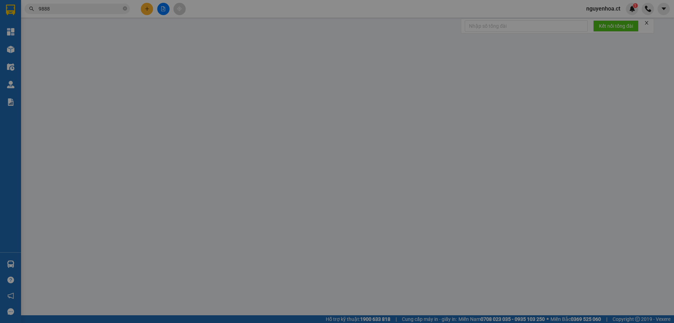
type input "0000000000"
type input "0989069888"
type input "TĨNH GIA"
type input "an lộc"
type input "0"
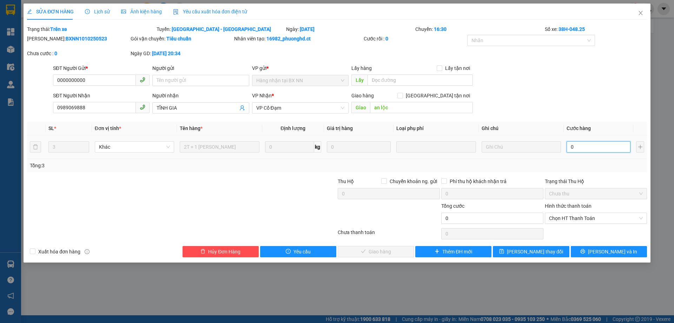
click at [588, 144] on input "0" at bounding box center [599, 146] width 64 height 11
type input "9"
type input "90"
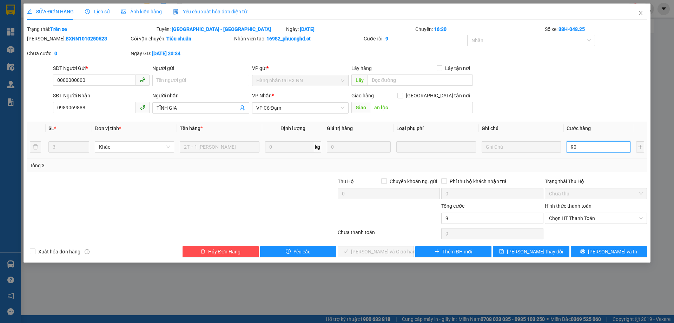
type input "90"
type input "90.000"
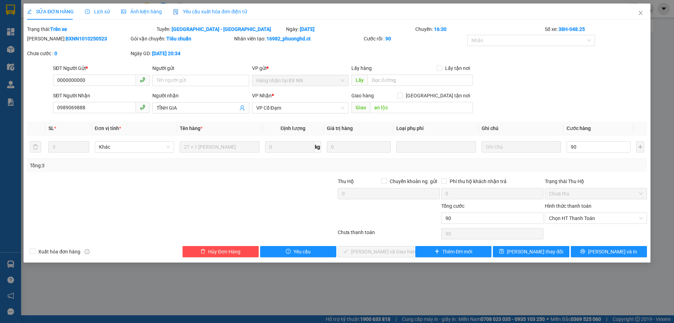
type input "90.000"
click at [586, 208] on label "Hình thức thanh toán" at bounding box center [568, 206] width 47 height 6
click at [586, 213] on input "Hình thức thanh toán" at bounding box center [593, 218] width 89 height 11
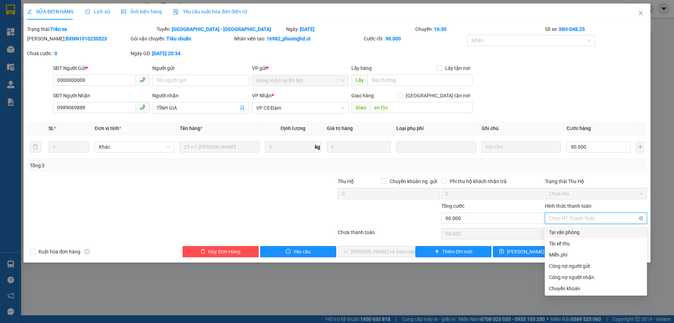
click at [583, 215] on span "Chọn HT Thanh Toán" at bounding box center [596, 218] width 94 height 11
click at [573, 275] on div "Công nợ người nhận" at bounding box center [596, 277] width 94 height 8
type input "0"
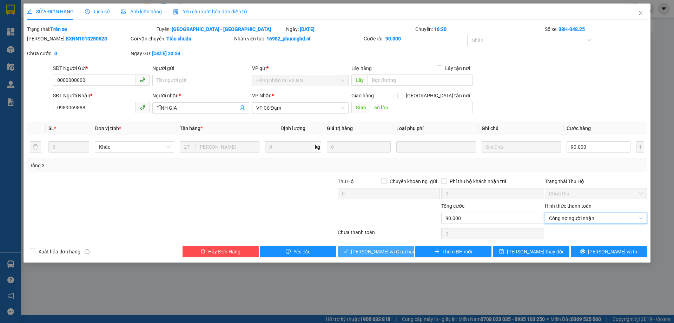
click at [384, 251] on span "[PERSON_NAME] và Giao hàng" at bounding box center [384, 252] width 67 height 8
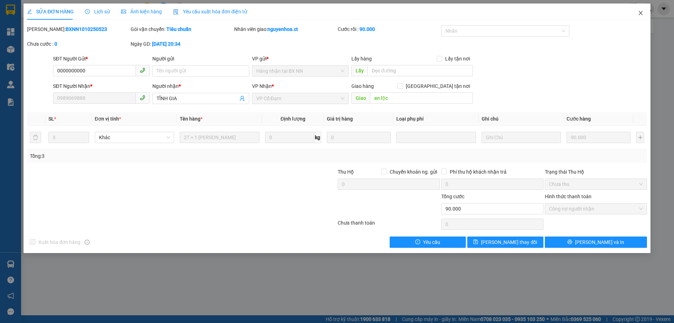
click at [639, 13] on icon "close" at bounding box center [641, 13] width 6 height 6
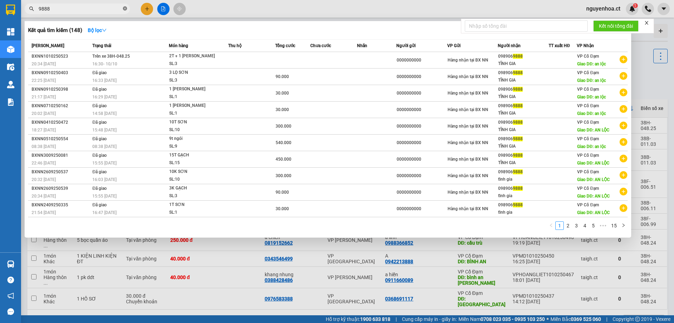
click at [125, 9] on icon "close-circle" at bounding box center [125, 8] width 4 height 4
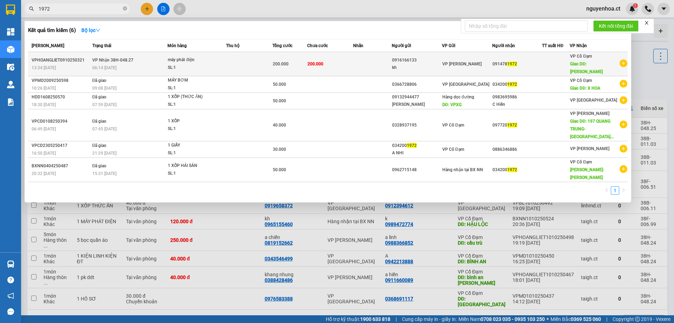
type input "1972"
click at [116, 64] on div "06:14 - 10/10" at bounding box center [129, 68] width 75 height 8
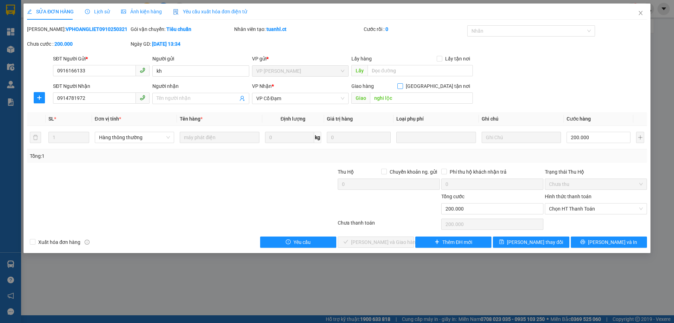
type input "0916166133"
type input "kh"
type input "0914781972"
type input "nghi lộc"
type input "0"
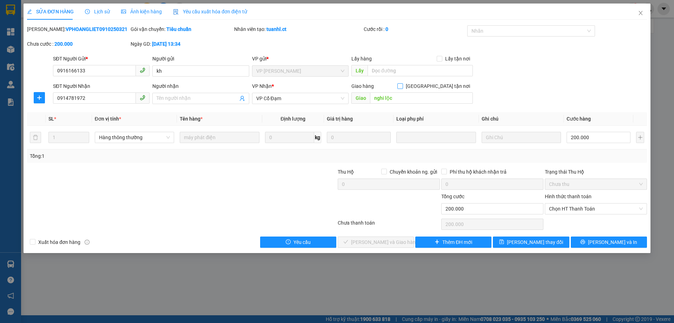
type input "200.000"
click at [578, 208] on span "Chọn HT Thanh Toán" at bounding box center [596, 208] width 94 height 11
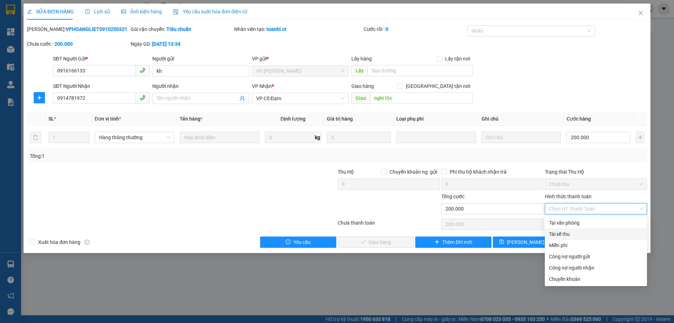
click at [567, 231] on div "Tài xế thu" at bounding box center [596, 234] width 94 height 8
type input "0"
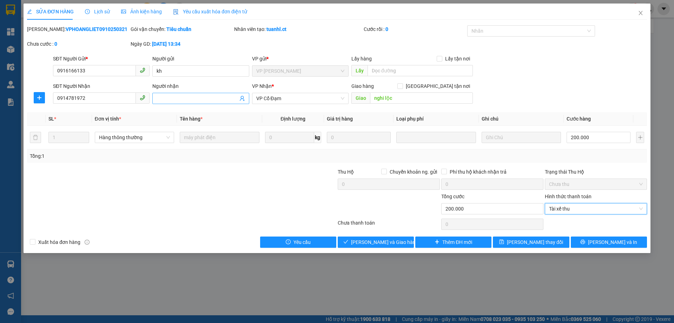
click at [185, 98] on input "Người nhận" at bounding box center [197, 98] width 81 height 8
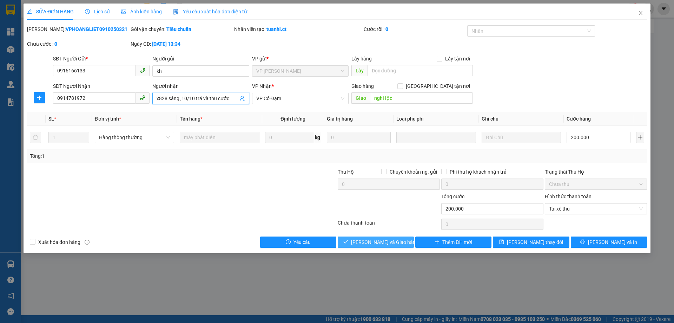
type input "x828 sáng ,10/10 trả và thu cước"
click at [379, 243] on span "[PERSON_NAME] và Giao hàng" at bounding box center [384, 242] width 67 height 8
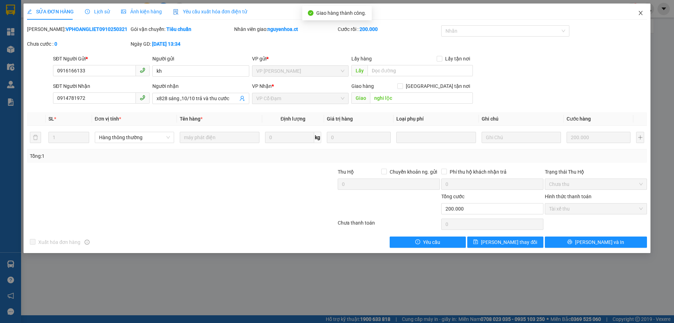
click at [644, 12] on span "Close" at bounding box center [641, 14] width 20 height 20
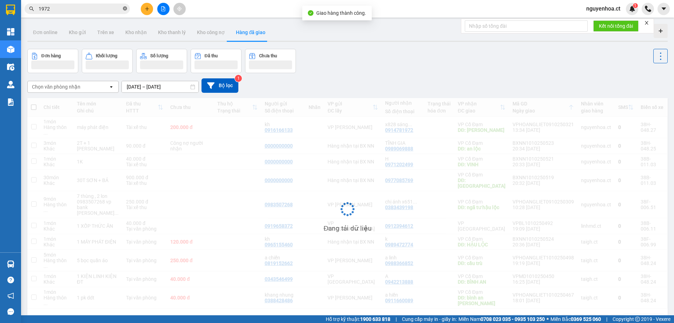
click at [125, 8] on icon "close-circle" at bounding box center [125, 8] width 4 height 4
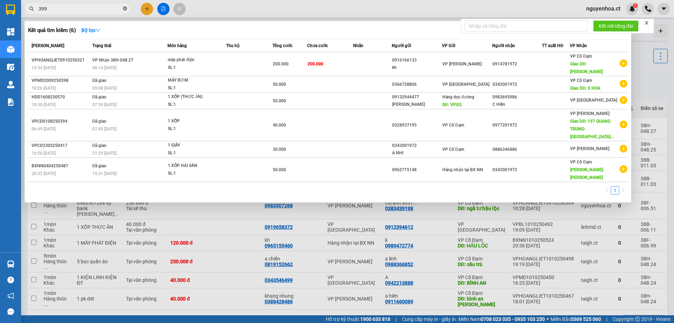
type input "3995"
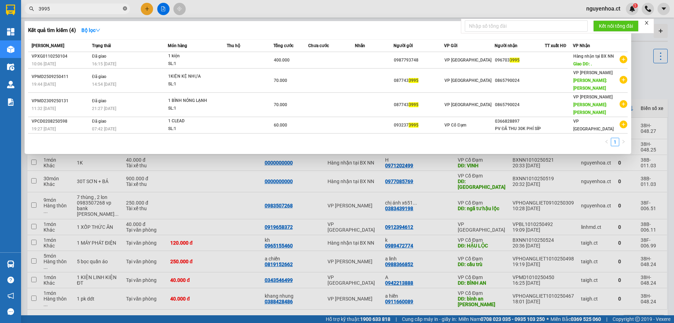
click at [125, 8] on icon "close-circle" at bounding box center [125, 8] width 4 height 4
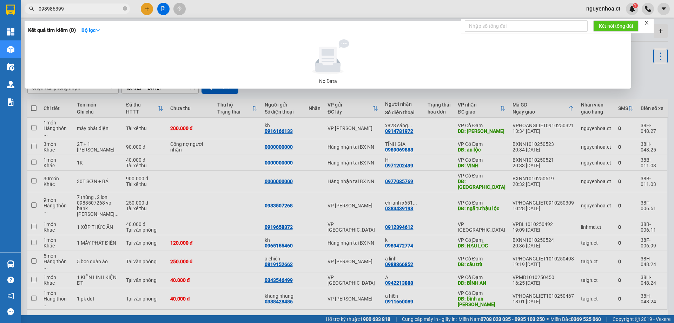
type input "0989863995"
click at [125, 8] on icon "close-circle" at bounding box center [125, 8] width 4 height 4
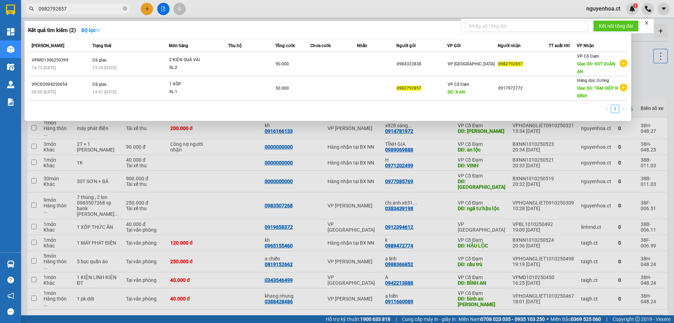
type input "0982792857"
click at [149, 7] on div at bounding box center [337, 161] width 674 height 323
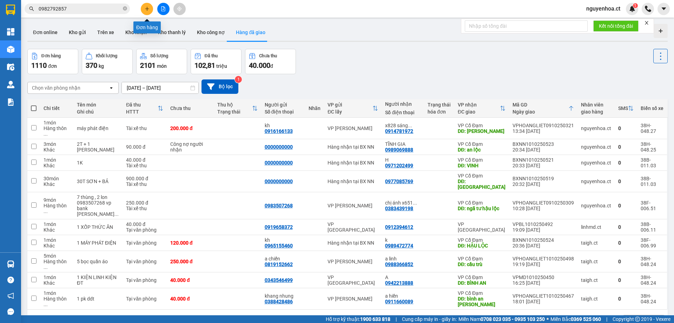
click at [146, 7] on icon "plus" at bounding box center [147, 8] width 5 height 5
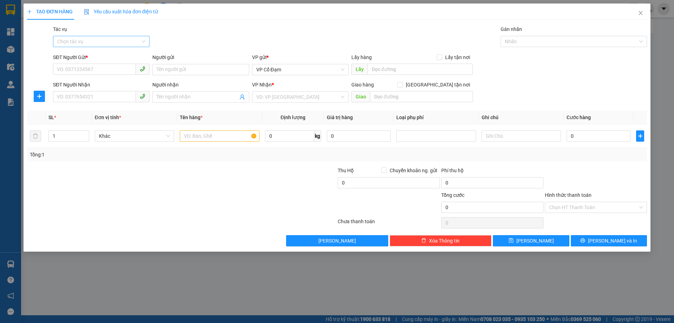
click at [104, 38] on input "Tác vụ" at bounding box center [98, 41] width 83 height 11
click at [100, 54] on div "Nhập hàng lên xe" at bounding box center [101, 56] width 88 height 8
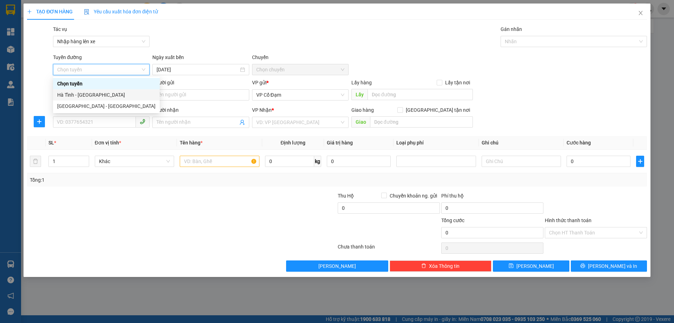
click at [98, 90] on div "Hà Tĩnh - [GEOGRAPHIC_DATA]" at bounding box center [106, 94] width 107 height 11
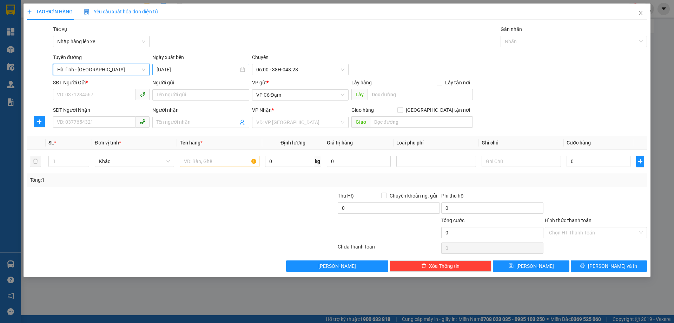
drag, startPoint x: 181, startPoint y: 74, endPoint x: 183, endPoint y: 71, distance: 4.4
click at [182, 74] on div "[DATE]" at bounding box center [200, 69] width 97 height 11
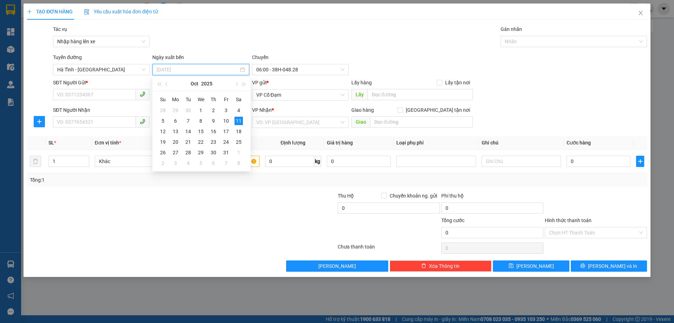
click at [227, 123] on div "10" at bounding box center [226, 121] width 8 height 8
type input "[DATE]"
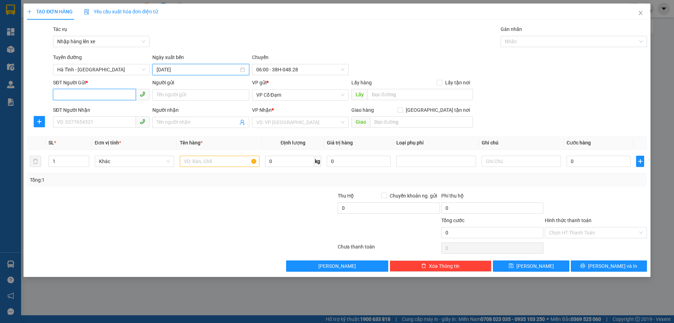
click at [104, 96] on input "SĐT Người Gửi *" at bounding box center [94, 94] width 83 height 11
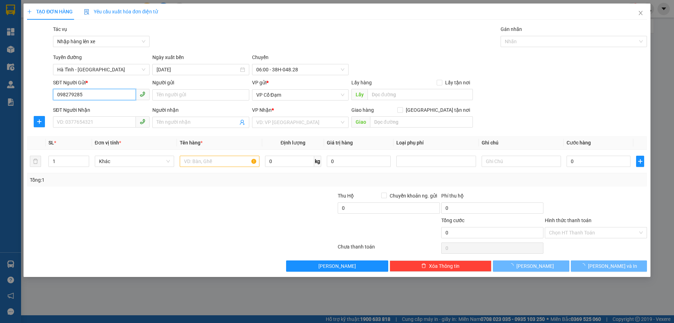
type input "0982792857"
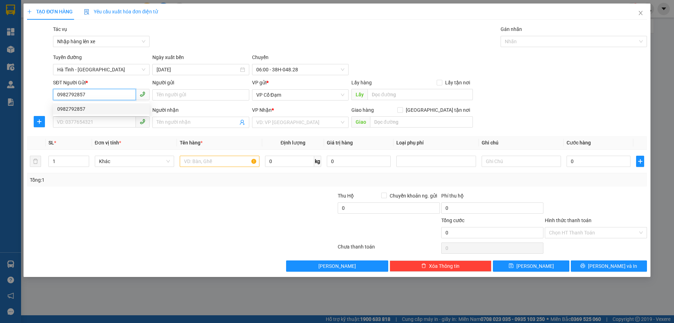
click at [89, 108] on div "0982792857" at bounding box center [101, 109] width 88 height 8
type input "X AN"
type input "0917972772"
type input "TAM ĐIỆP N BÌNH"
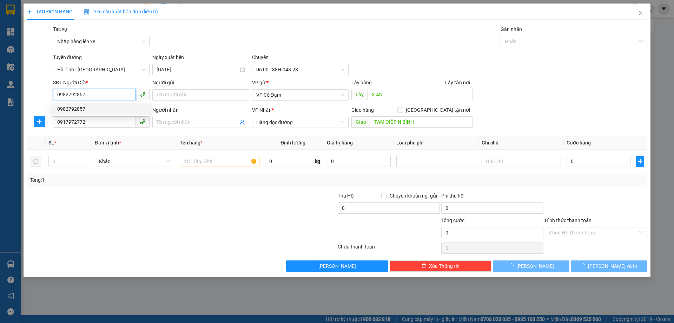
type input "50.000"
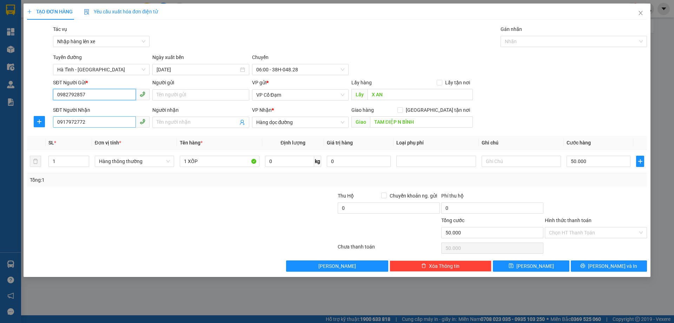
type input "0982792857"
drag, startPoint x: 98, startPoint y: 123, endPoint x: 50, endPoint y: 124, distance: 48.1
click at [50, 124] on div "SĐT Người Nhận 0917972772 0917972772 Người nhận Tên người nhận VP Nhận * Hàng d…" at bounding box center [337, 118] width 622 height 25
type input "0989863995"
click at [236, 133] on div "Transit Pickup Surcharge Ids Transit Deliver Surcharge Ids Transit Deliver Surc…" at bounding box center [337, 148] width 620 height 246
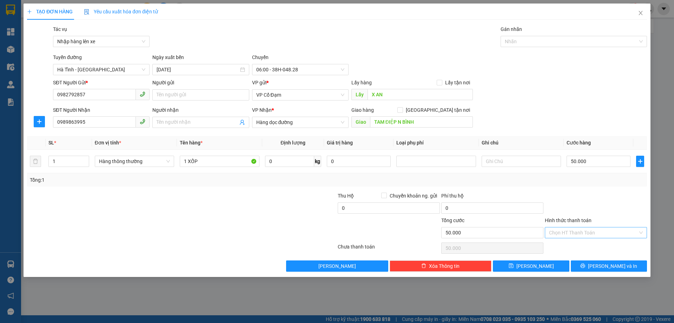
click at [564, 235] on input "Hình thức thanh toán" at bounding box center [593, 232] width 89 height 11
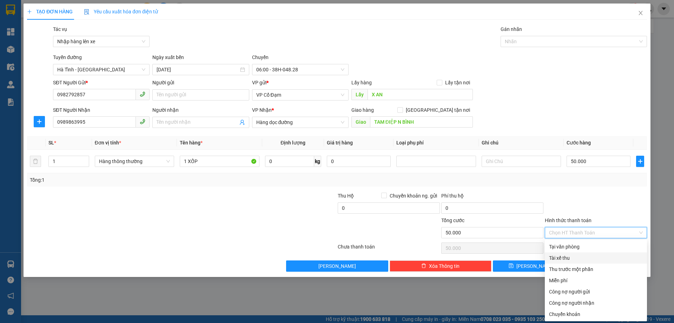
click at [564, 257] on div "Tài xế thu" at bounding box center [596, 258] width 94 height 8
type input "0"
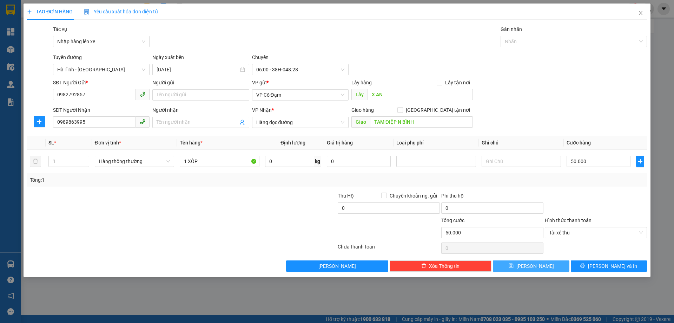
click at [537, 267] on span "Lưu" at bounding box center [536, 266] width 38 height 8
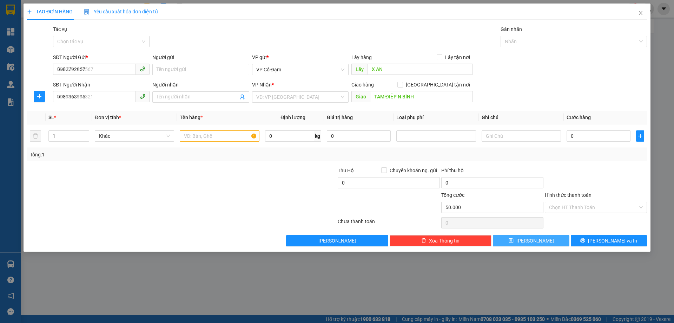
type input "0"
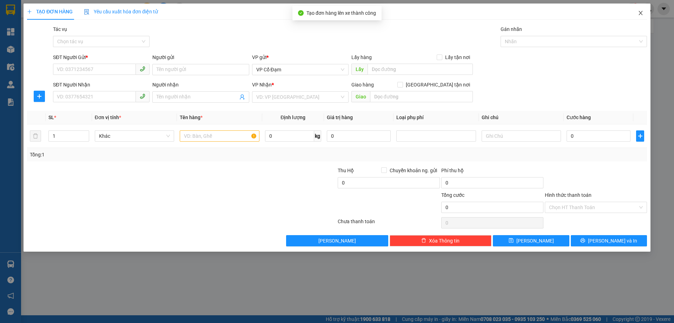
click at [640, 12] on icon "close" at bounding box center [641, 13] width 4 height 4
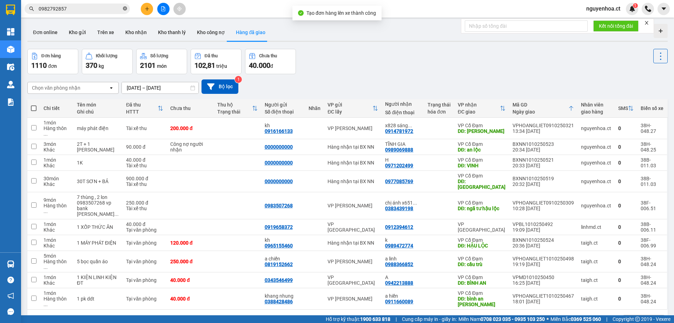
click at [126, 7] on icon "close-circle" at bounding box center [125, 8] width 4 height 4
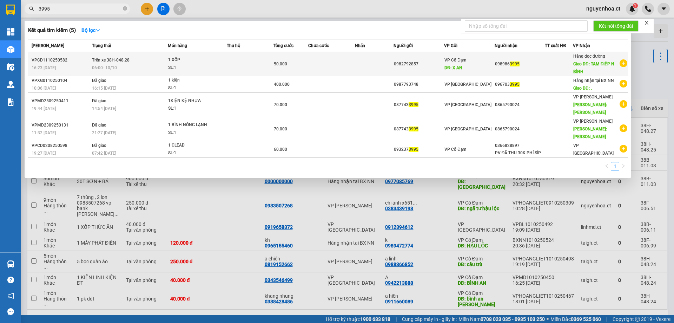
type input "3995"
click at [110, 62] on span "Trên xe 38H-048.28" at bounding box center [111, 60] width 38 height 5
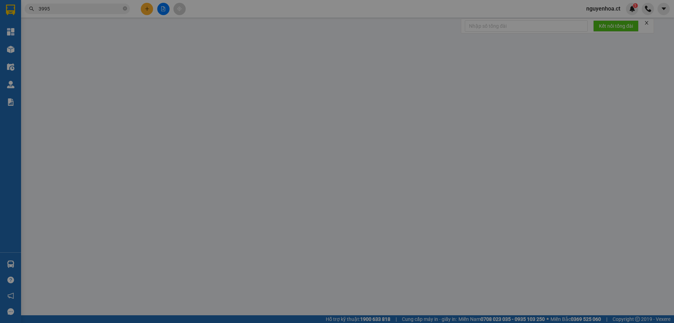
type input "0982792857"
type input "X AN"
type input "0989863995"
type input "TAM ĐIỆP N BÌNH"
type input "0"
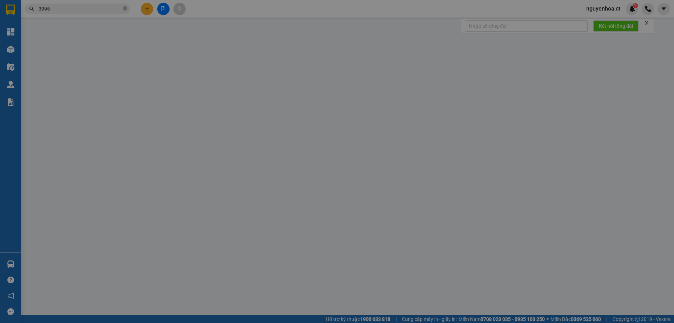
type input "50.000"
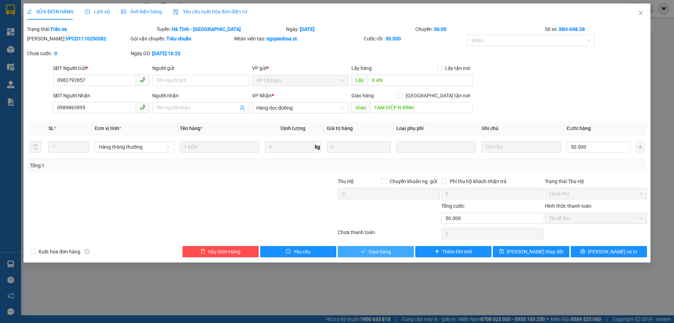
click at [377, 256] on button "Giao hàng" at bounding box center [376, 251] width 76 height 11
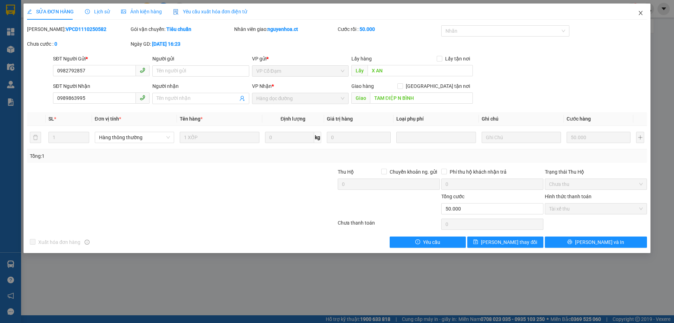
click at [638, 14] on icon "close" at bounding box center [641, 13] width 6 height 6
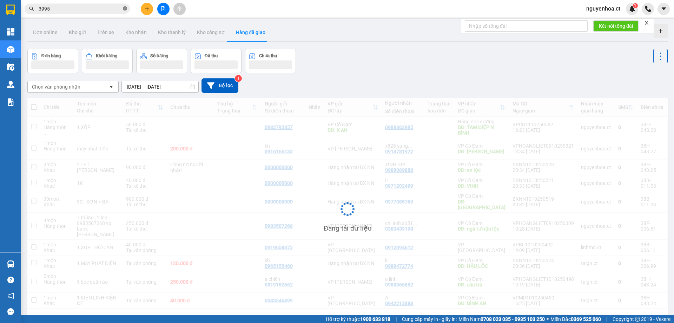
click at [126, 9] on icon "close-circle" at bounding box center [125, 8] width 4 height 4
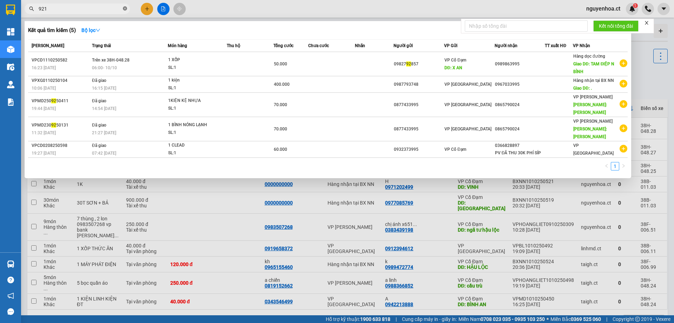
type input "9215"
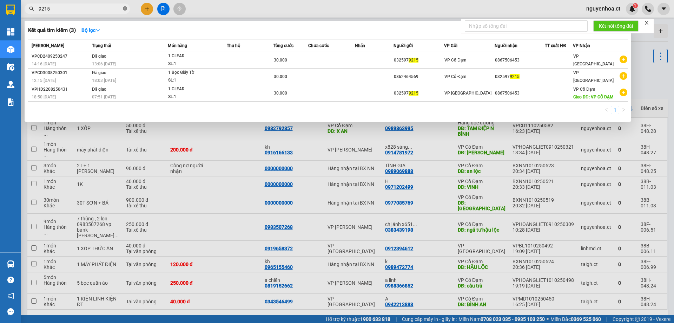
click at [124, 8] on icon "close-circle" at bounding box center [125, 8] width 4 height 4
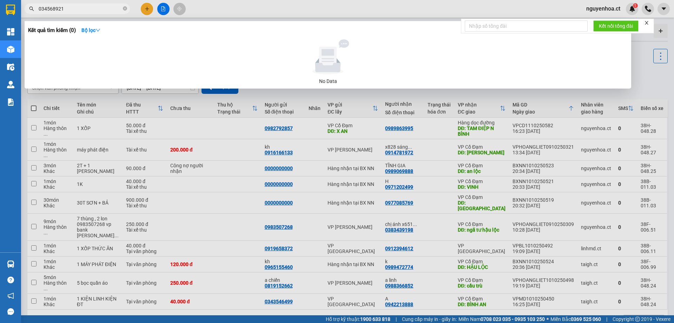
type input "0345689215"
click at [124, 9] on icon "close-circle" at bounding box center [125, 8] width 4 height 4
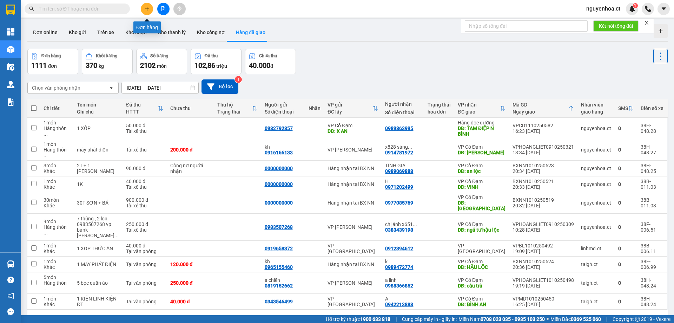
click at [144, 5] on button at bounding box center [147, 9] width 12 height 12
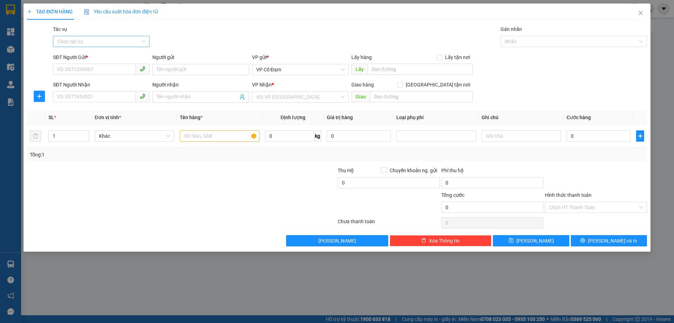
click at [104, 37] on input "Tác vụ" at bounding box center [98, 41] width 83 height 11
click at [101, 57] on div "Nhập hàng lên xe" at bounding box center [101, 56] width 88 height 8
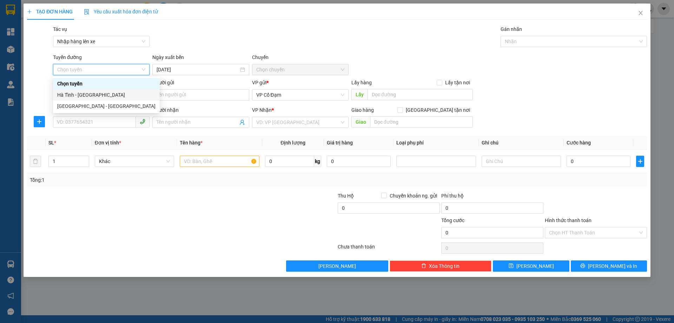
click at [100, 97] on div "Hà Tĩnh - [GEOGRAPHIC_DATA]" at bounding box center [106, 95] width 98 height 8
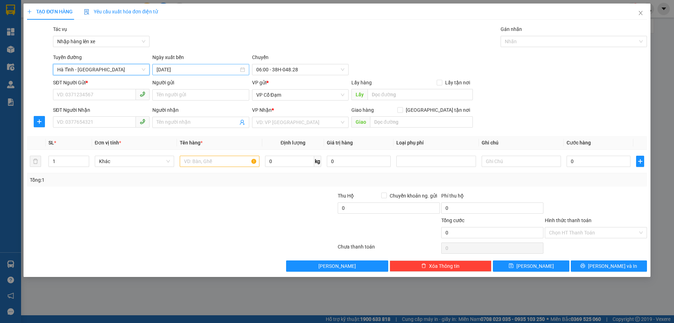
click at [198, 65] on div "[DATE]" at bounding box center [200, 69] width 97 height 11
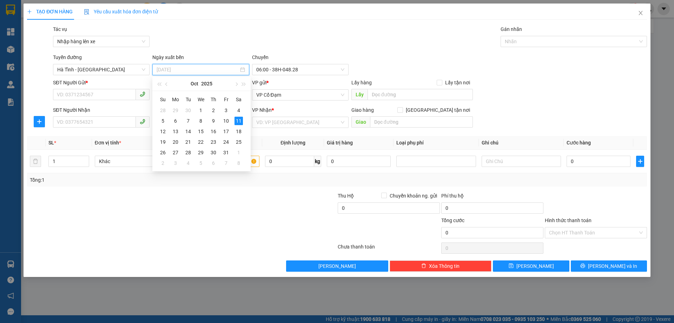
drag, startPoint x: 223, startPoint y: 120, endPoint x: 242, endPoint y: 109, distance: 22.0
click at [223, 121] on div "10" at bounding box center [226, 121] width 8 height 8
type input "[DATE]"
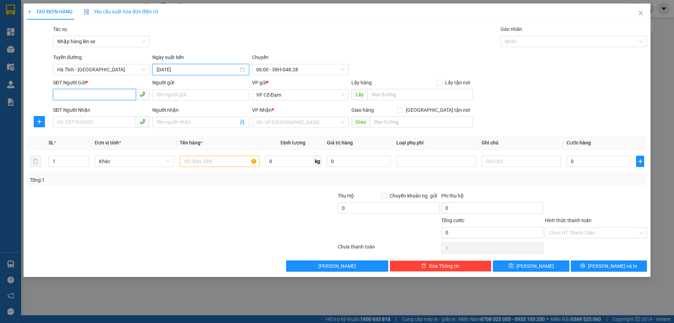
click at [81, 95] on input "SĐT Người Gửi *" at bounding box center [94, 94] width 83 height 11
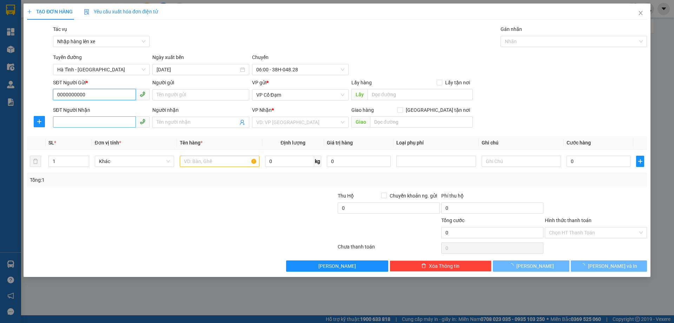
type input "0000000000"
click at [100, 118] on input "SĐT Người Nhận" at bounding box center [94, 121] width 83 height 11
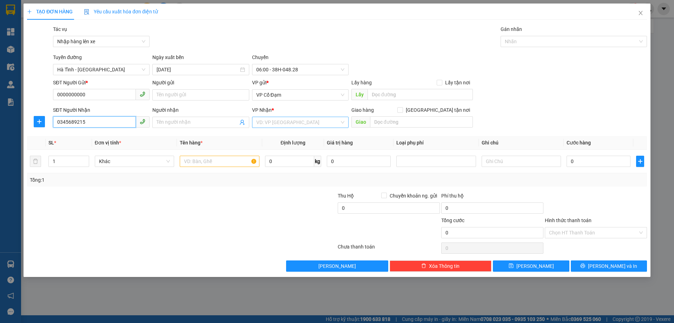
type input "0345689215"
click at [279, 123] on input "search" at bounding box center [297, 122] width 83 height 11
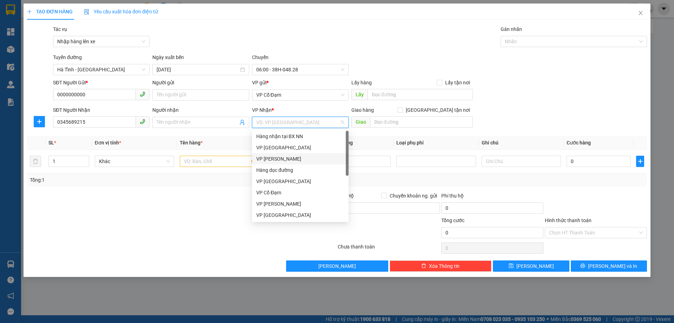
click at [286, 158] on div "VP [PERSON_NAME]" at bounding box center [300, 159] width 88 height 8
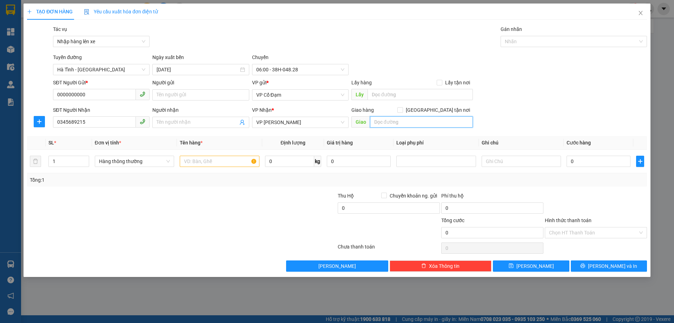
click at [389, 122] on input "text" at bounding box center [421, 121] width 103 height 11
type input "."
click at [201, 162] on input "text" at bounding box center [219, 161] width 79 height 11
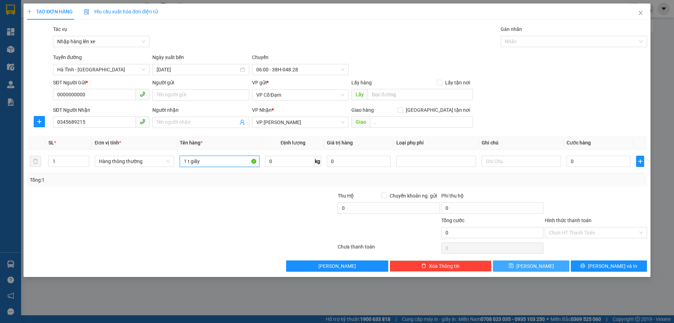
type input "1 t giấy"
click at [535, 264] on span "Lưu" at bounding box center [536, 266] width 38 height 8
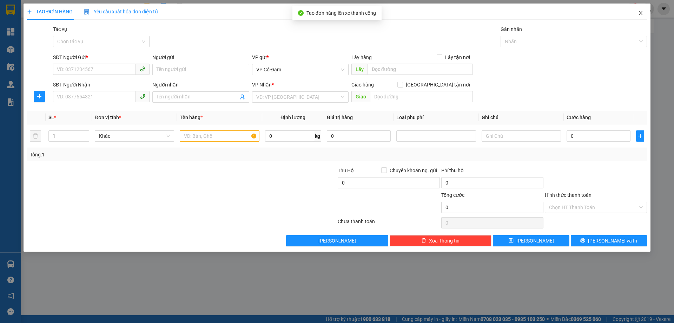
click at [642, 12] on icon "close" at bounding box center [641, 13] width 6 height 6
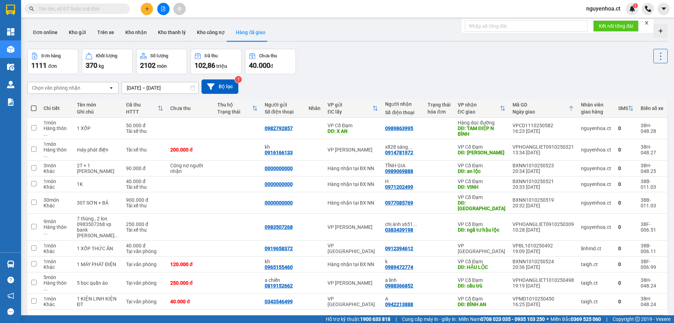
click at [100, 7] on input "text" at bounding box center [80, 9] width 83 height 8
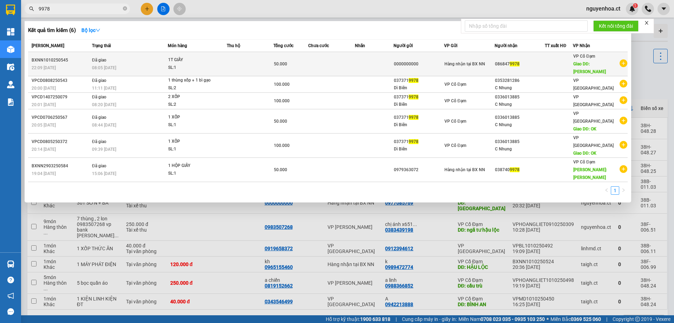
type input "9978"
click at [239, 58] on td at bounding box center [250, 64] width 47 height 24
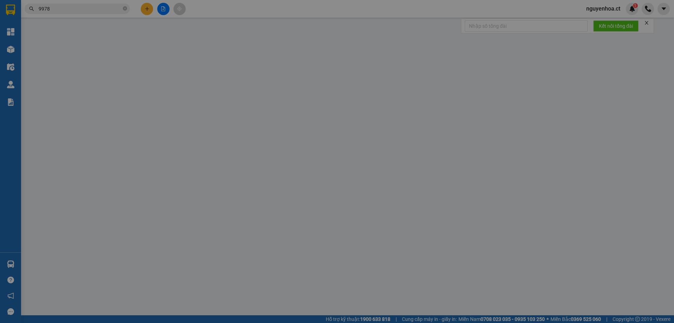
type input "0000000000"
type input "0868479978"
type input "XUÂN HOA"
type input "0"
type input "50.000"
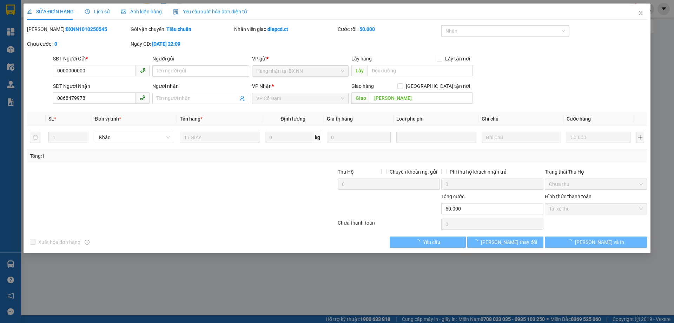
click at [99, 10] on span "Lịch sử" at bounding box center [97, 12] width 25 height 6
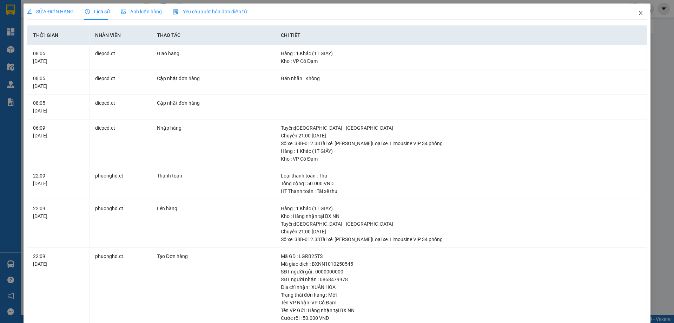
click at [638, 13] on icon "close" at bounding box center [641, 13] width 6 height 6
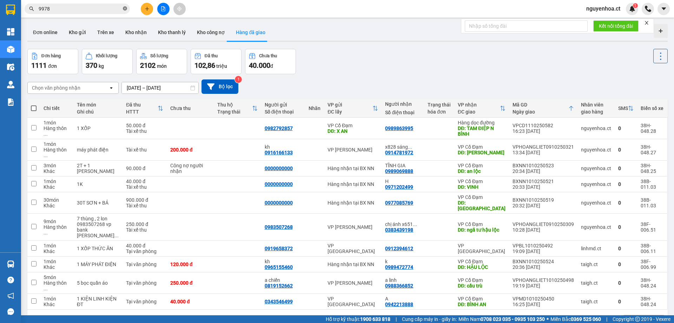
click at [125, 10] on icon "close-circle" at bounding box center [125, 8] width 4 height 4
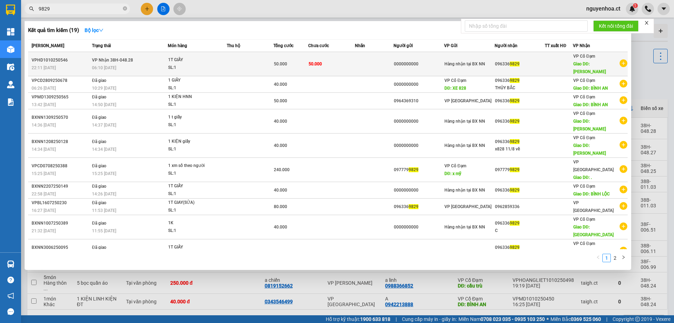
type input "9829"
click at [114, 67] on span "06:10 - 11/10" at bounding box center [104, 67] width 24 height 5
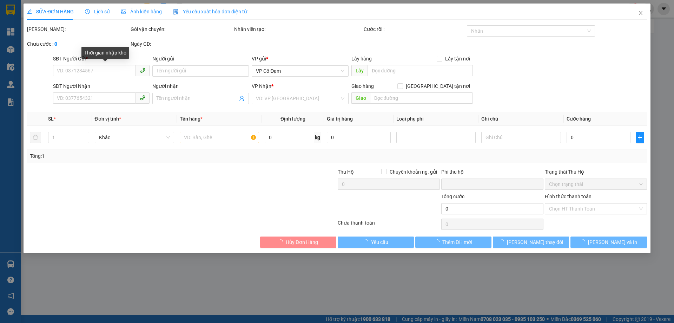
type input "0000000000"
type input "0963369829"
type input "XUÂN SONG"
type input "0"
type input "50.000"
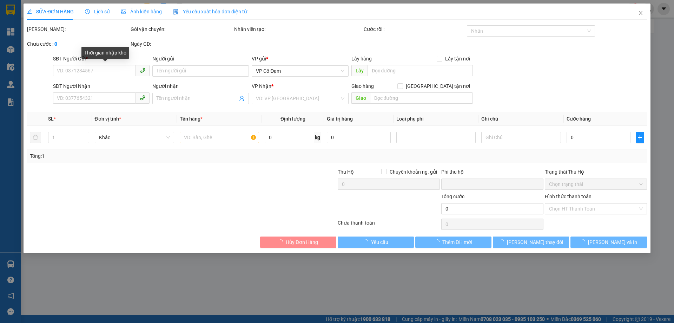
type input "50.000"
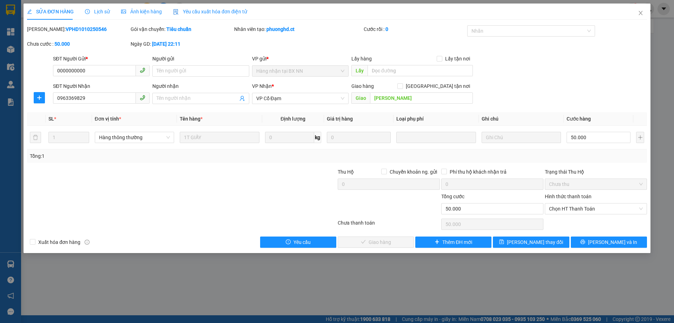
click at [103, 9] on span "Lịch sử" at bounding box center [97, 12] width 25 height 6
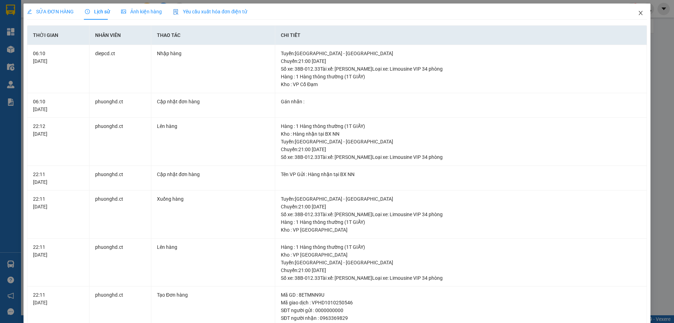
click at [638, 11] on icon "close" at bounding box center [641, 13] width 6 height 6
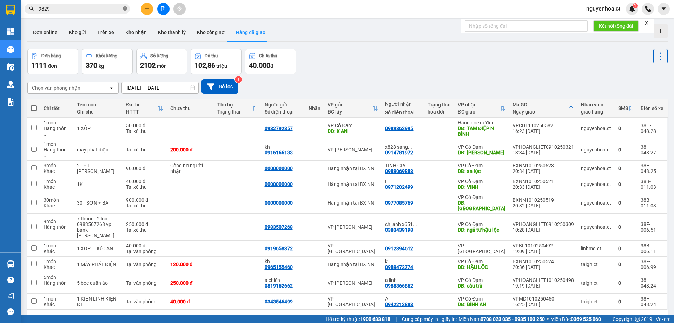
click at [125, 9] on icon "close-circle" at bounding box center [125, 8] width 4 height 4
click at [99, 10] on input "text" at bounding box center [80, 9] width 83 height 8
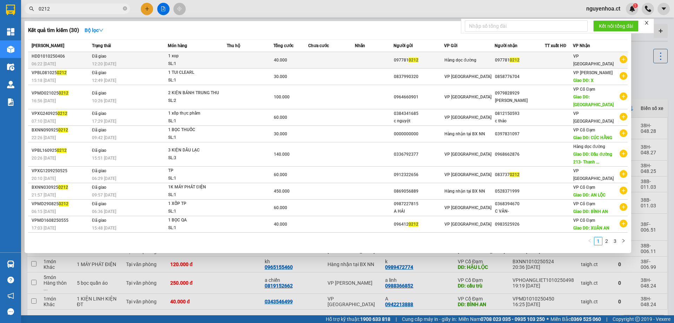
type input "0212"
click at [98, 61] on span "12:20 - 10/10" at bounding box center [104, 64] width 24 height 6
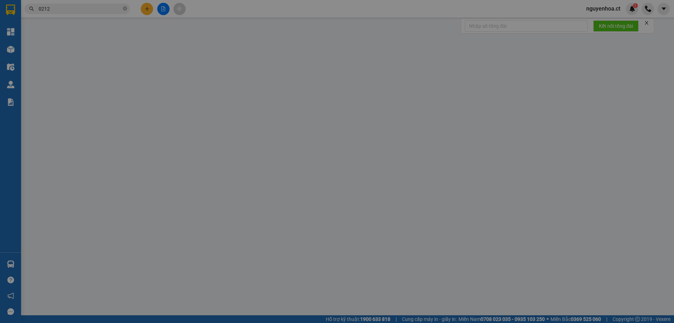
type input "0977810212"
type input "0"
type input "40.000"
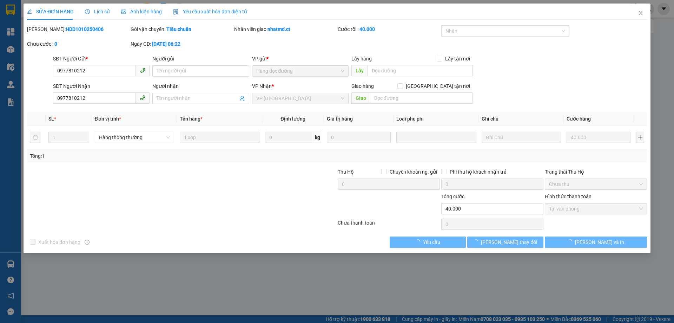
click at [102, 10] on span "Lịch sử" at bounding box center [97, 12] width 25 height 6
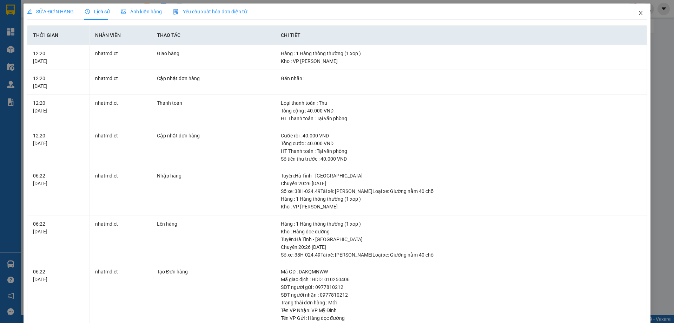
click at [633, 13] on span "Close" at bounding box center [641, 14] width 20 height 20
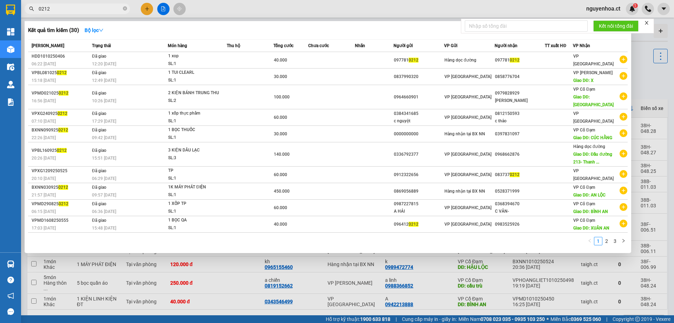
click at [122, 9] on span "0212" at bounding box center [77, 9] width 105 height 11
click at [126, 8] on icon "close-circle" at bounding box center [125, 8] width 4 height 4
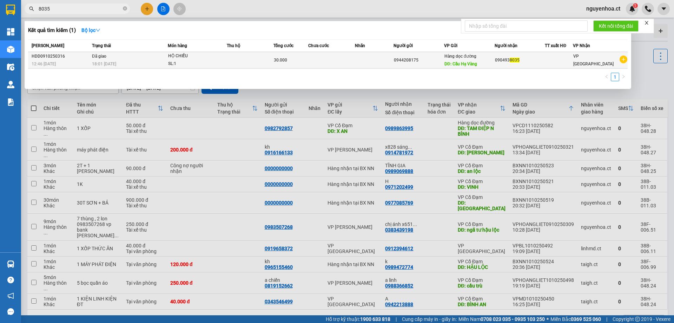
type input "8035"
click at [113, 62] on span "18:01 - 10/10" at bounding box center [104, 63] width 24 height 5
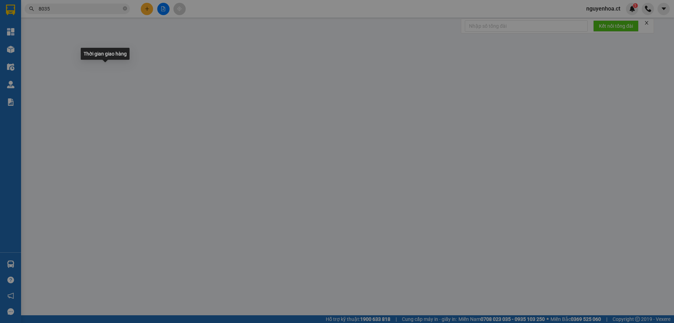
type input "0944208175"
type input "Cầu Hạ Vàng"
type input "0904938035"
type input "0"
type input "30.000"
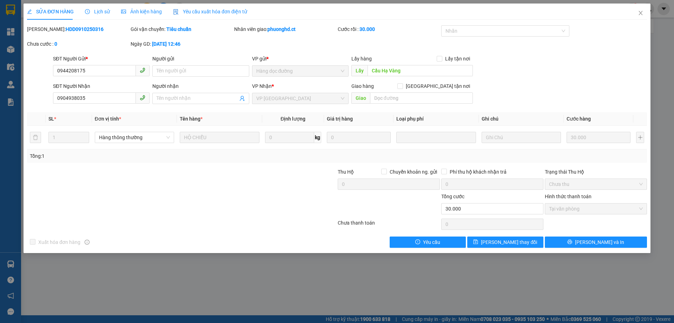
click at [103, 9] on span "Lịch sử" at bounding box center [97, 12] width 25 height 6
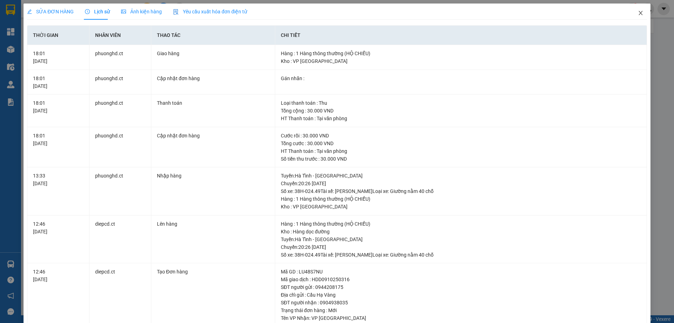
click at [638, 12] on icon "close" at bounding box center [641, 13] width 6 height 6
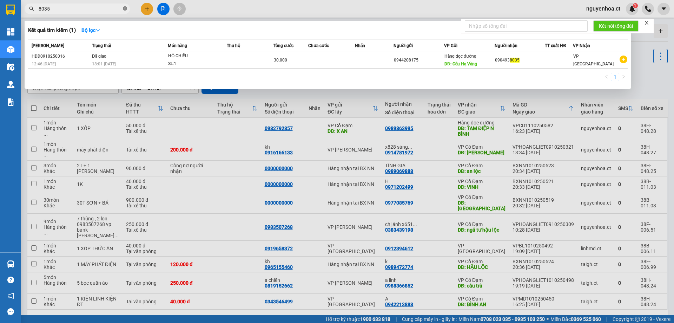
click at [125, 8] on icon "close-circle" at bounding box center [125, 8] width 4 height 4
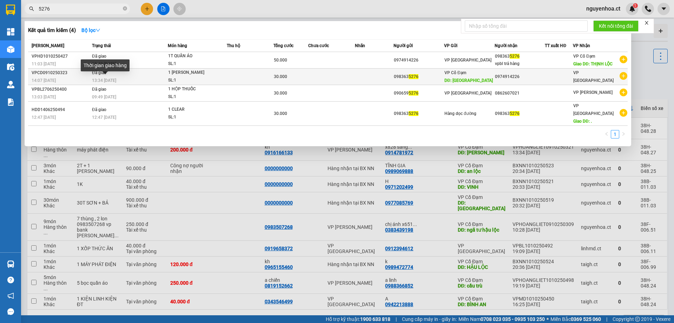
type input "5276"
click at [102, 79] on span "13:34 - 10/10" at bounding box center [104, 80] width 24 height 5
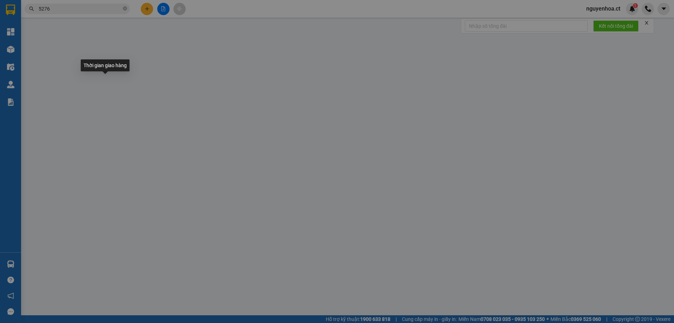
type input "0983635276"
type input "Thịnh Lộc"
type input "0974914226"
type input "0"
type input "30.000"
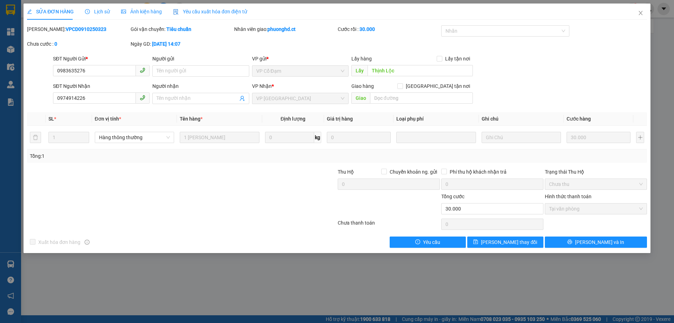
click at [104, 9] on span "Lịch sử" at bounding box center [97, 12] width 25 height 6
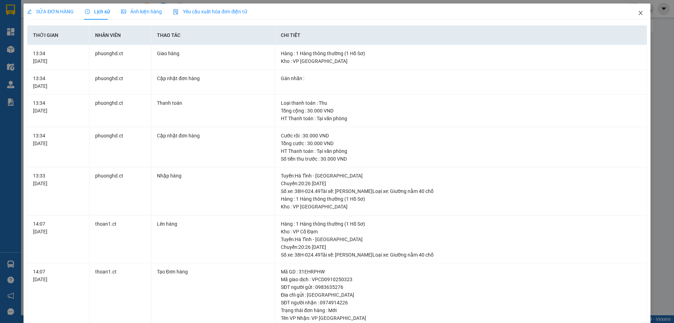
click at [638, 11] on icon "close" at bounding box center [641, 13] width 6 height 6
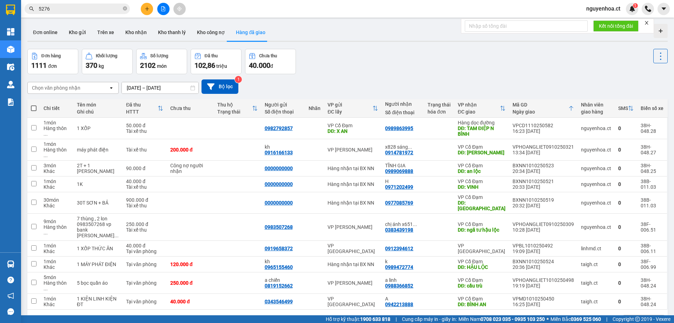
click at [127, 9] on span "5276" at bounding box center [77, 9] width 105 height 11
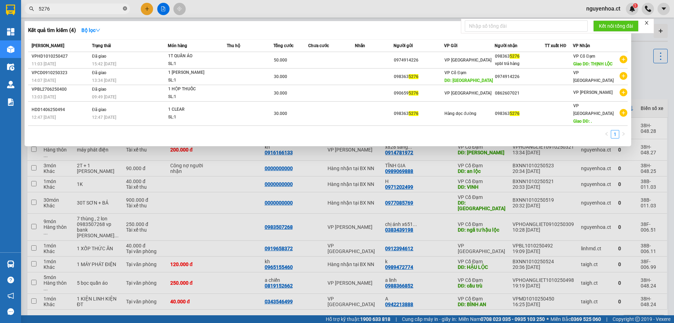
click at [125, 9] on icon "close-circle" at bounding box center [125, 8] width 4 height 4
type input "2803"
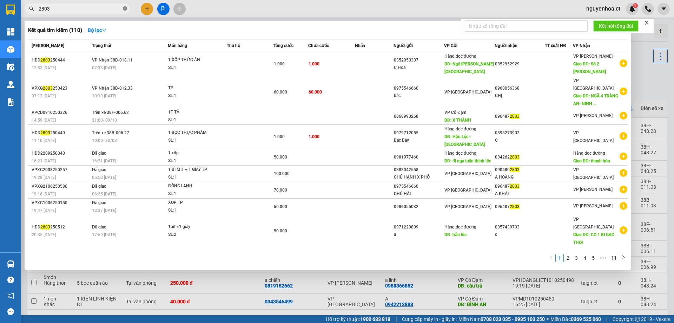
click at [124, 9] on icon "close-circle" at bounding box center [125, 8] width 4 height 4
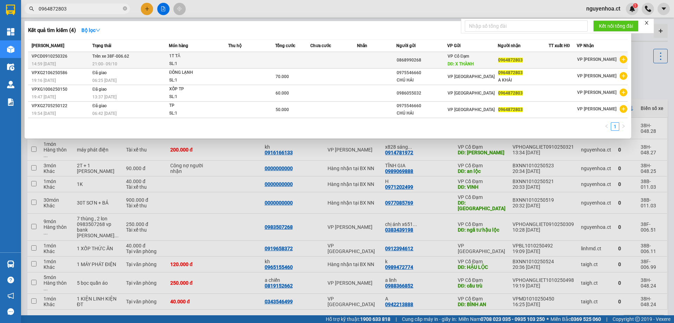
type input "0964872803"
click at [104, 59] on span "Trên xe 38F-006.62" at bounding box center [110, 56] width 37 height 5
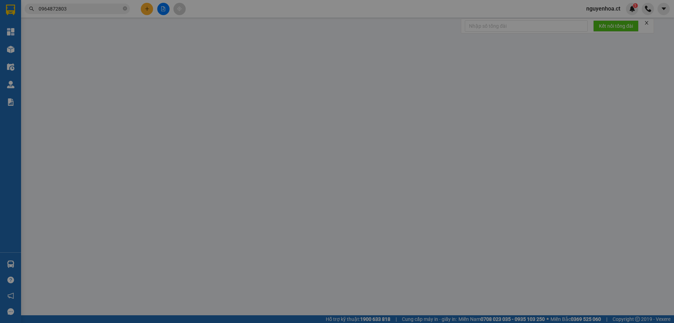
type input "0868990268"
type input "X THÀNH"
type input "0964872803"
type input "0"
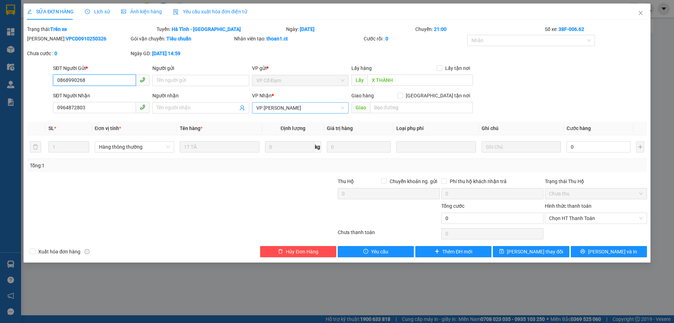
click at [299, 105] on span "VP [PERSON_NAME]" at bounding box center [300, 108] width 88 height 11
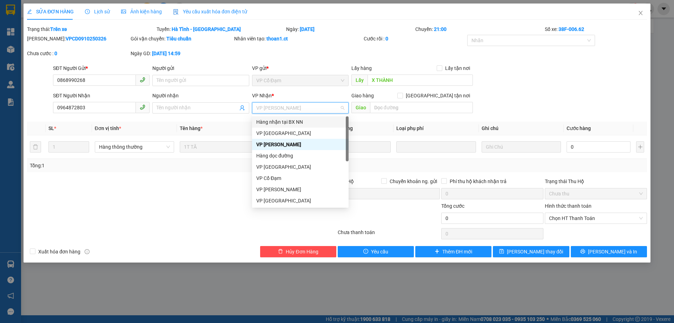
click at [290, 126] on div "Hàng nhận tại BX NN" at bounding box center [300, 121] width 97 height 11
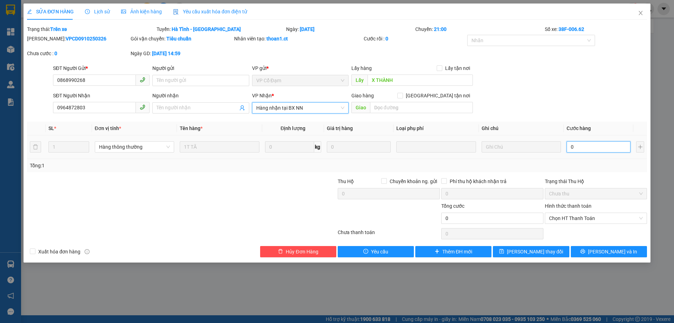
click at [600, 145] on input "0" at bounding box center [599, 146] width 64 height 11
type input "9"
type input "90"
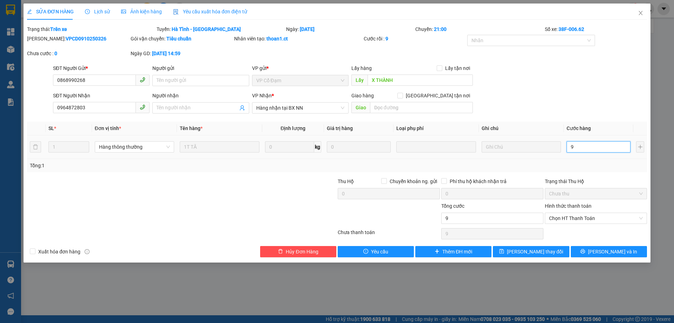
type input "90"
click at [569, 222] on span "Chọn HT Thanh Toán" at bounding box center [596, 218] width 94 height 11
type input "90"
type input "90.000"
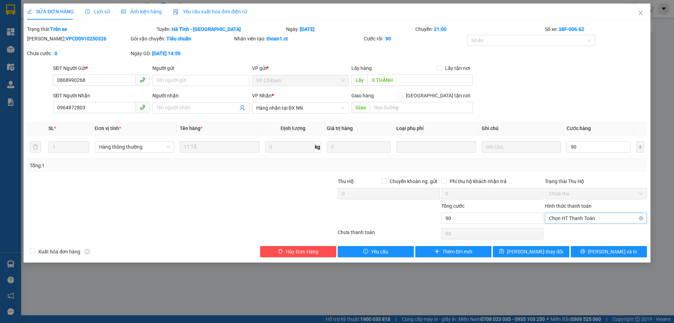
type input "90.000"
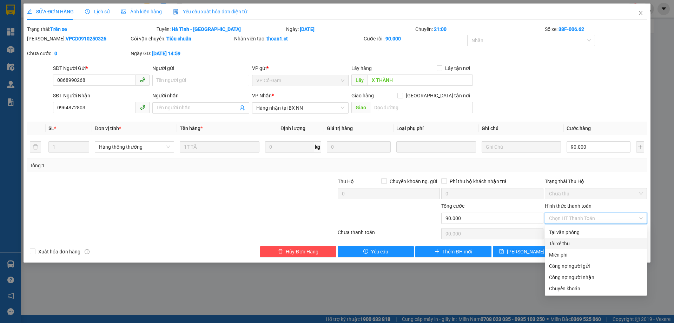
click at [565, 243] on div "Tài xế thu" at bounding box center [596, 244] width 94 height 8
type input "0"
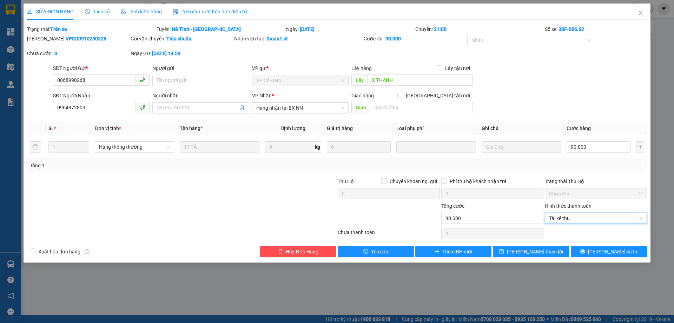
click at [390, 96] on div "Giao hàng Giao tận nơi" at bounding box center [413, 96] width 122 height 8
click at [386, 110] on input "text" at bounding box center [421, 107] width 103 height 11
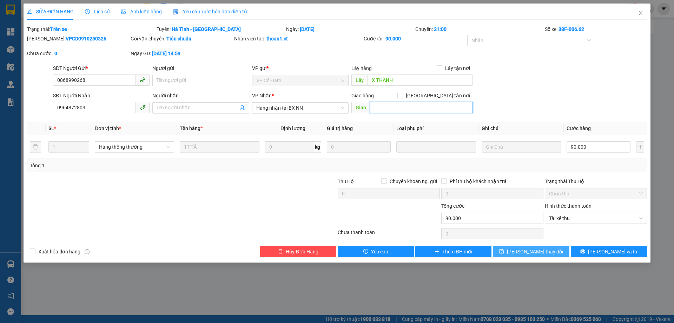
type input "."
click at [531, 252] on span "[PERSON_NAME] thay đổi" at bounding box center [535, 252] width 56 height 8
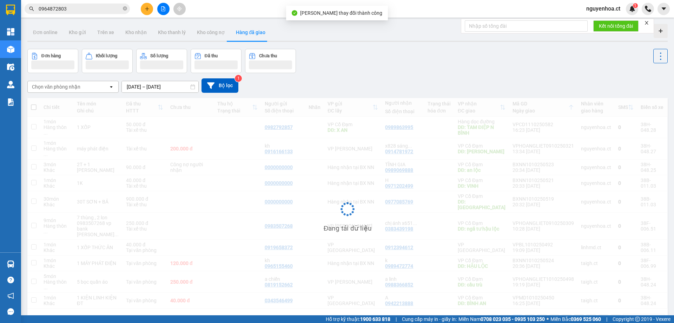
click at [85, 7] on input "0964872803" at bounding box center [80, 9] width 83 height 8
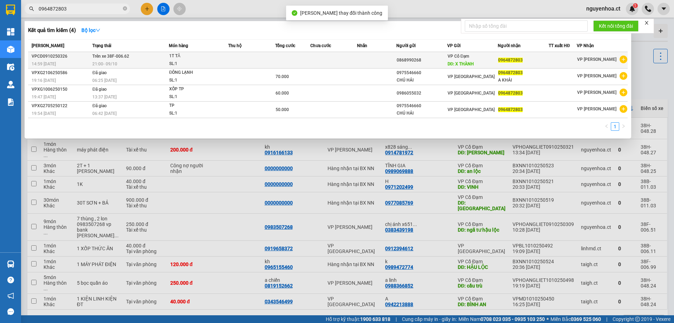
click at [108, 58] on span "Trên xe 38F-006.62" at bounding box center [110, 56] width 37 height 5
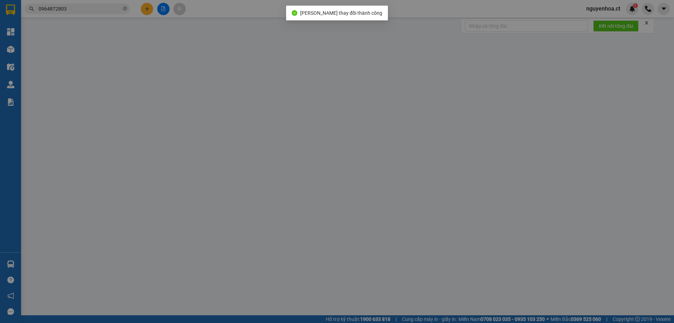
type input "0868990268"
type input "X THÀNH"
type input "0964872803"
type input "."
type input "0"
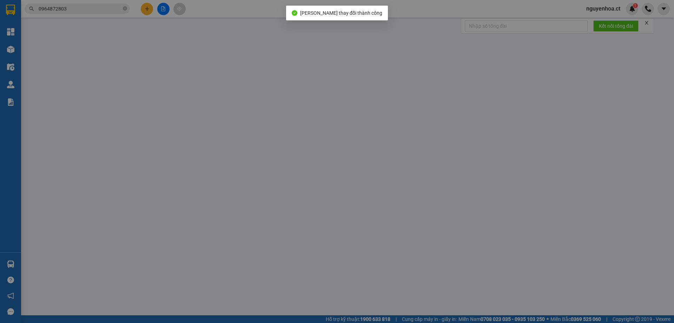
type input "90.000"
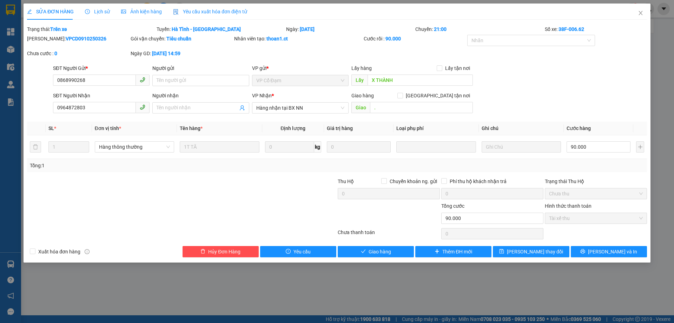
click at [103, 11] on span "Lịch sử" at bounding box center [97, 12] width 25 height 6
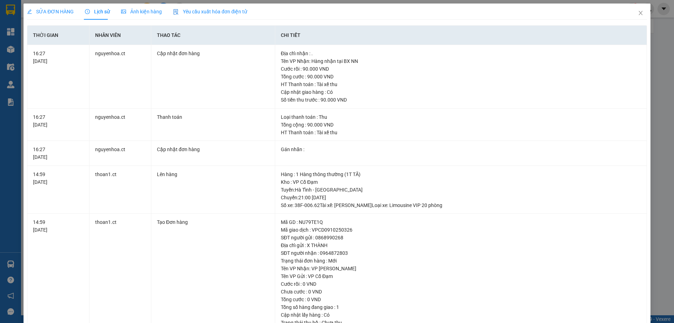
click at [62, 10] on span "SỬA ĐƠN HÀNG" at bounding box center [50, 12] width 47 height 6
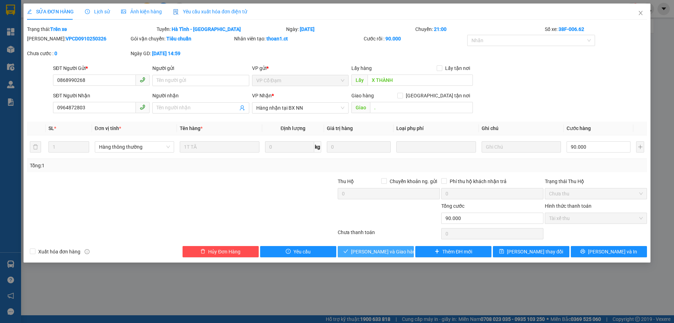
click at [367, 248] on span "[PERSON_NAME] và Giao hàng" at bounding box center [384, 252] width 67 height 8
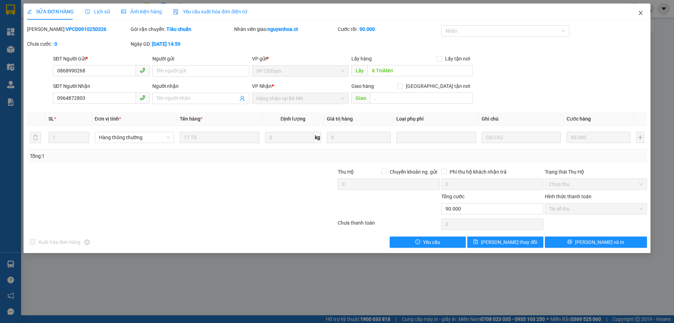
click at [640, 12] on icon "close" at bounding box center [641, 13] width 6 height 6
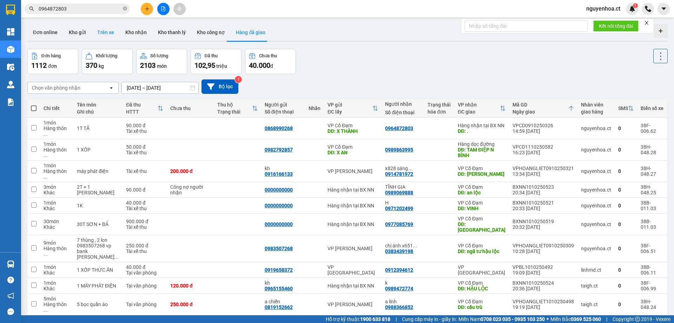
click at [104, 32] on button "Trên xe" at bounding box center [106, 32] width 28 height 17
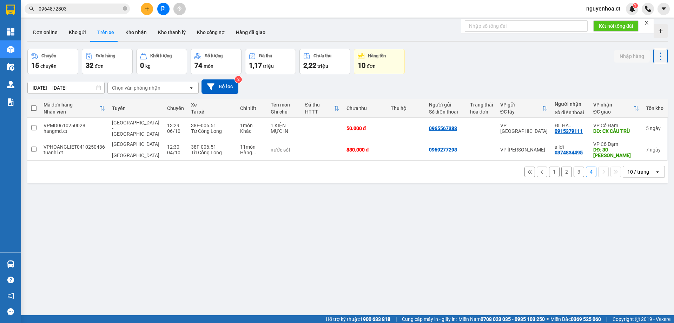
click at [574, 166] on button "3" at bounding box center [579, 171] width 11 height 11
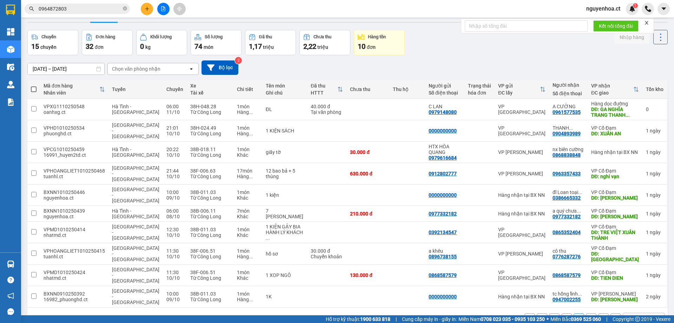
scroll to position [32, 0]
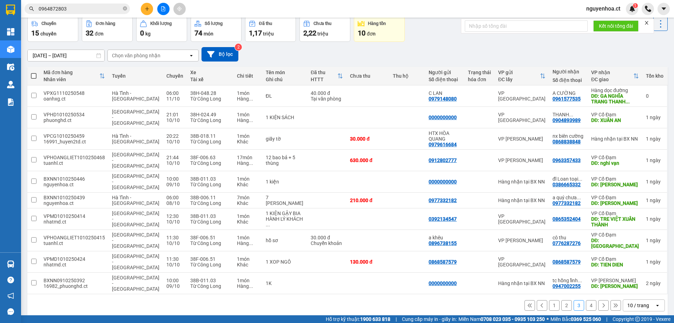
click at [98, 8] on input "0964872803" at bounding box center [80, 9] width 83 height 8
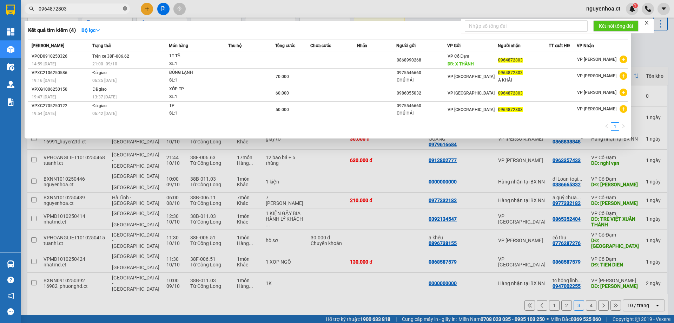
click at [124, 8] on icon "close-circle" at bounding box center [125, 8] width 4 height 4
type input "7579"
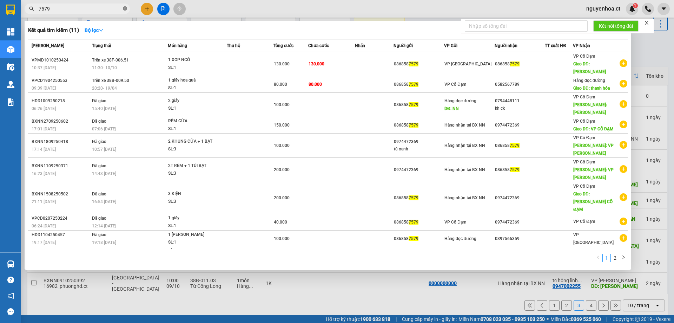
click at [124, 9] on icon "close-circle" at bounding box center [125, 8] width 4 height 4
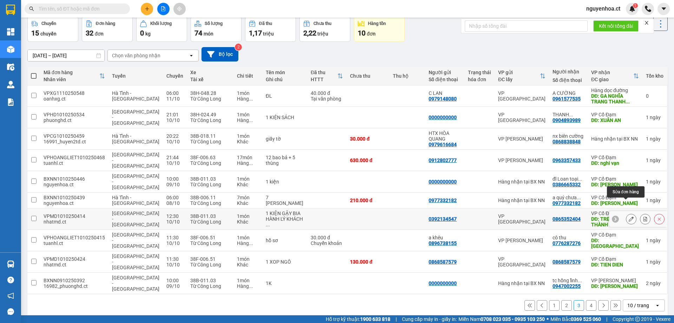
click at [629, 216] on icon at bounding box center [631, 218] width 5 height 5
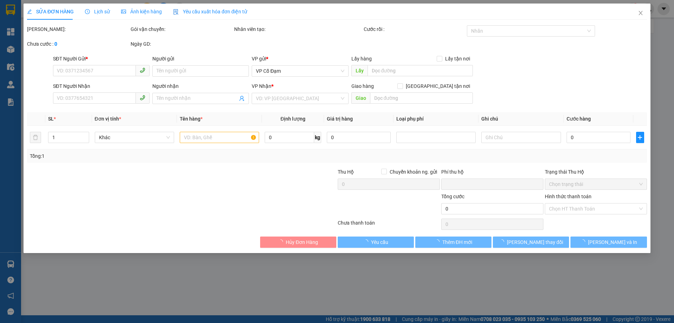
type input "0392134547"
type input "0865352404"
type input "TRE VIỆT XUÂN THÀNH"
type input "0"
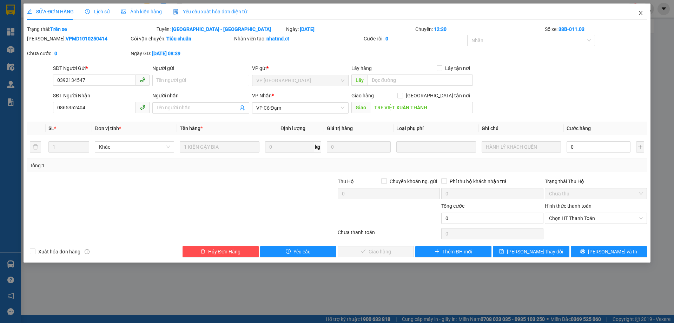
click at [641, 9] on span "Close" at bounding box center [641, 14] width 20 height 20
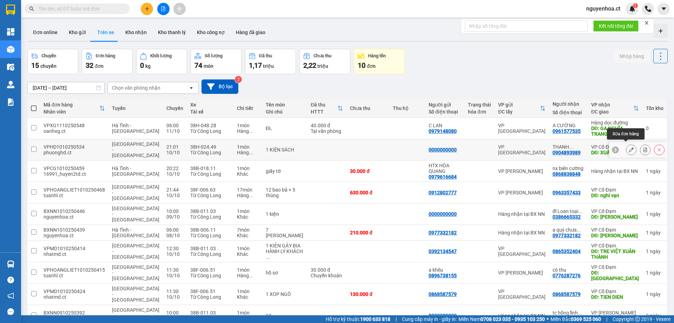
click at [629, 148] on icon at bounding box center [631, 149] width 5 height 5
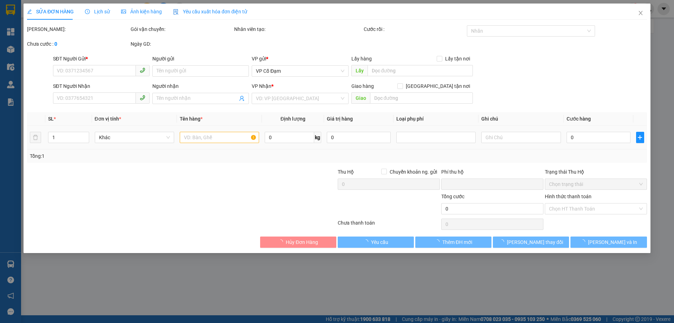
type input "0000000000"
type input "0904893989"
type input "[PERSON_NAME]"
type input "XUÂN AN"
type input "0"
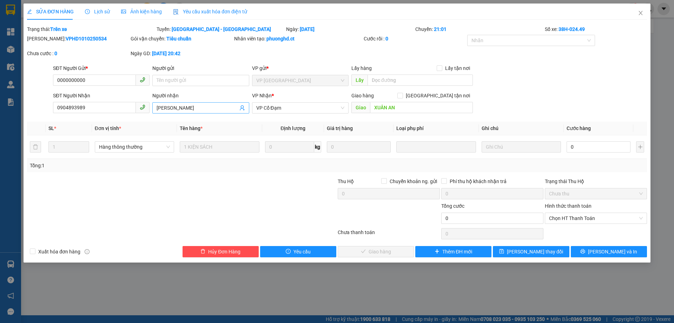
click at [196, 111] on input "[PERSON_NAME]" at bounding box center [197, 108] width 81 height 8
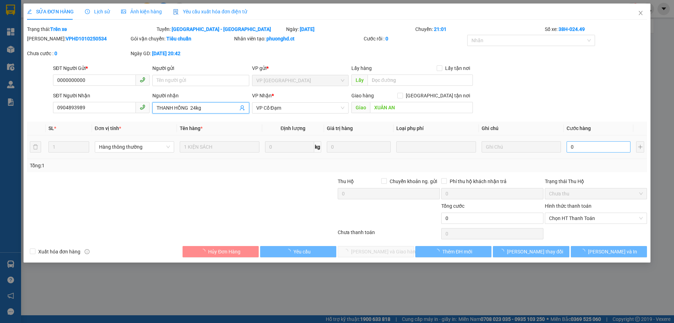
type input "THANH HỒNG 24kg"
click at [590, 147] on input "0" at bounding box center [599, 146] width 64 height 11
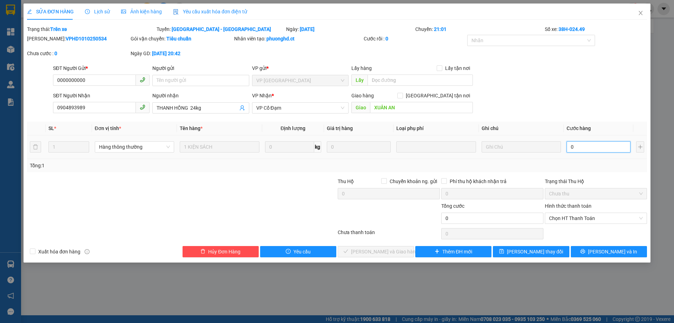
type input "4"
type input "48"
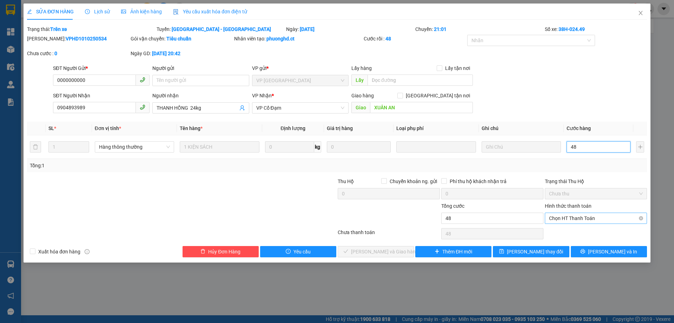
click at [577, 222] on span "Chọn HT Thanh Toán" at bounding box center [596, 218] width 94 height 11
type input "48"
type input "48.000"
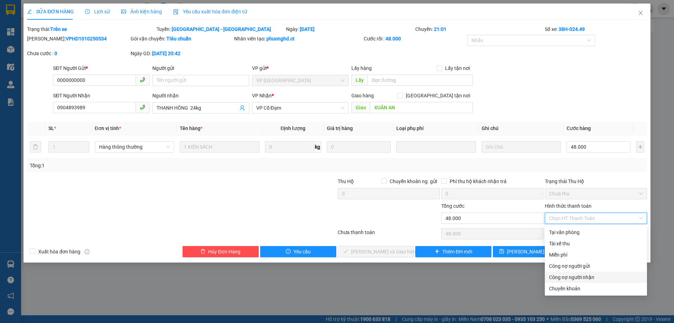
click at [553, 275] on div "Công nợ người nhận" at bounding box center [596, 277] width 94 height 8
type input "0"
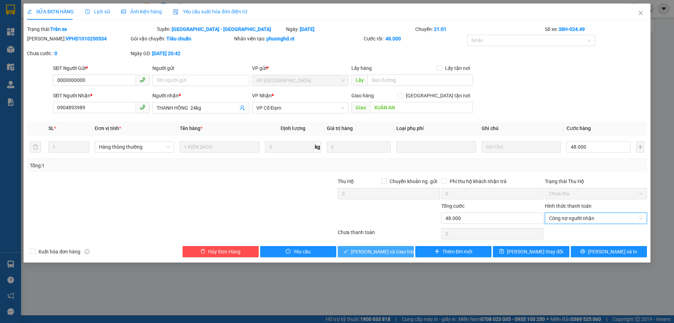
click at [400, 256] on button "[PERSON_NAME] và Giao hàng" at bounding box center [376, 251] width 76 height 11
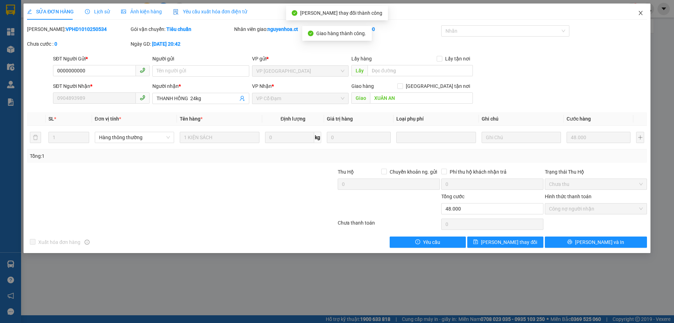
click at [642, 12] on icon "close" at bounding box center [641, 13] width 6 height 6
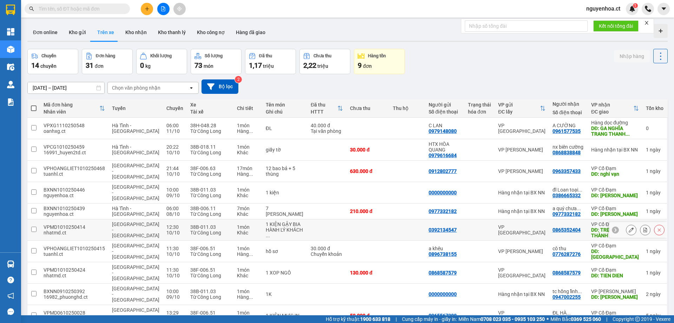
scroll to position [32, 0]
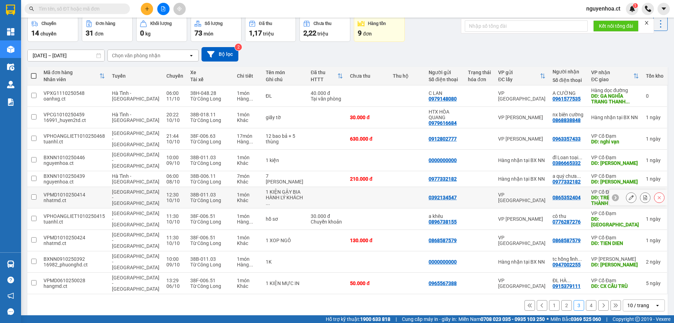
drag, startPoint x: 84, startPoint y: 179, endPoint x: 614, endPoint y: 226, distance: 531.7
click at [614, 230] on tr "VPMD1010250424 nhatmd.ct Hà Nội - Hà Tĩnh 11:30 10/10 38F-006.51 Từ Công Long 1…" at bounding box center [347, 240] width 641 height 21
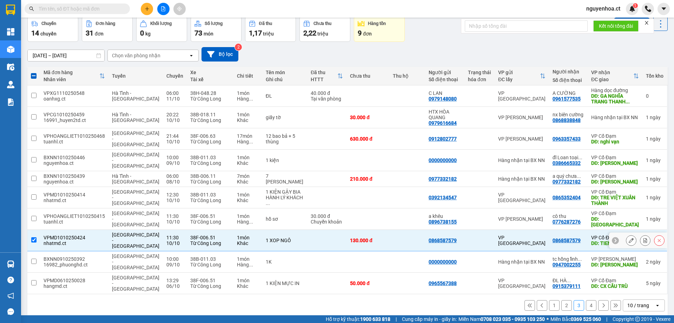
click at [37, 230] on td at bounding box center [33, 240] width 13 height 21
checkbox input "false"
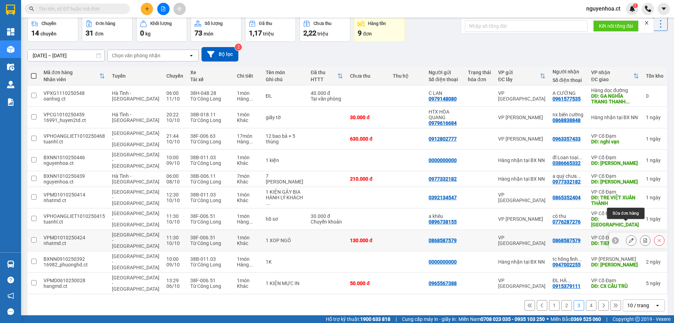
click at [629, 238] on icon at bounding box center [631, 240] width 5 height 5
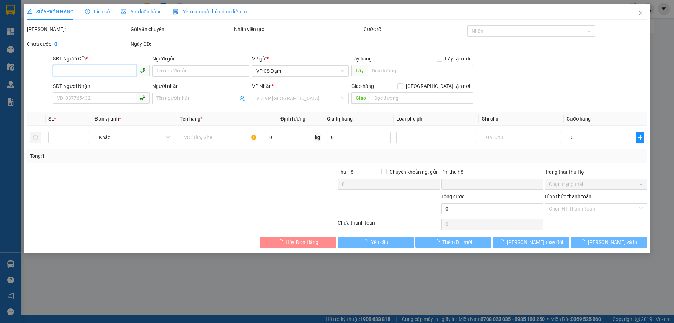
type input "0868587579"
type input "TIEN DIEN"
type input "0"
type input "130.000"
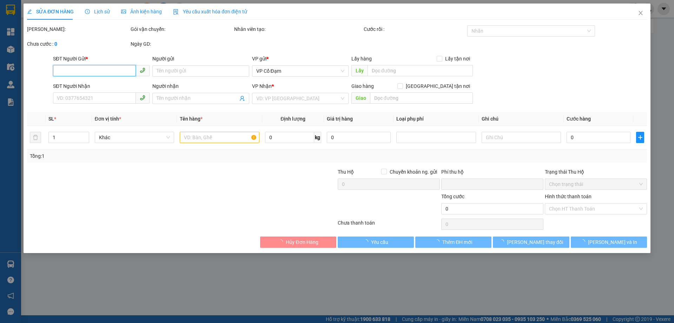
type input "130.000"
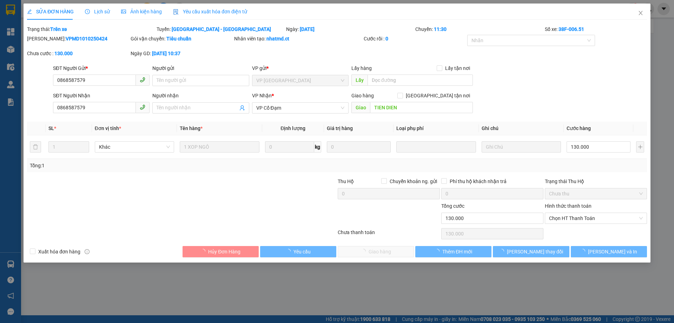
click at [106, 11] on span "Lịch sử" at bounding box center [97, 12] width 25 height 6
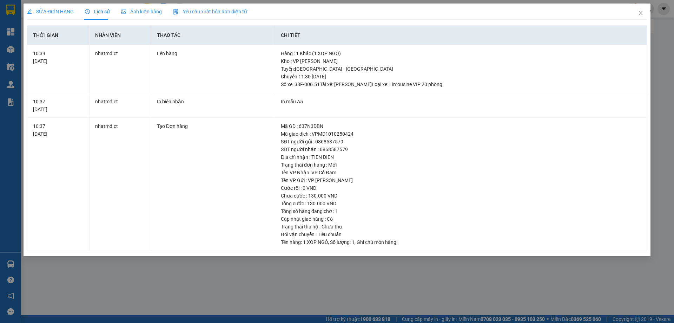
click at [45, 9] on span "SỬA ĐƠN HÀNG" at bounding box center [50, 12] width 47 height 6
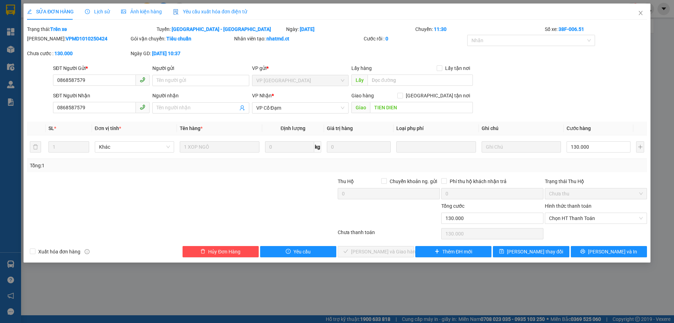
click at [99, 13] on span "Lịch sử" at bounding box center [97, 12] width 25 height 6
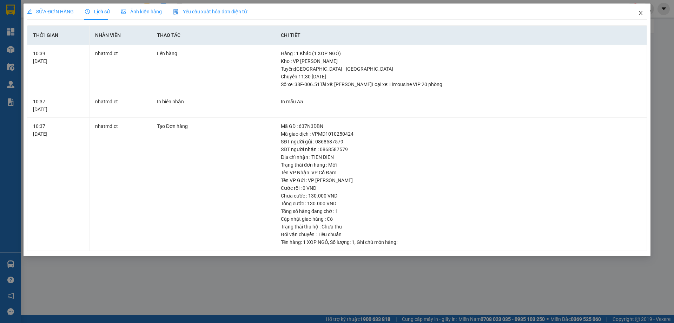
click at [641, 12] on icon "close" at bounding box center [641, 13] width 6 height 6
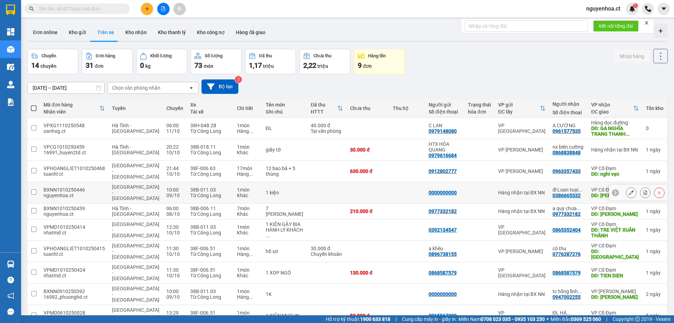
scroll to position [32, 0]
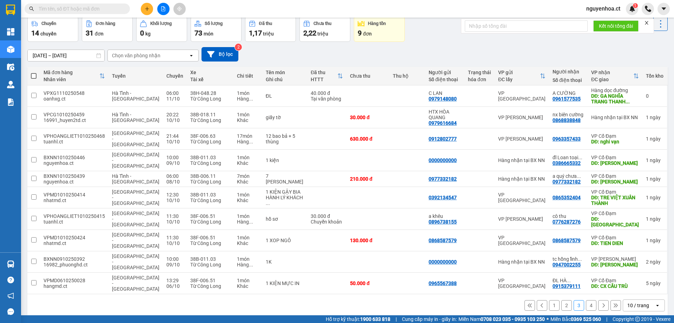
click at [104, 7] on input "text" at bounding box center [80, 9] width 83 height 8
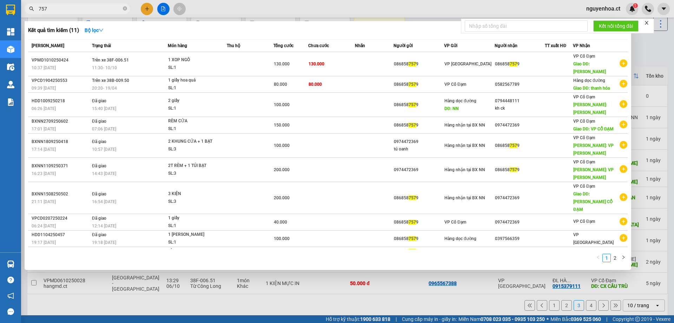
type input "7579"
click at [124, 9] on icon "close-circle" at bounding box center [125, 8] width 4 height 4
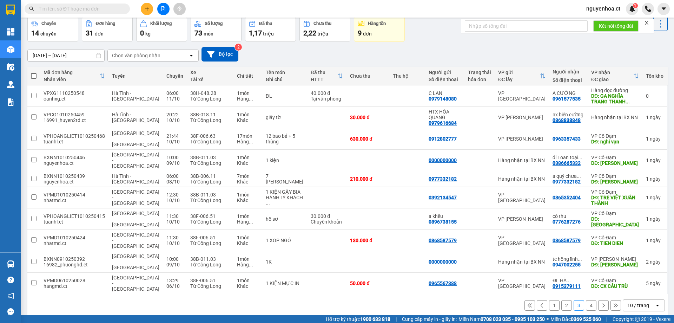
click at [100, 5] on input "text" at bounding box center [80, 9] width 83 height 8
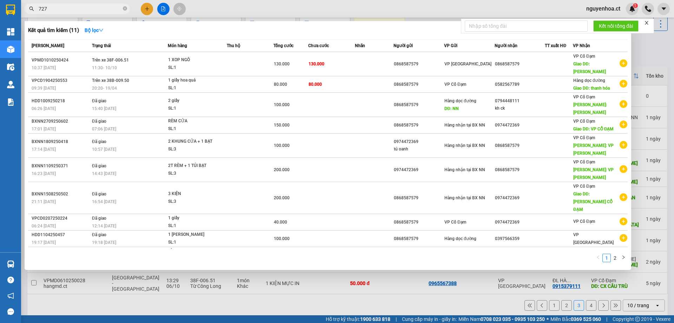
type input "7276"
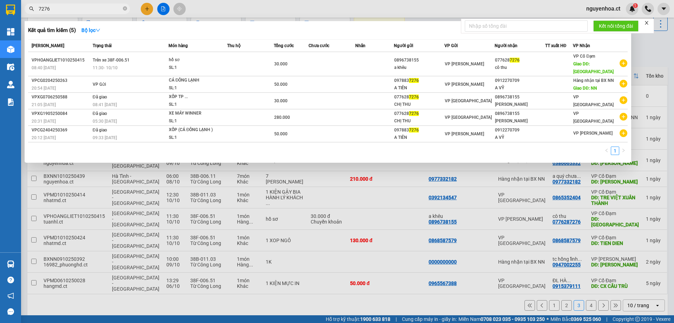
click at [125, 9] on icon "close-circle" at bounding box center [125, 8] width 4 height 4
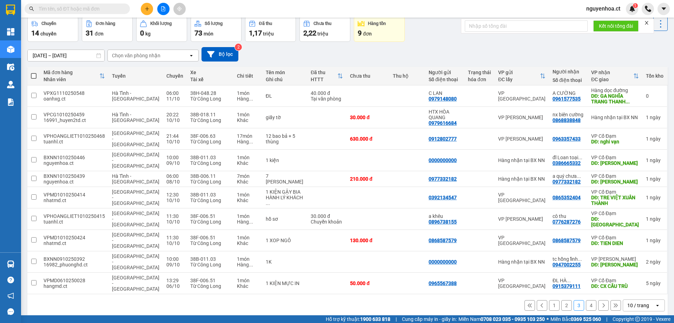
click at [563, 300] on button "2" at bounding box center [567, 305] width 11 height 11
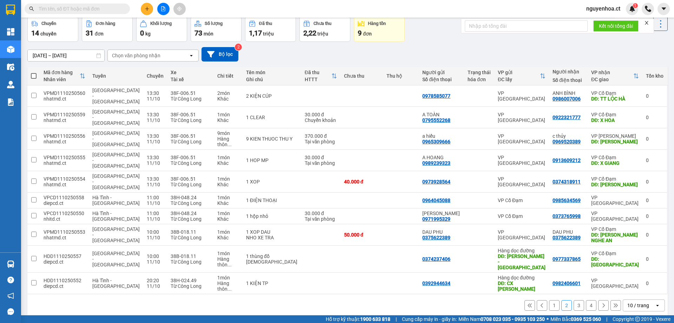
click at [576, 300] on button "3" at bounding box center [579, 305] width 11 height 11
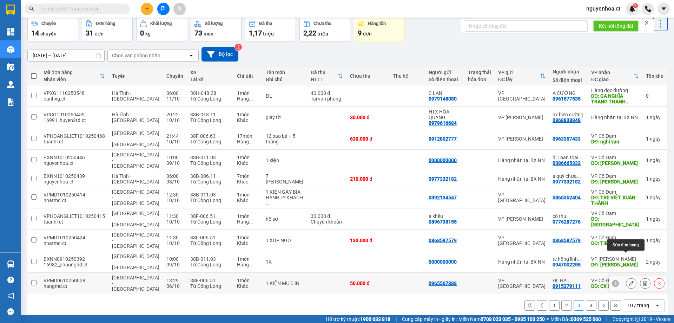
click at [627, 277] on button at bounding box center [632, 283] width 10 height 12
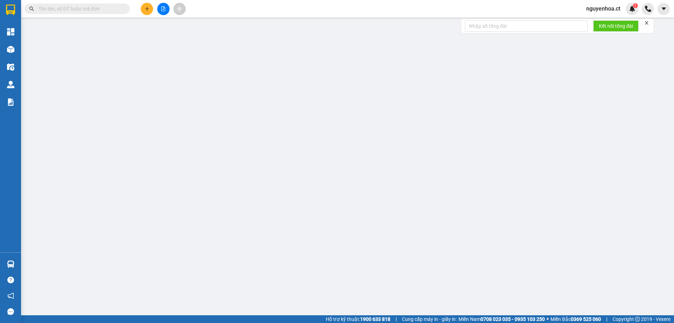
type input "0965567388"
type input "0915379111"
type input "ĐL HÀ THUYẾT TRẢ HÀNG"
type input "CX CẦU TRÙ"
type input "0"
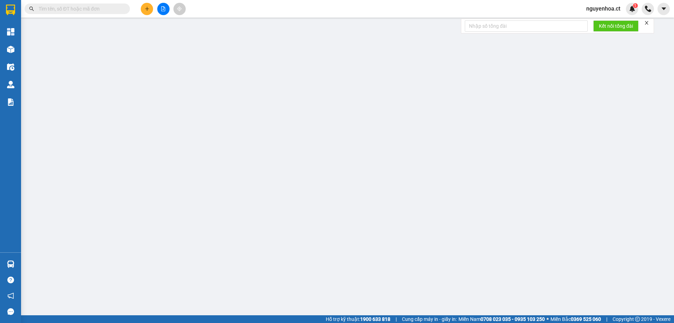
type input "50.000"
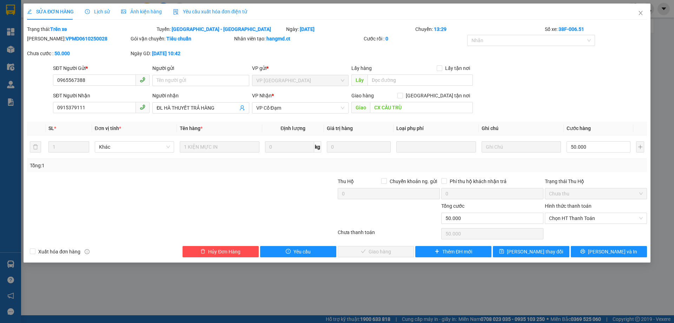
click at [94, 9] on span "Lịch sử" at bounding box center [97, 12] width 25 height 6
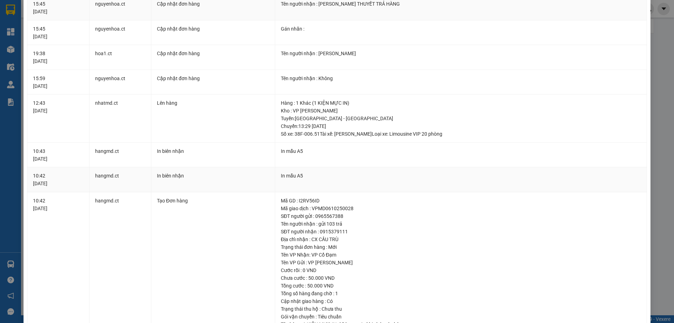
scroll to position [3, 0]
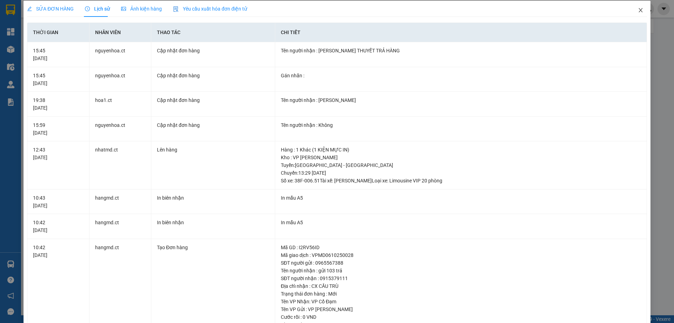
click at [638, 10] on icon "close" at bounding box center [641, 10] width 6 height 6
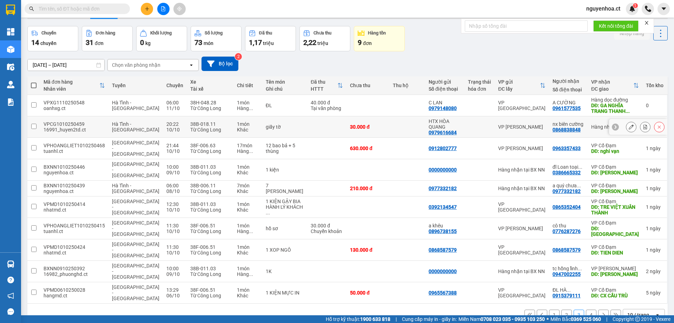
scroll to position [32, 0]
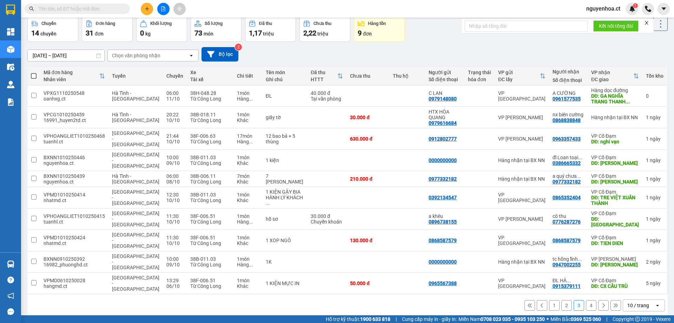
click at [586, 300] on button "4" at bounding box center [591, 305] width 11 height 11
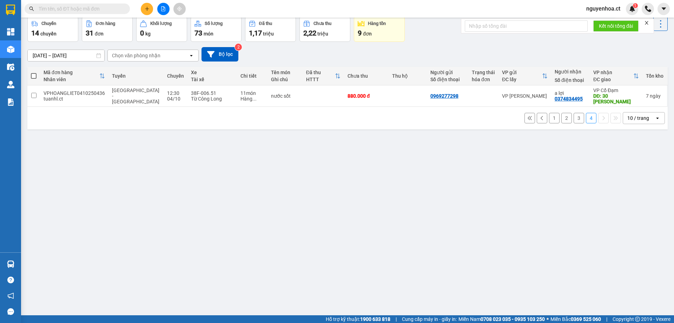
click at [568, 118] on div "1 2 3 4 10 / trang open" at bounding box center [347, 118] width 635 height 12
click at [575, 118] on button "3" at bounding box center [579, 118] width 11 height 11
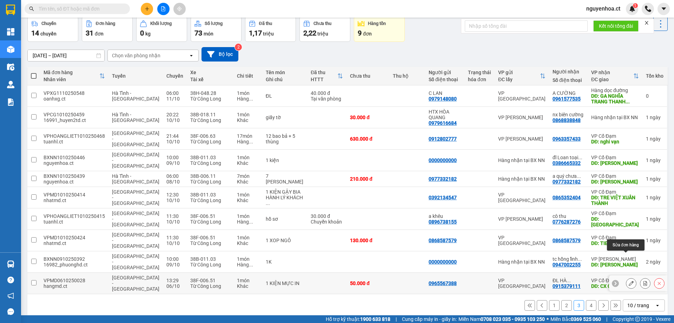
click at [629, 277] on button at bounding box center [632, 283] width 10 height 12
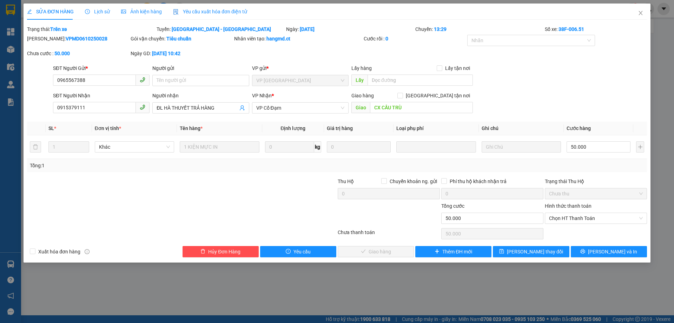
click at [96, 8] on div "Lịch sử" at bounding box center [97, 12] width 25 height 8
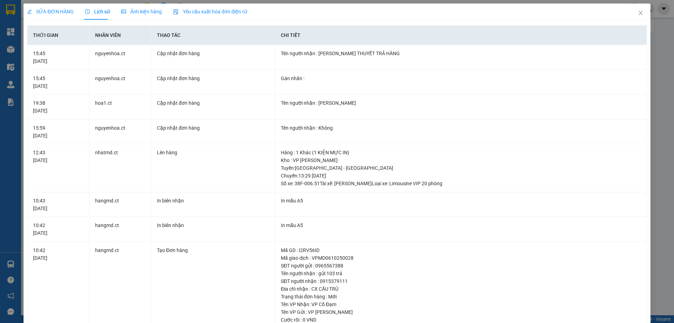
click at [59, 11] on span "SỬA ĐƠN HÀNG" at bounding box center [50, 12] width 47 height 6
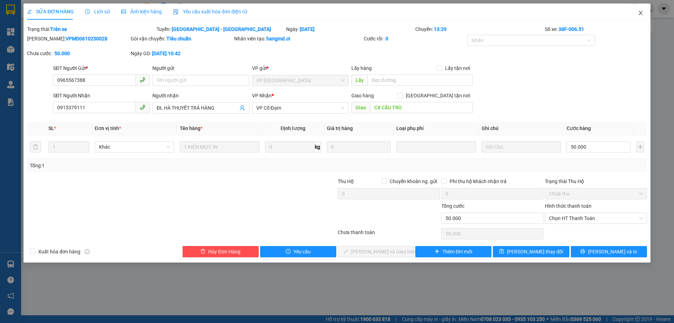
click at [642, 12] on icon "close" at bounding box center [641, 13] width 4 height 4
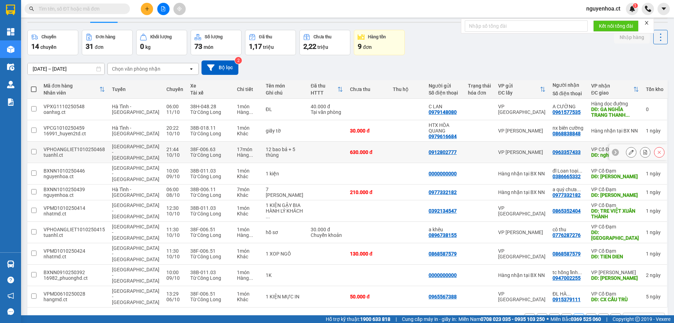
scroll to position [32, 0]
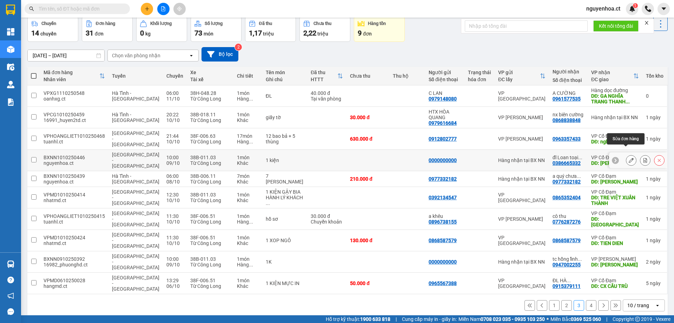
click at [629, 158] on icon at bounding box center [631, 160] width 5 height 5
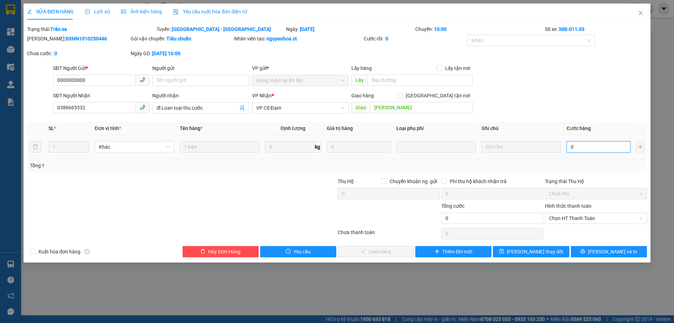
click at [580, 149] on input "0" at bounding box center [599, 146] width 64 height 11
click at [571, 217] on span "Chọn HT Thanh Toán" at bounding box center [596, 218] width 94 height 11
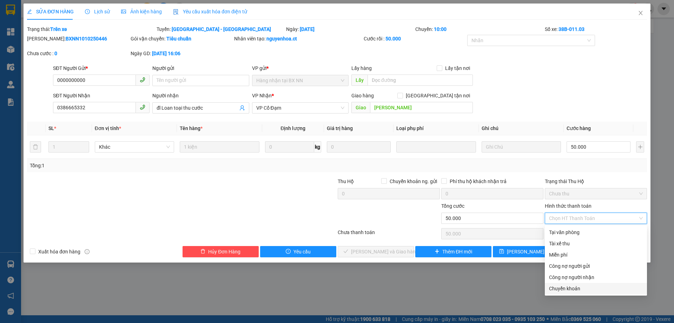
drag, startPoint x: 569, startPoint y: 234, endPoint x: 513, endPoint y: 291, distance: 80.7
click at [513, 291] on div "SỬA ĐƠN HÀNG Lịch sử Ảnh kiện hàng Yêu cầu xuất hóa đơn điện tử Total Paid Fee …" at bounding box center [337, 161] width 674 height 323
click at [571, 231] on div "Tại văn phòng" at bounding box center [596, 232] width 94 height 8
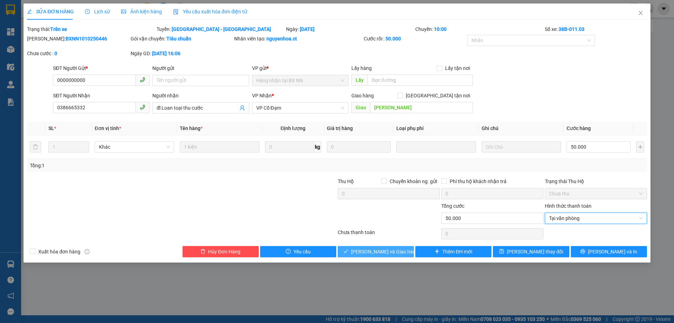
click at [389, 250] on span "[PERSON_NAME] và Giao hàng" at bounding box center [384, 252] width 67 height 8
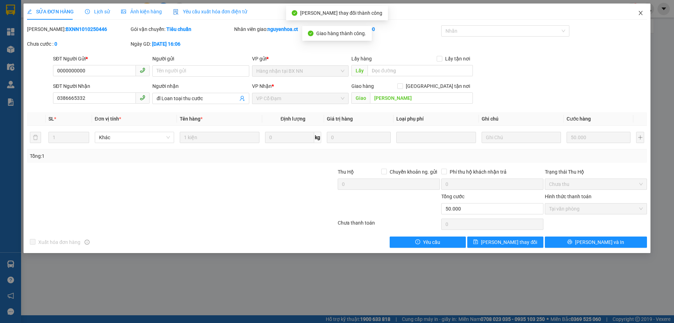
click at [643, 11] on icon "close" at bounding box center [641, 13] width 6 height 6
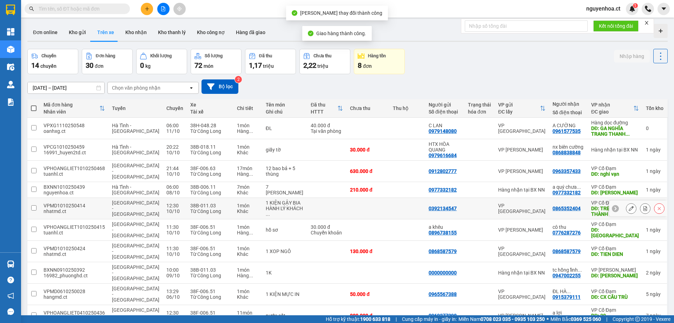
scroll to position [32, 0]
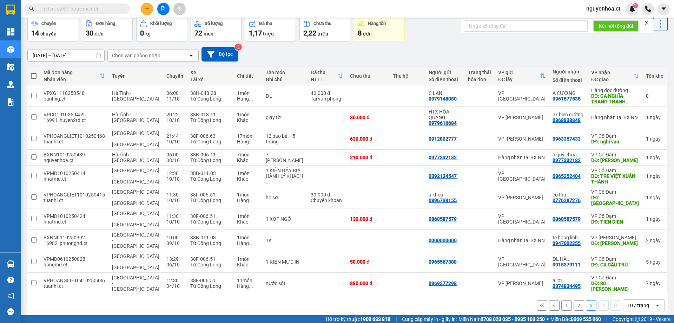
click at [116, 7] on input "text" at bounding box center [80, 9] width 83 height 8
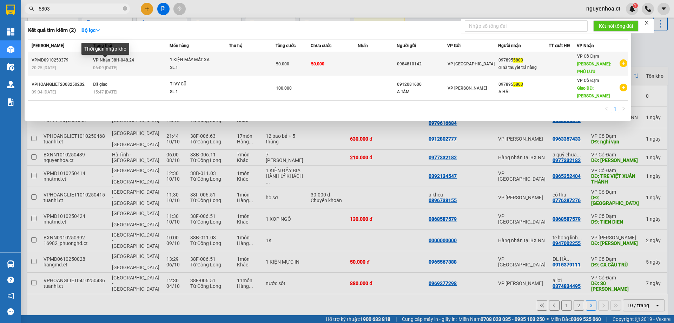
click at [117, 65] on span "06:09 [DATE]" at bounding box center [105, 67] width 24 height 5
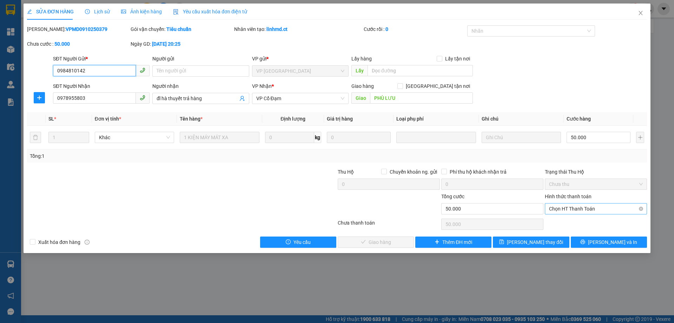
click at [575, 209] on span "Chọn HT Thanh Toán" at bounding box center [596, 208] width 94 height 11
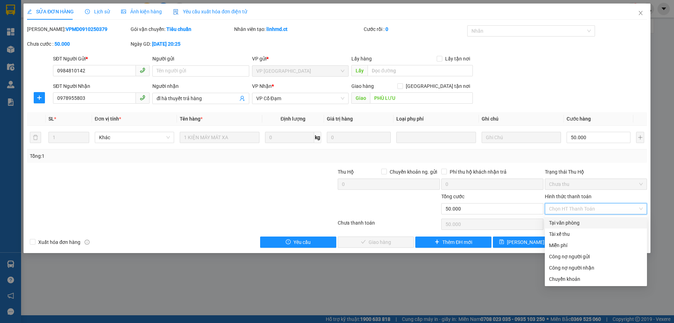
click at [571, 225] on div "Tại văn phòng" at bounding box center [596, 223] width 94 height 8
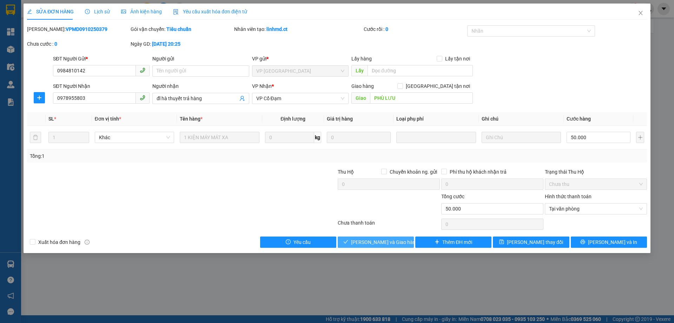
click at [390, 243] on span "[PERSON_NAME] và Giao hàng" at bounding box center [384, 242] width 67 height 8
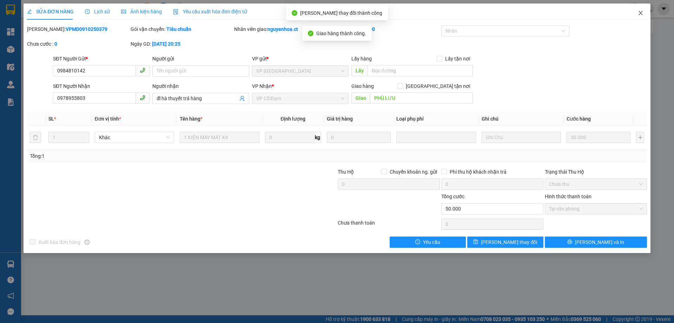
click at [641, 12] on icon "close" at bounding box center [641, 13] width 6 height 6
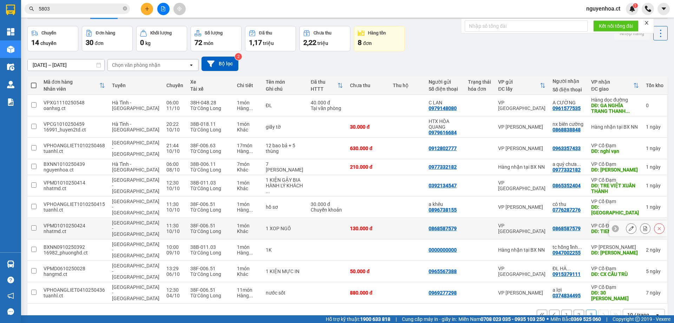
scroll to position [32, 0]
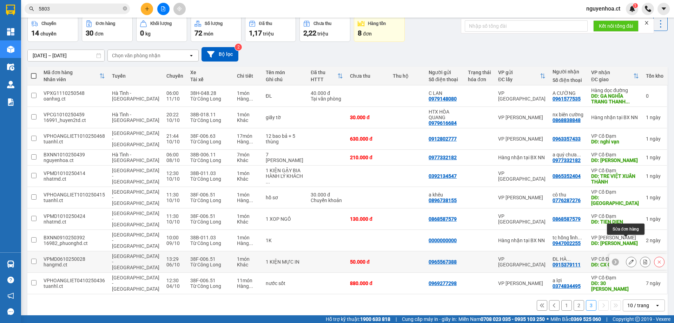
click at [629, 259] on icon at bounding box center [631, 261] width 5 height 5
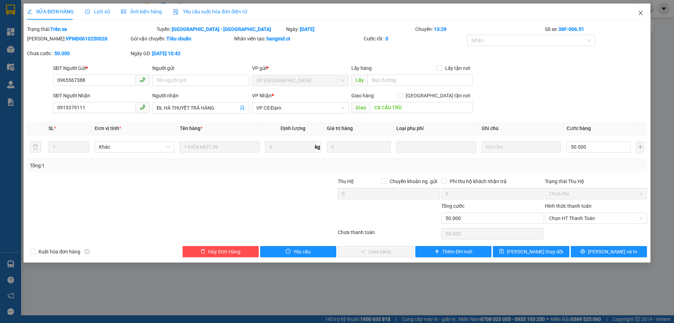
click at [641, 11] on icon "close" at bounding box center [641, 13] width 6 height 6
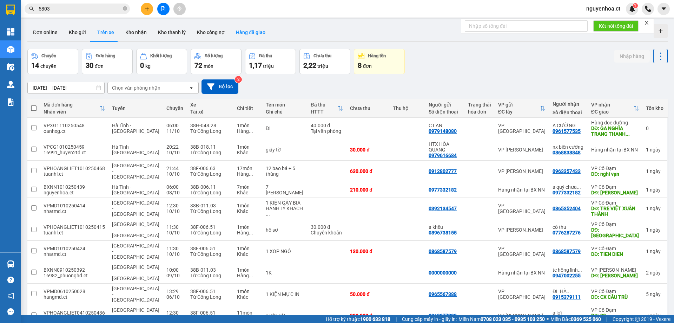
click at [240, 33] on button "Hàng đã giao" at bounding box center [250, 32] width 41 height 17
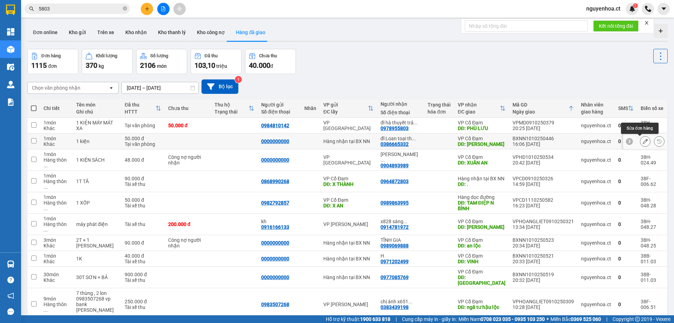
click at [641, 140] on button at bounding box center [646, 141] width 10 height 12
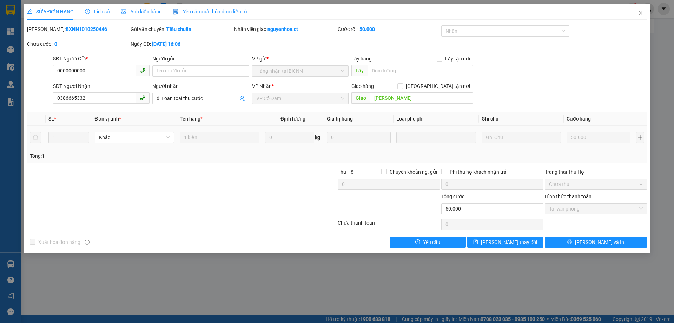
click at [101, 7] on div "Lịch sử" at bounding box center [97, 12] width 25 height 16
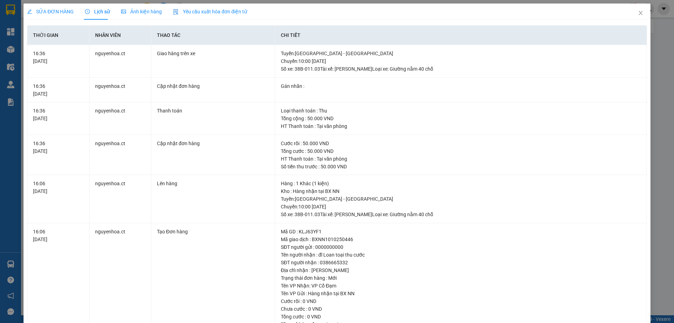
click at [59, 6] on div "SỬA ĐƠN HÀNG" at bounding box center [50, 12] width 47 height 16
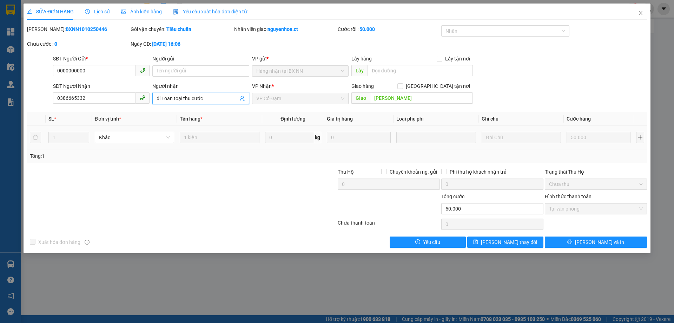
click at [217, 100] on input "đl Loan toại thu cước" at bounding box center [197, 98] width 81 height 8
type input "đ"
type input "d"
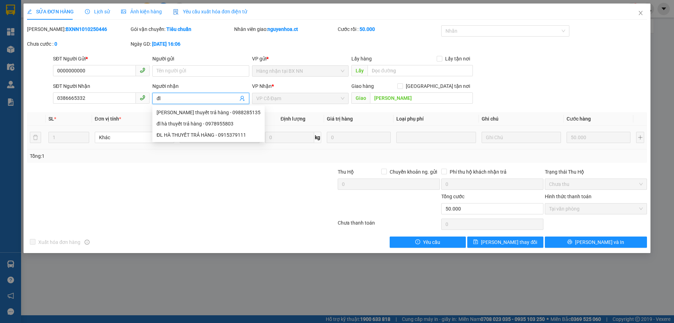
type input "đ"
type input "d"
type input "đ"
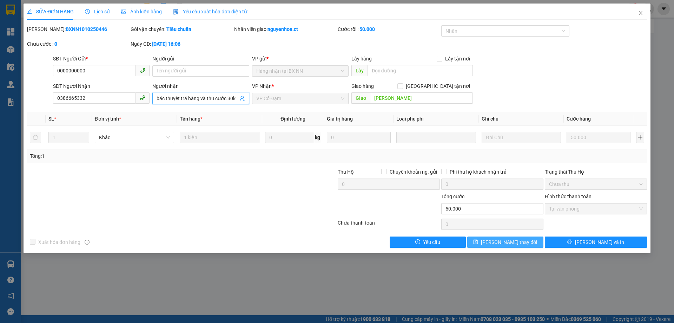
type input "bác thuyết trả hàng và thu cước 30k"
click at [511, 241] on span "[PERSON_NAME] thay đổi" at bounding box center [509, 242] width 56 height 8
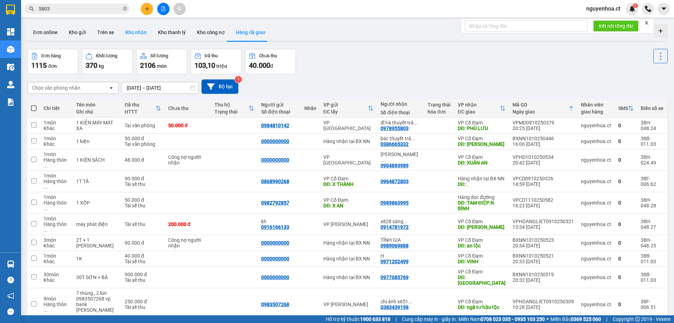
click at [132, 29] on button "Kho nhận" at bounding box center [136, 32] width 33 height 17
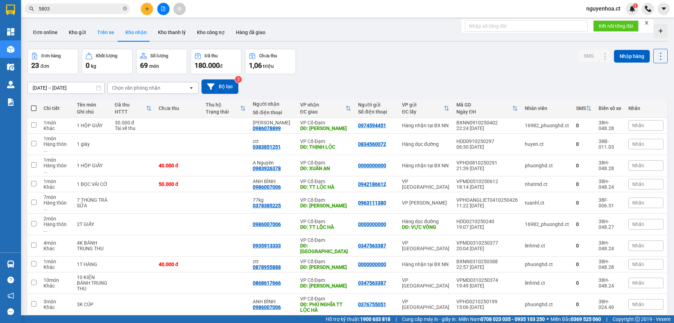
click at [109, 31] on button "Trên xe" at bounding box center [106, 32] width 28 height 17
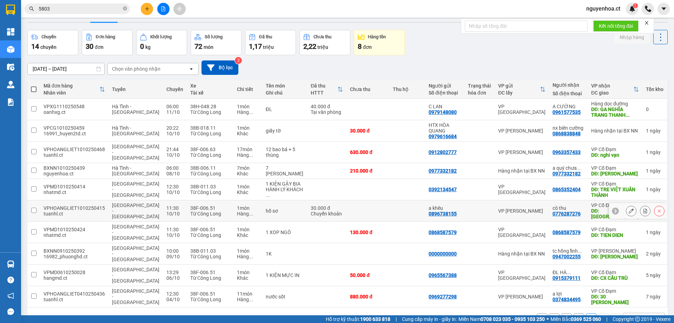
scroll to position [32, 0]
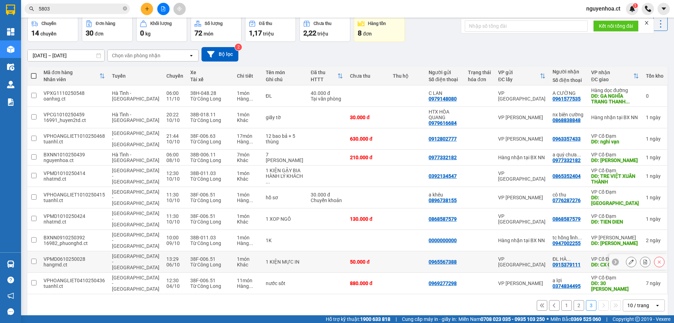
click at [629, 259] on icon at bounding box center [631, 261] width 5 height 5
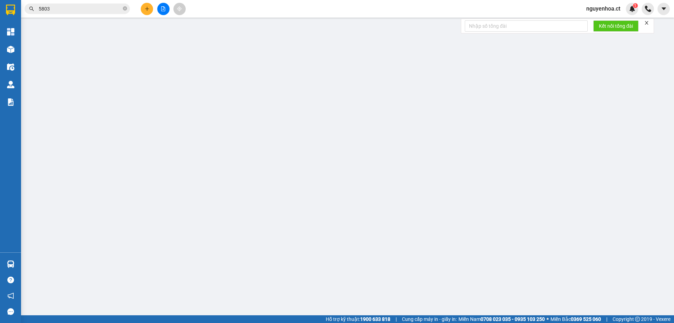
type input "0965567388"
type input "0915379111"
type input "ĐL HÀ THUYẾT TRẢ HÀNG"
type input "CX CẦU TRÙ"
type input "0"
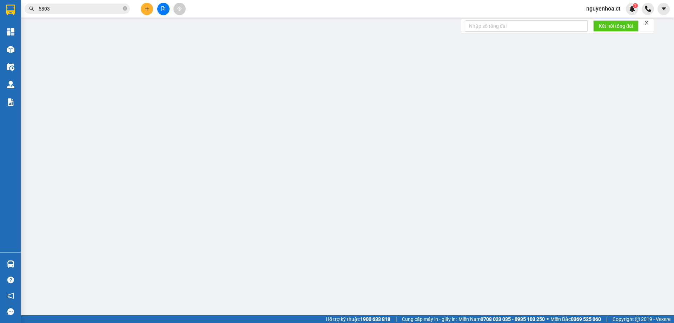
type input "50.000"
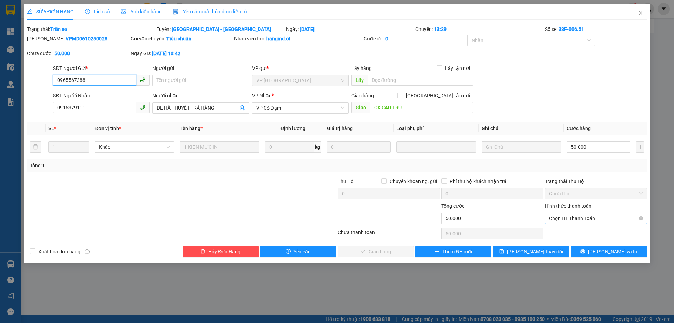
click at [572, 218] on span "Chọn HT Thanh Toán" at bounding box center [596, 218] width 94 height 11
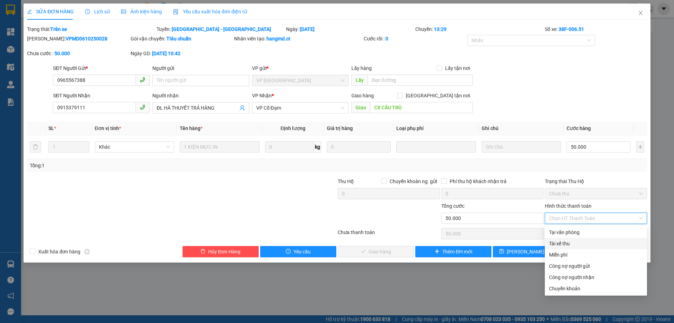
click at [573, 230] on div "Tại văn phòng" at bounding box center [596, 232] width 94 height 8
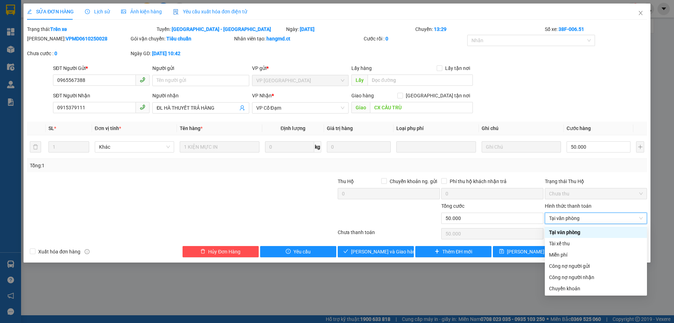
type input "0"
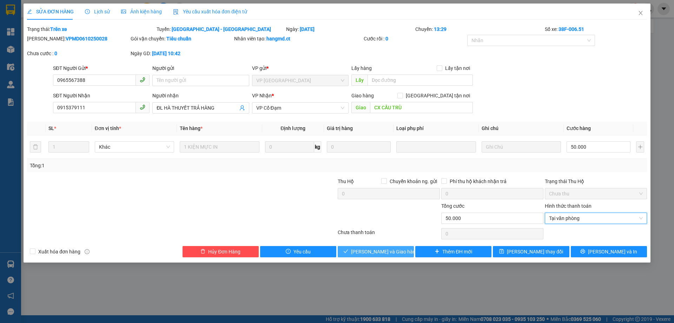
click at [391, 255] on span "[PERSON_NAME] và Giao hàng" at bounding box center [384, 252] width 67 height 8
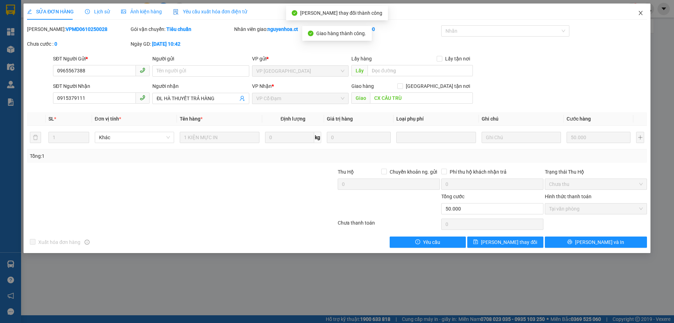
drag, startPoint x: 641, startPoint y: 12, endPoint x: 260, endPoint y: 0, distance: 380.6
click at [640, 12] on icon "close" at bounding box center [641, 13] width 6 height 6
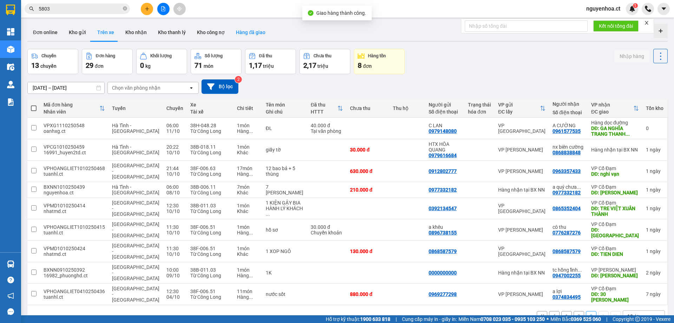
click at [246, 32] on button "Hàng đã giao" at bounding box center [250, 32] width 41 height 17
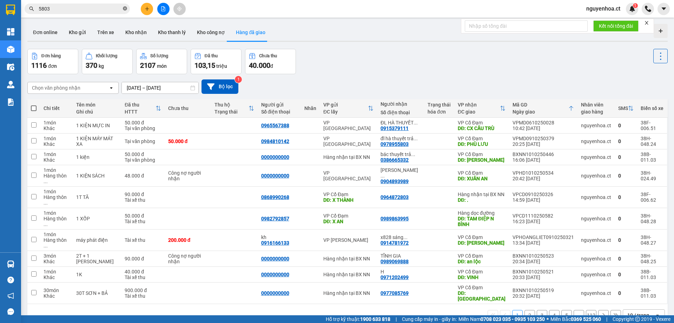
click at [125, 8] on icon "close-circle" at bounding box center [125, 8] width 4 height 4
click at [109, 32] on button "Trên xe" at bounding box center [106, 32] width 28 height 17
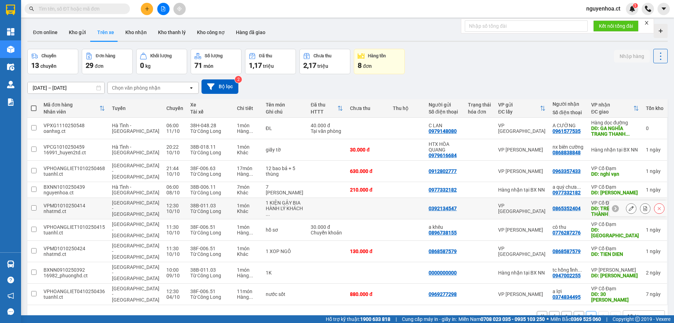
click at [629, 206] on icon at bounding box center [631, 208] width 5 height 5
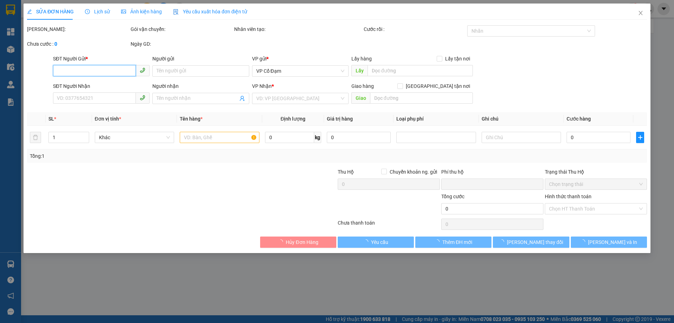
type input "0392134547"
type input "0865352404"
type input "TRE VIỆT XUÂN THÀNH"
type input "0"
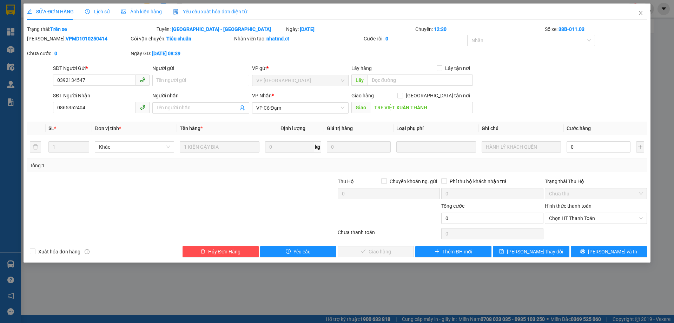
click at [103, 4] on div "Lịch sử" at bounding box center [97, 12] width 25 height 16
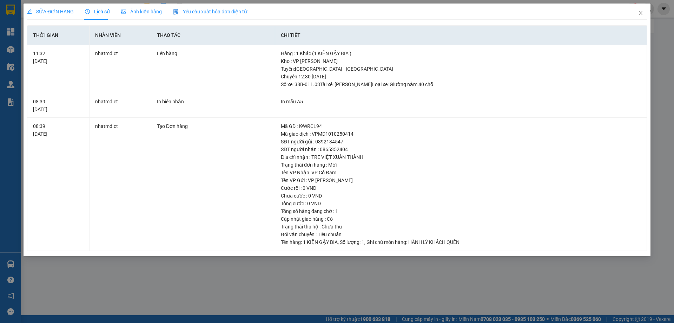
click at [60, 10] on span "SỬA ĐƠN HÀNG" at bounding box center [50, 12] width 47 height 6
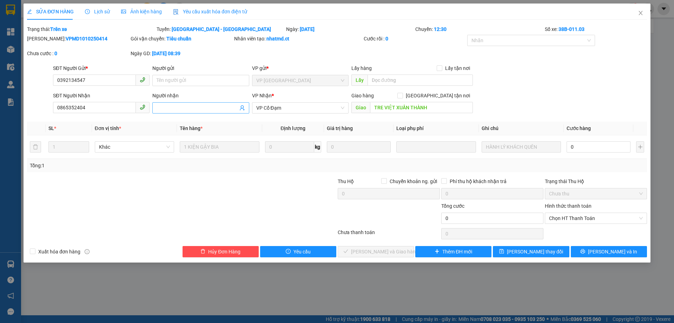
click at [172, 104] on input "Người nhận" at bounding box center [197, 108] width 81 height 8
type input "x824 n11/10 trả hàng"
click at [522, 252] on span "[PERSON_NAME] thay đổi" at bounding box center [535, 252] width 56 height 8
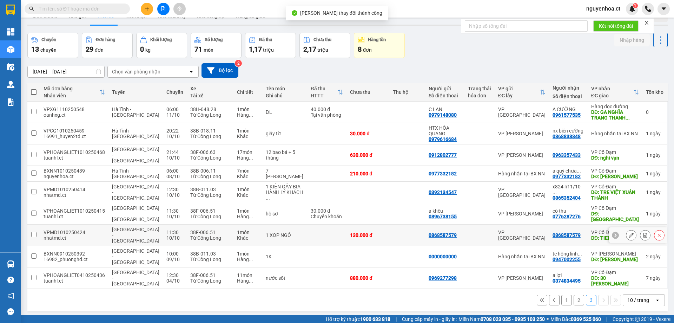
scroll to position [32, 0]
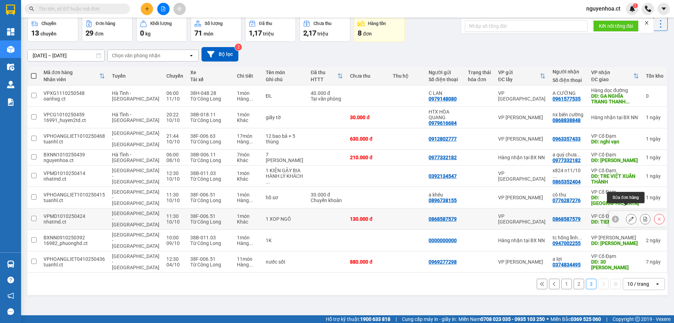
click at [629, 216] on icon at bounding box center [631, 218] width 5 height 5
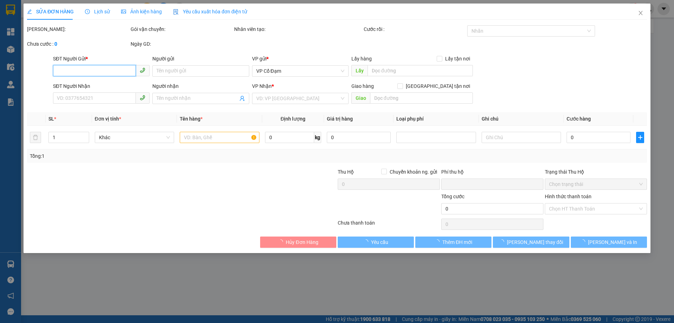
type input "0868587579"
type input "TIEN DIEN"
type input "0"
type input "130.000"
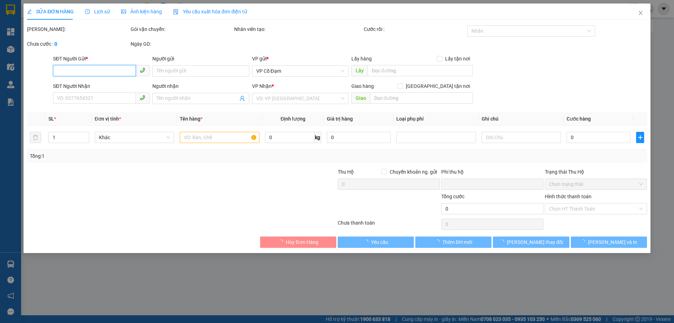
type input "130.000"
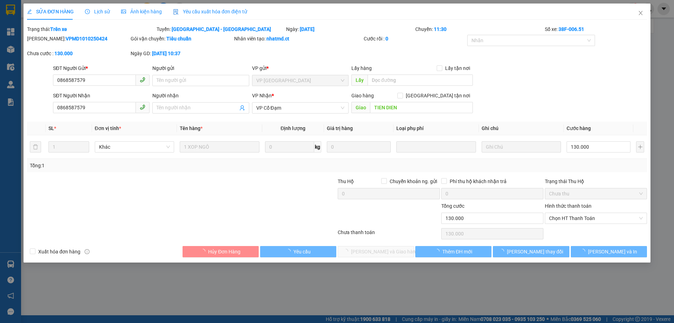
click at [174, 95] on div "Người nhận" at bounding box center [200, 96] width 97 height 8
click at [174, 104] on input "Người nhận" at bounding box center [197, 108] width 81 height 8
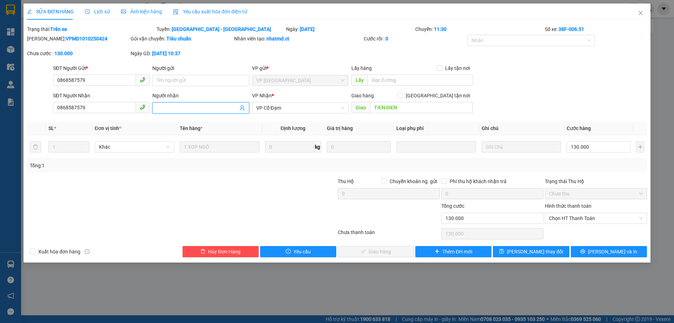
click at [169, 106] on input "Người nhận" at bounding box center [197, 108] width 81 height 8
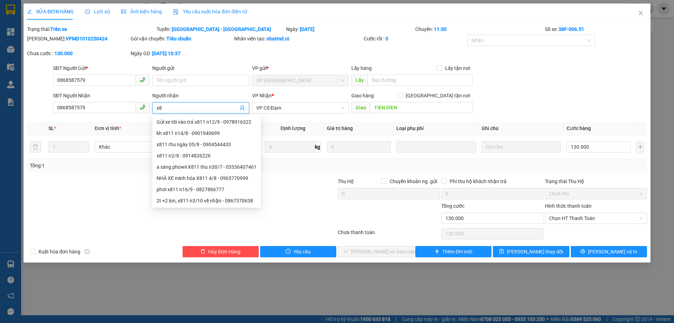
type input "x"
type input "g"
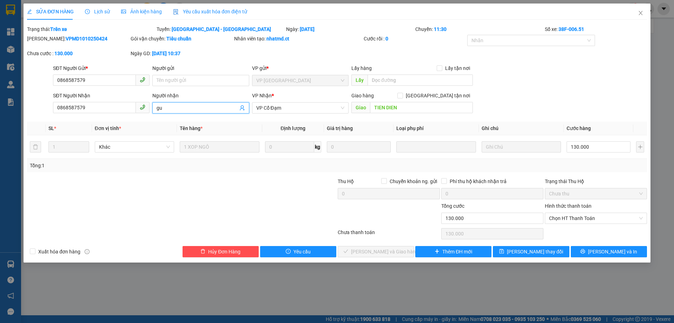
type input "g"
type input "Gửi xe 811 n10/10"
drag, startPoint x: 532, startPoint y: 253, endPoint x: 536, endPoint y: 244, distance: 9.4
click at [532, 251] on span "[PERSON_NAME] thay đổi" at bounding box center [535, 252] width 56 height 8
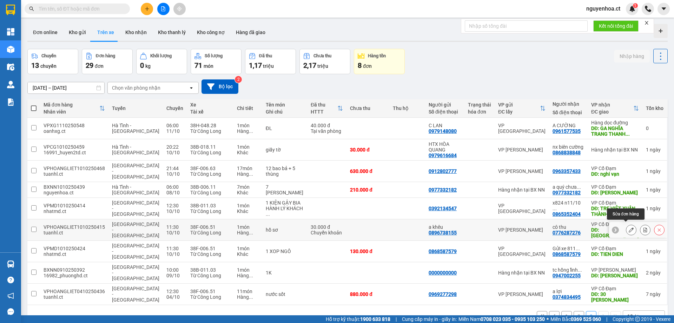
click at [629, 227] on icon at bounding box center [631, 229] width 5 height 5
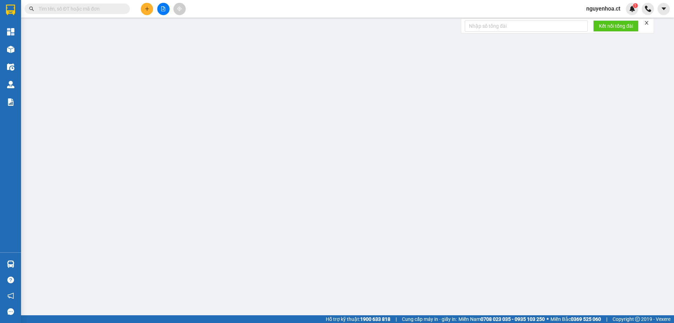
type input "0896738155"
type input "a khêu"
type input "0776287276"
type input "cô thu"
type input "[PERSON_NAME]"
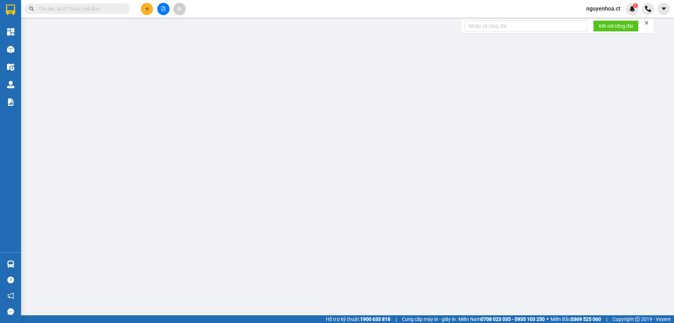
type input "0"
type input "30.000"
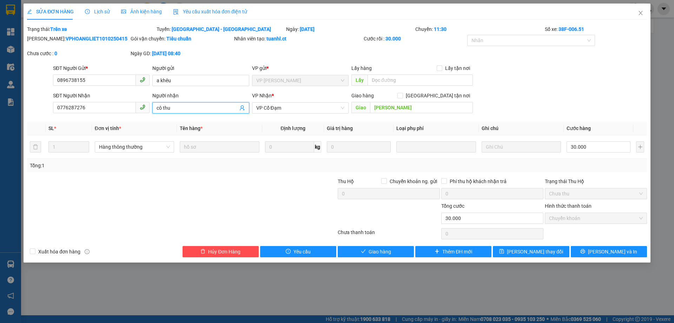
click at [189, 108] on input "cô thu" at bounding box center [197, 108] width 81 height 8
type input "cô thu gửi x811 n10/10 trả hàng"
drag, startPoint x: 393, startPoint y: 249, endPoint x: 408, endPoint y: 241, distance: 17.0
click at [392, 249] on span "[PERSON_NAME] và Giao hàng" at bounding box center [384, 252] width 67 height 8
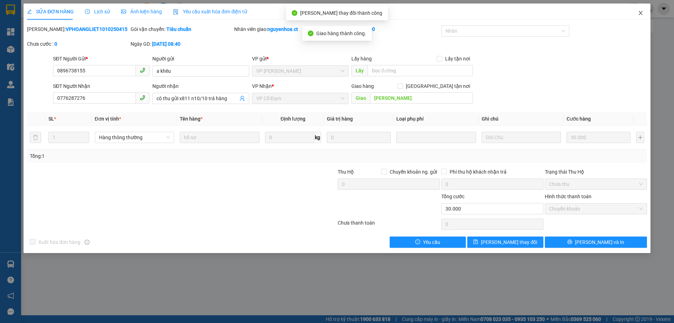
click at [643, 11] on icon "close" at bounding box center [641, 13] width 6 height 6
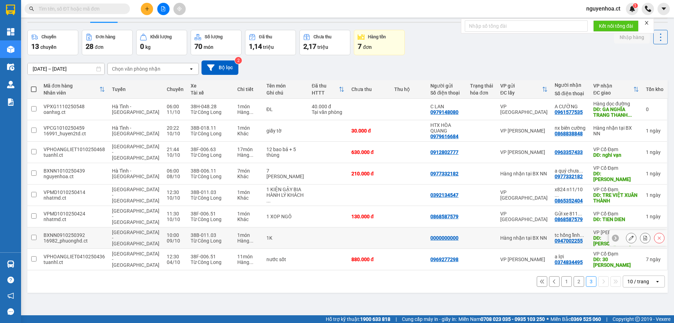
scroll to position [32, 0]
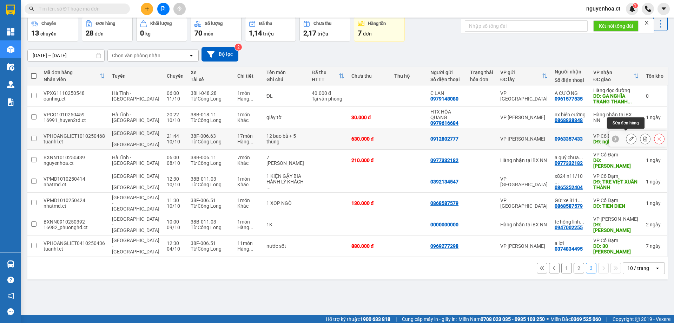
click at [629, 136] on icon at bounding box center [631, 138] width 5 height 5
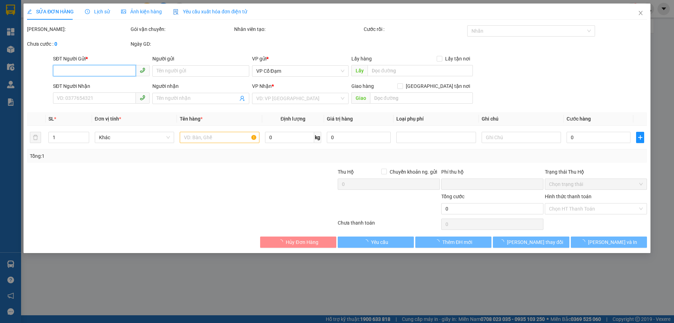
type input "0912802777"
type input "0963357433"
type input "nghi vạn"
type input "0"
type input "630.000"
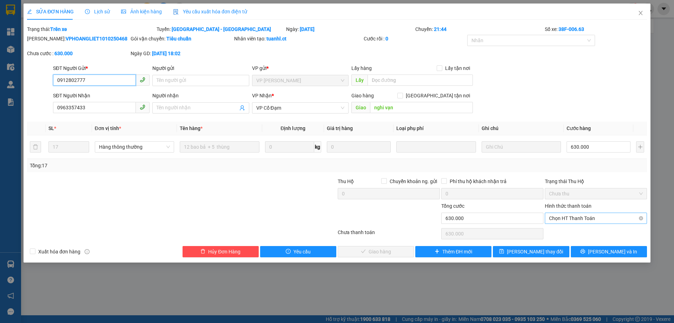
click at [571, 215] on span "Chọn HT Thanh Toán" at bounding box center [596, 218] width 94 height 11
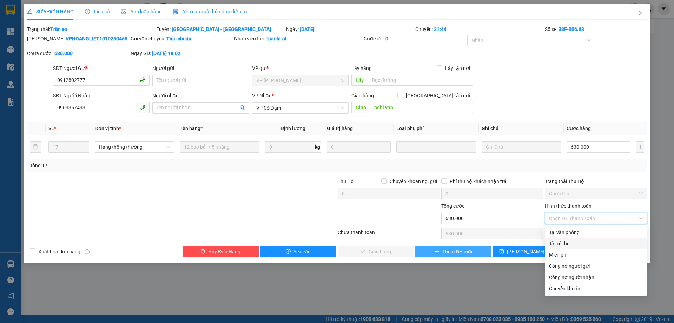
drag, startPoint x: 560, startPoint y: 243, endPoint x: 467, endPoint y: 254, distance: 93.7
click at [559, 243] on div "Tài xế thu" at bounding box center [596, 244] width 94 height 8
type input "0"
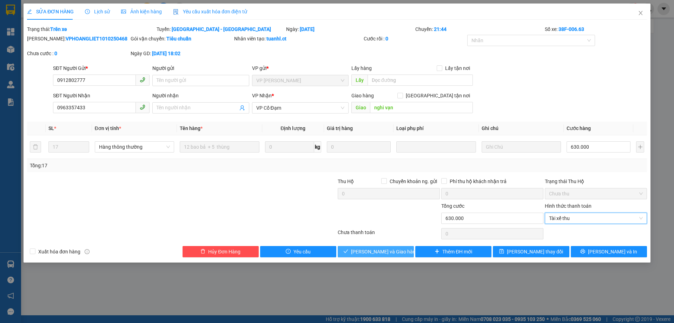
click at [383, 253] on span "[PERSON_NAME] và Giao hàng" at bounding box center [384, 252] width 67 height 8
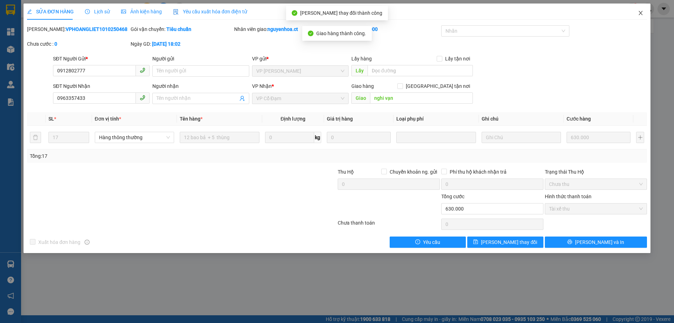
click at [642, 13] on icon "close" at bounding box center [641, 13] width 4 height 4
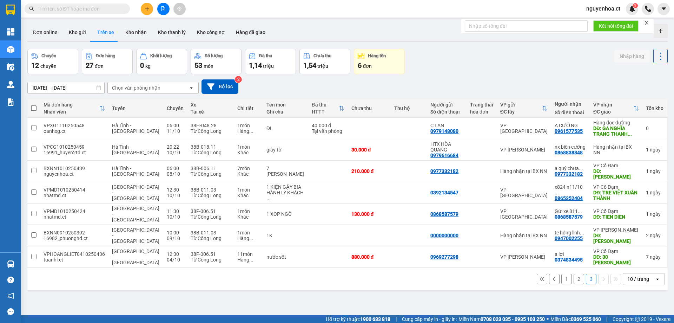
click at [576, 274] on button "2" at bounding box center [579, 279] width 11 height 11
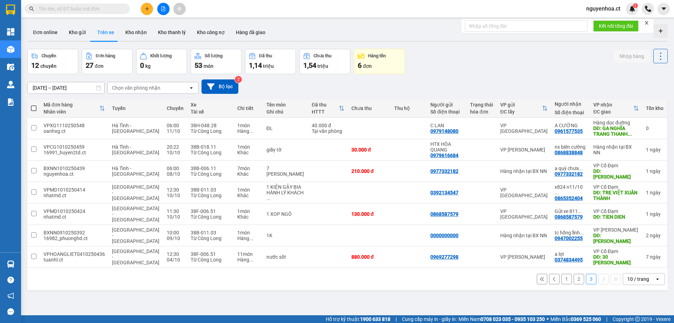
click at [575, 274] on button "2" at bounding box center [579, 279] width 11 height 11
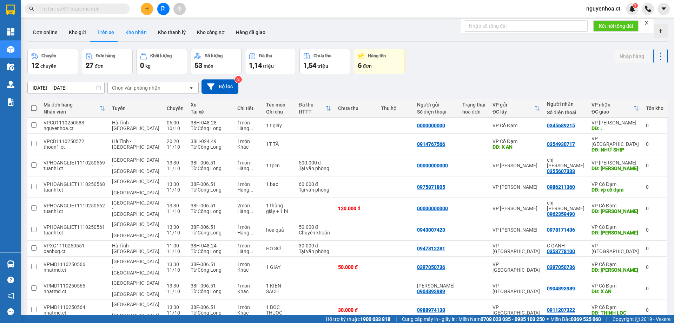
click at [130, 30] on button "Kho nhận" at bounding box center [136, 32] width 33 height 17
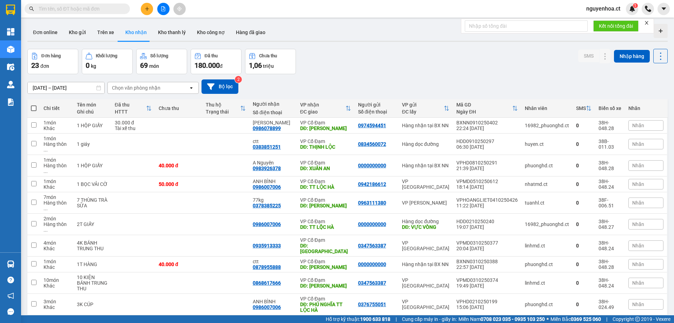
click at [614, 322] on icon at bounding box center [616, 326] width 5 height 5
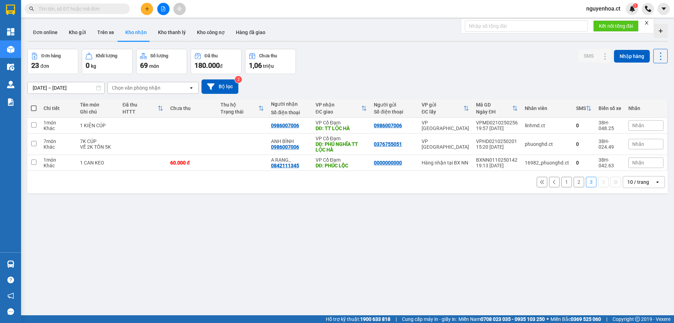
click at [578, 184] on button "2" at bounding box center [579, 182] width 11 height 11
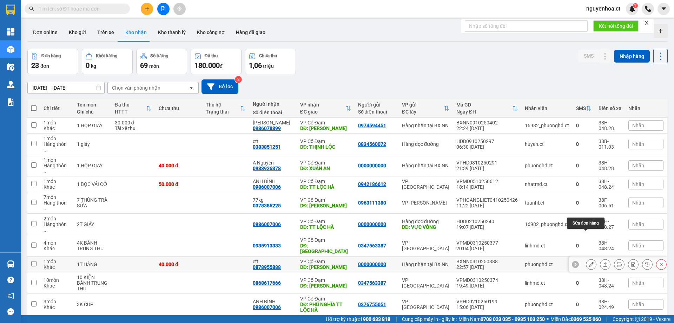
click at [589, 262] on icon at bounding box center [591, 264] width 5 height 5
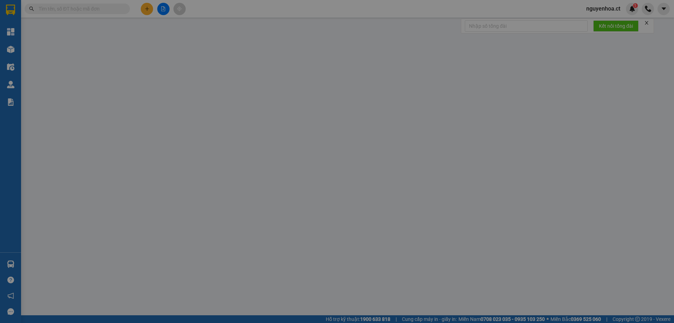
type input "0000000000"
type input "0878955888"
type input "ctt"
type input "[PERSON_NAME]"
type input "0"
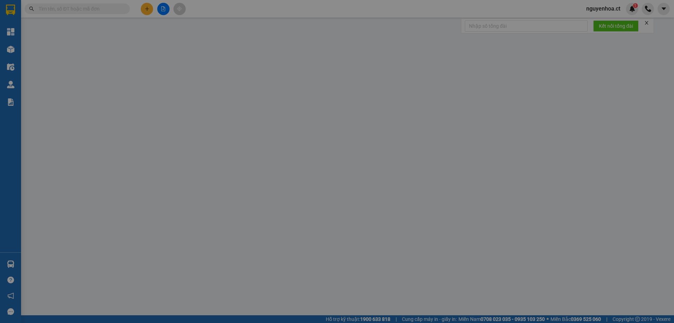
type input "40.000"
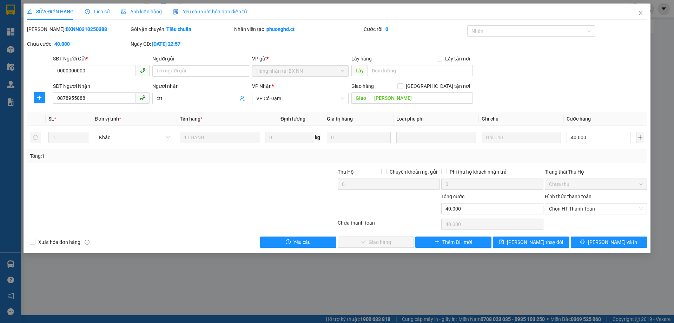
click at [102, 10] on span "Lịch sử" at bounding box center [97, 12] width 25 height 6
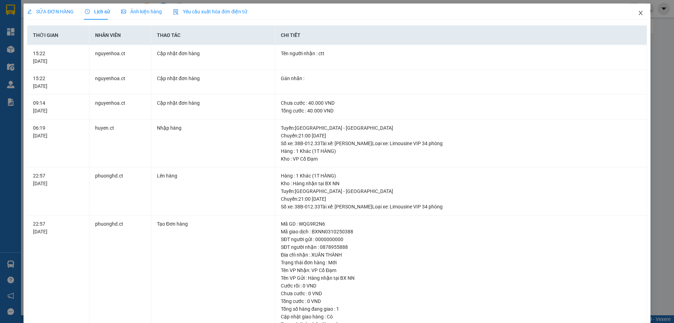
click at [636, 10] on span "Close" at bounding box center [641, 14] width 20 height 20
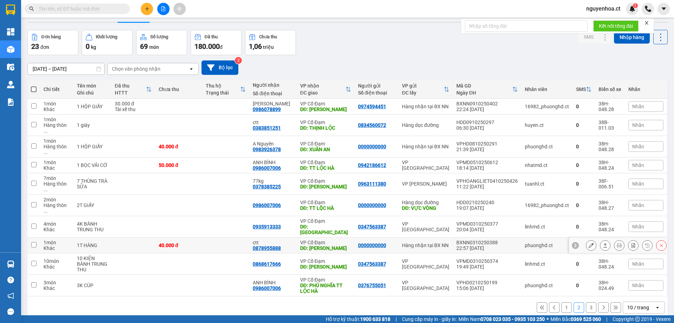
scroll to position [32, 0]
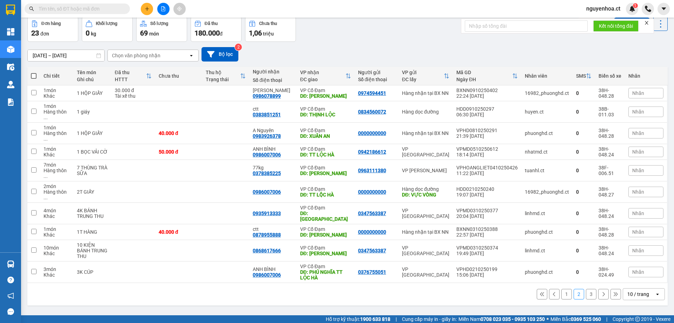
click at [563, 289] on button "1" at bounding box center [567, 294] width 11 height 11
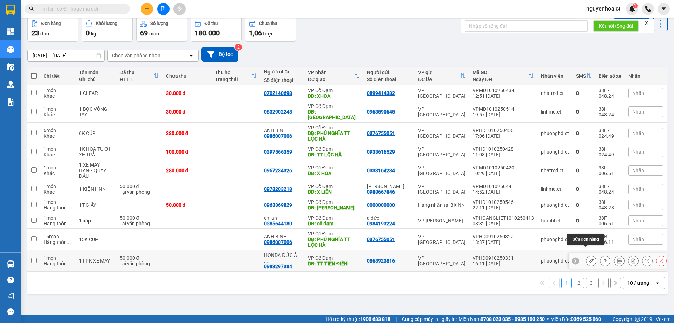
click at [587, 256] on button at bounding box center [592, 261] width 10 height 12
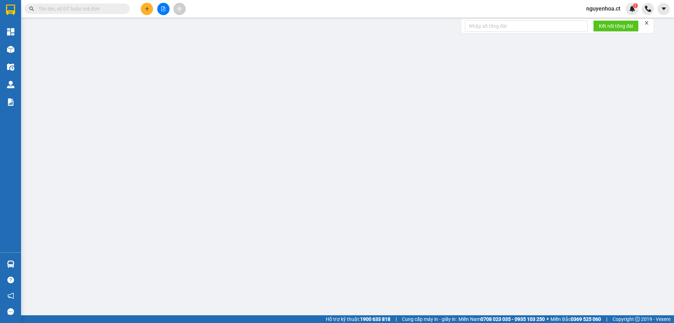
type input "0868923816"
type input "0983297384"
type input "HONDA ĐỨC ÂN 3 - GỬI 824 TRẢ (ĐẠI PX)"
type input "TT TIÊN ĐIỀN"
type input "0"
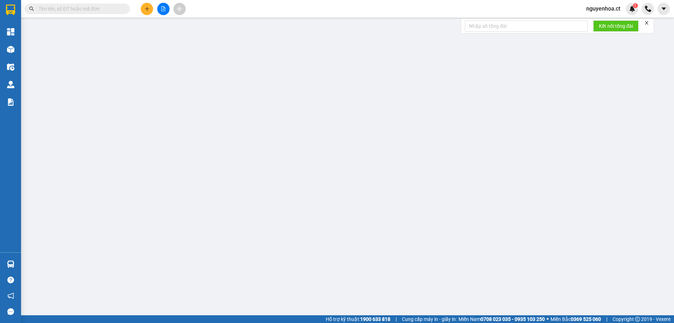
type input "50.000"
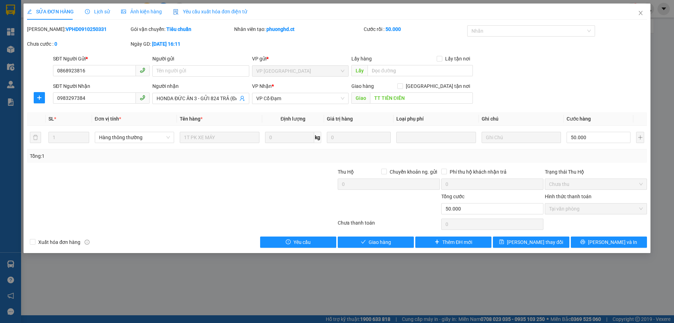
click at [104, 12] on span "Lịch sử" at bounding box center [97, 12] width 25 height 6
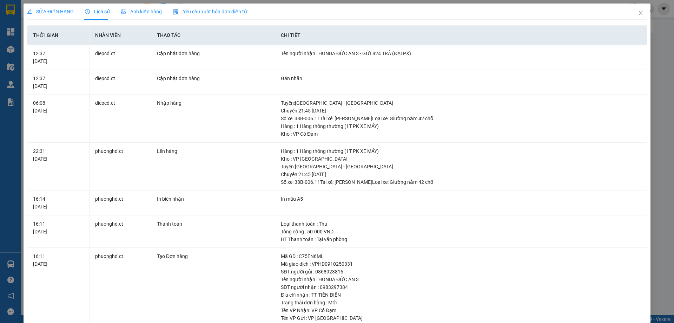
click at [50, 9] on span "SỬA ĐƠN HÀNG" at bounding box center [50, 12] width 47 height 6
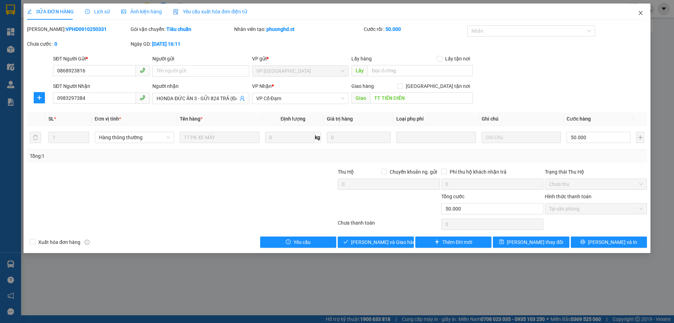
click at [642, 7] on span "Close" at bounding box center [641, 14] width 20 height 20
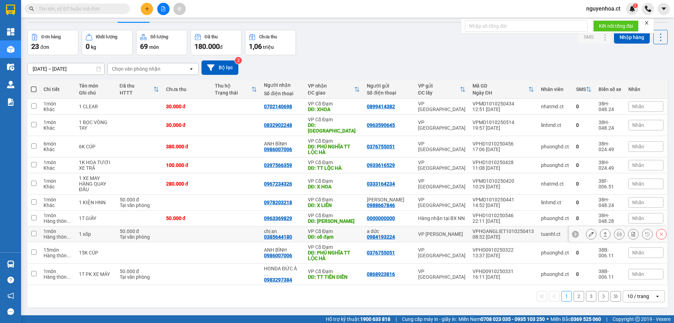
scroll to position [32, 0]
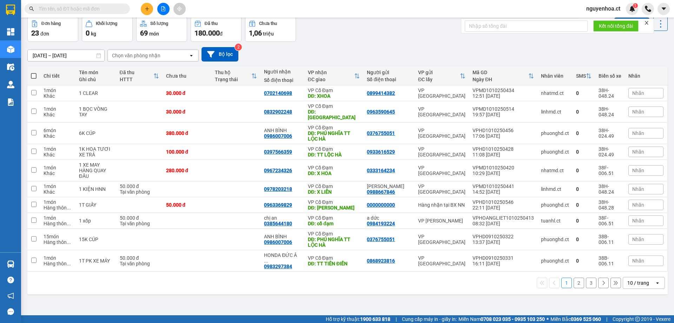
click at [574, 277] on button "2" at bounding box center [579, 282] width 11 height 11
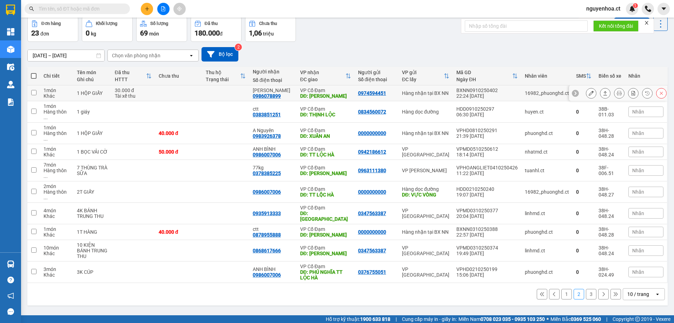
click at [589, 94] on icon at bounding box center [591, 93] width 5 height 5
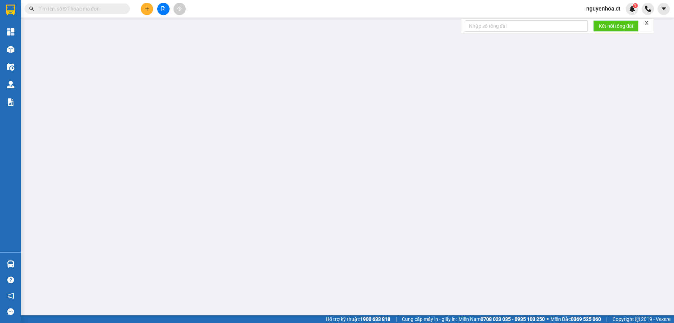
type input "0974594451"
type input "0986078899"
type input "[PERSON_NAME]"
type input "CƯƠNG GIÁN"
type input "0"
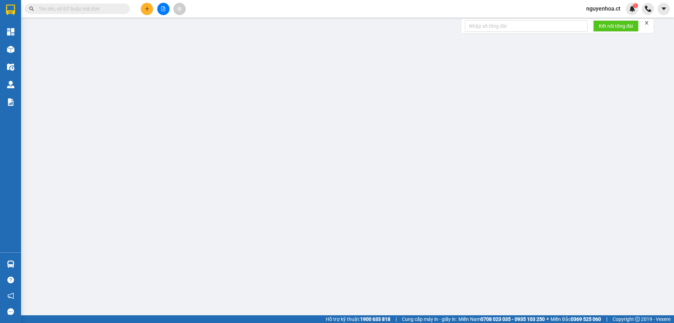
type input "30.000"
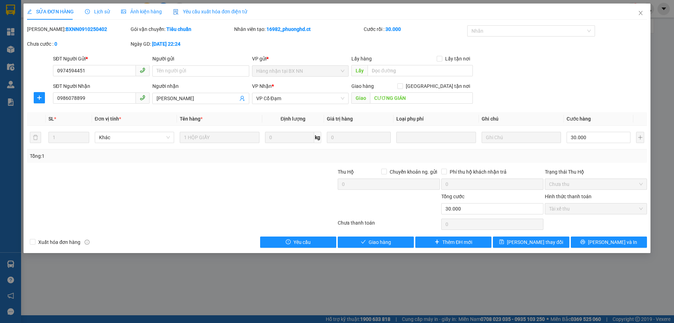
click at [99, 12] on span "Lịch sử" at bounding box center [97, 12] width 25 height 6
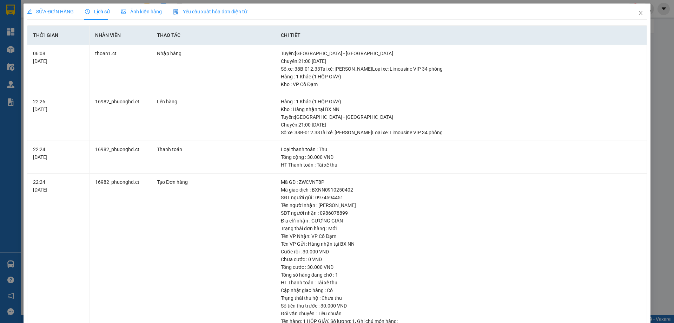
click at [61, 9] on span "SỬA ĐƠN HÀNG" at bounding box center [50, 12] width 47 height 6
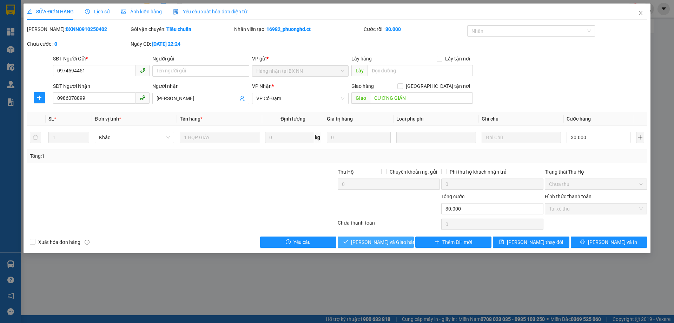
click at [381, 246] on button "[PERSON_NAME] và Giao hàng" at bounding box center [376, 241] width 76 height 11
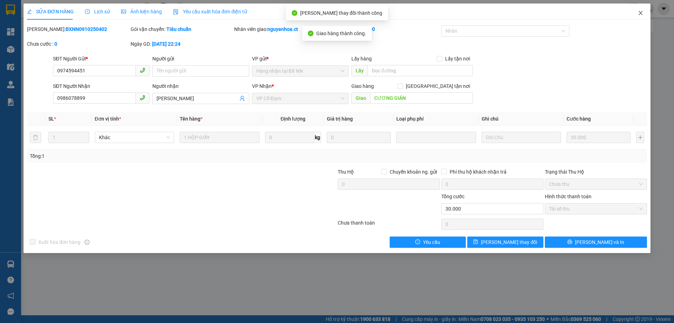
click at [641, 13] on icon "close" at bounding box center [641, 13] width 4 height 4
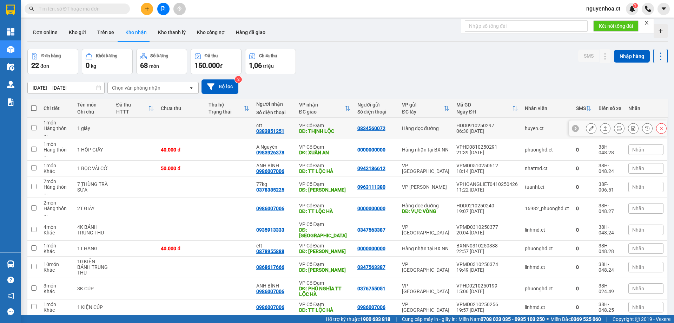
click at [587, 124] on button at bounding box center [592, 128] width 10 height 12
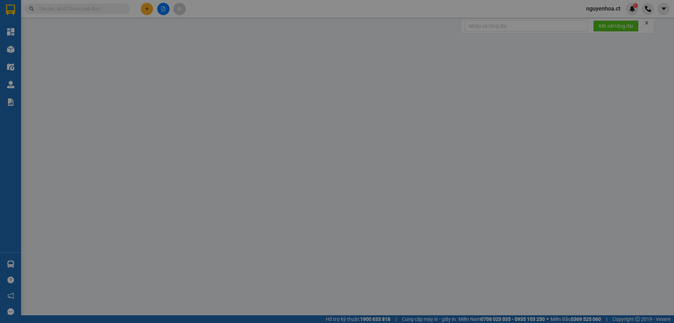
type input "0834560072"
type input "0383851251"
type input "ctt"
type input "THỊNH LỘC"
type input "0"
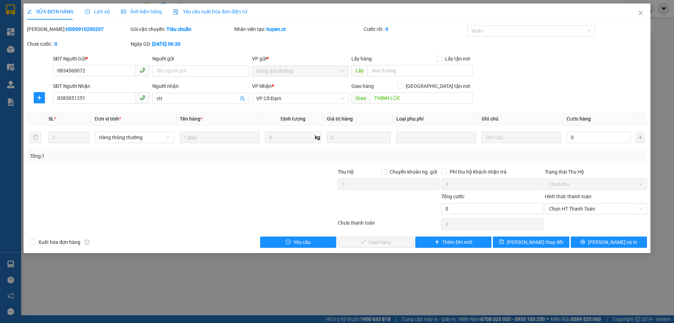
click at [107, 9] on div "SỬA ĐƠN HÀNG Lịch sử Ảnh kiện hàng Yêu cầu xuất hóa đơn điện tử" at bounding box center [137, 12] width 220 height 16
click at [99, 11] on span "Lịch sử" at bounding box center [97, 12] width 25 height 6
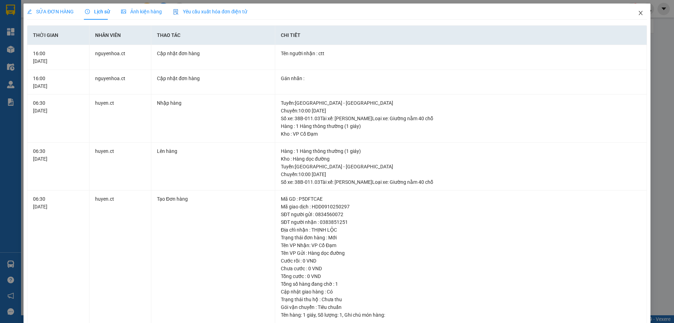
click at [635, 16] on span "Close" at bounding box center [641, 14] width 20 height 20
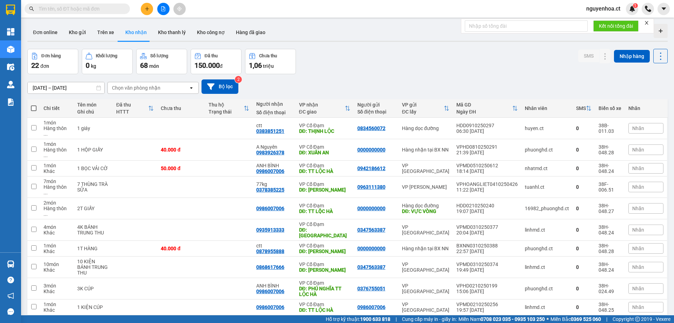
click at [109, 9] on input "text" at bounding box center [80, 9] width 83 height 8
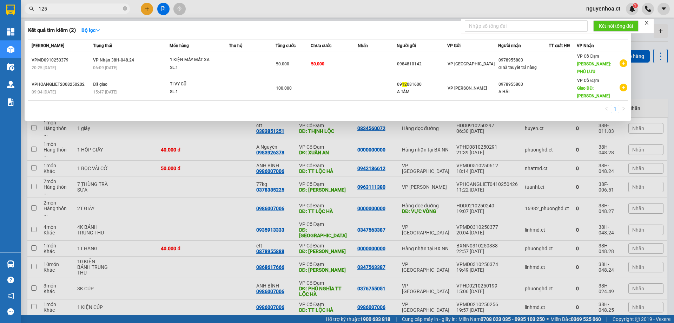
type input "1251"
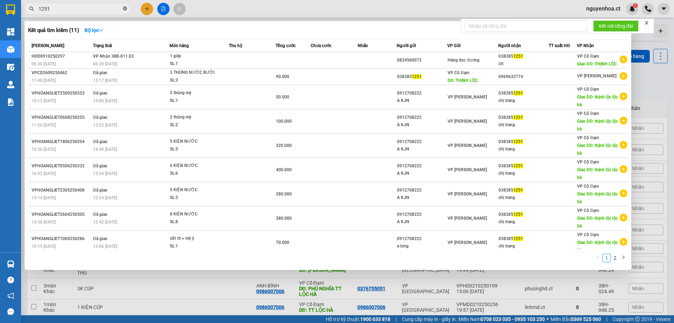
click at [125, 8] on icon "close-circle" at bounding box center [125, 8] width 4 height 4
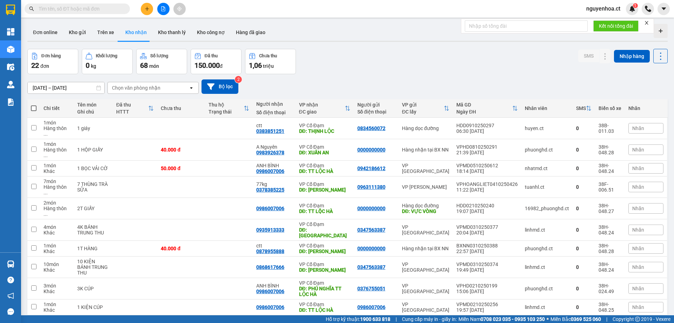
click at [589, 321] on button "3" at bounding box center [591, 326] width 11 height 11
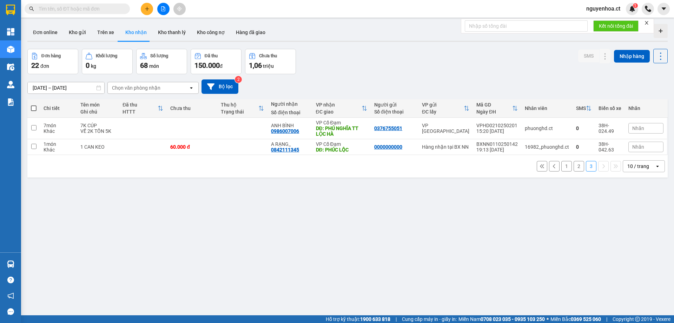
click at [575, 165] on button "2" at bounding box center [579, 166] width 11 height 11
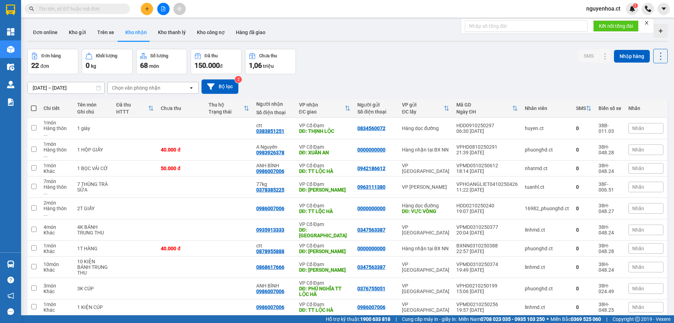
click at [562, 321] on button "1" at bounding box center [567, 326] width 11 height 11
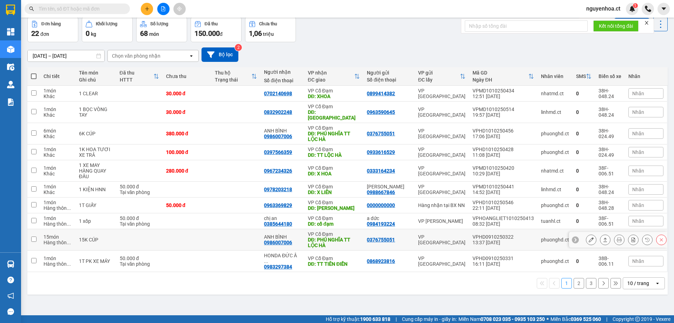
scroll to position [32, 0]
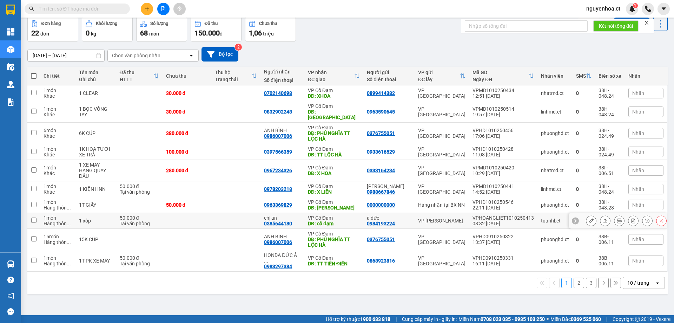
click at [589, 218] on icon at bounding box center [591, 220] width 5 height 5
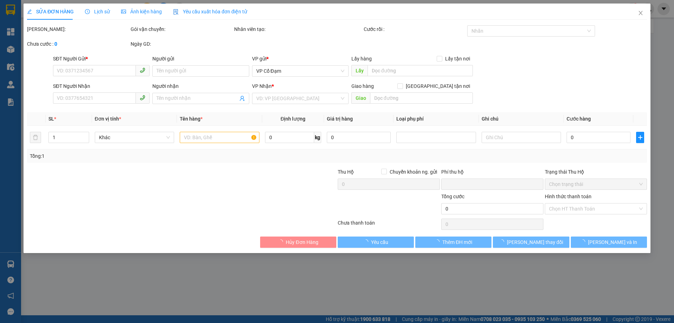
click at [103, 12] on span "Lịch sử" at bounding box center [97, 12] width 25 height 6
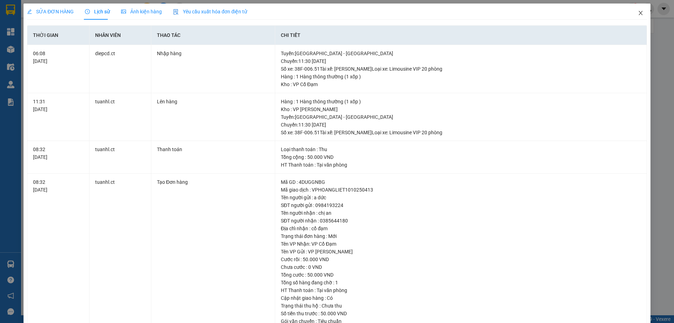
click at [637, 9] on span "Close" at bounding box center [641, 14] width 20 height 20
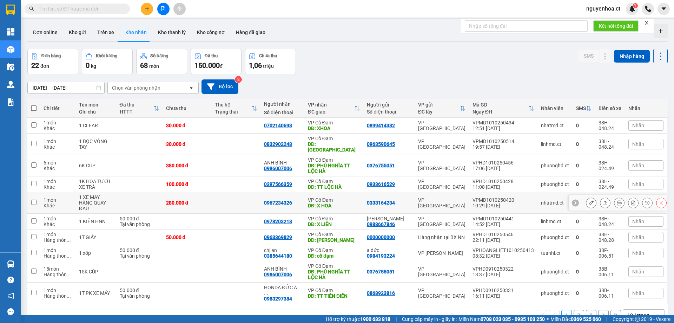
scroll to position [32, 0]
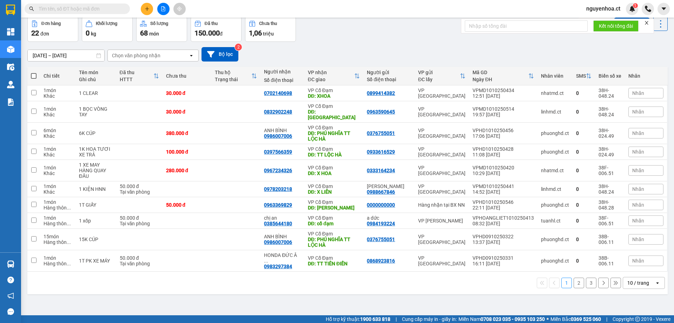
click at [576, 277] on button "2" at bounding box center [579, 282] width 11 height 11
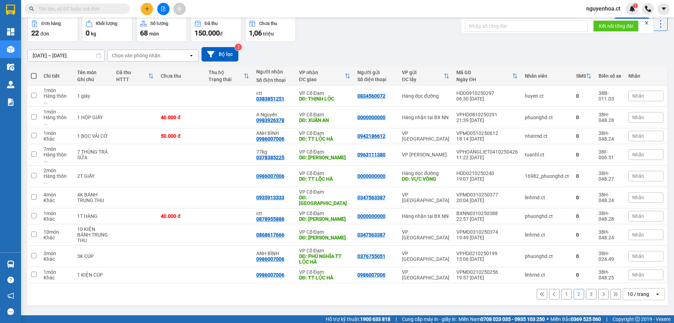
click at [562, 289] on button "1" at bounding box center [567, 294] width 11 height 11
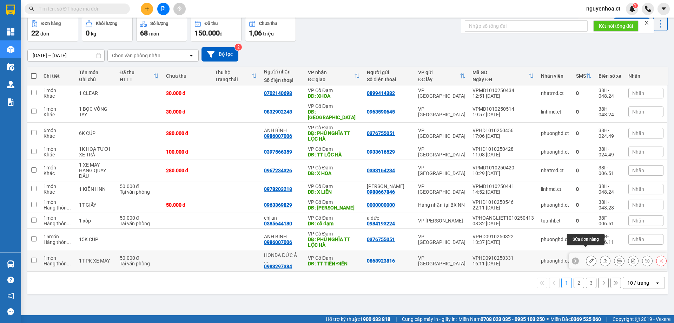
click at [589, 255] on button at bounding box center [592, 261] width 10 height 12
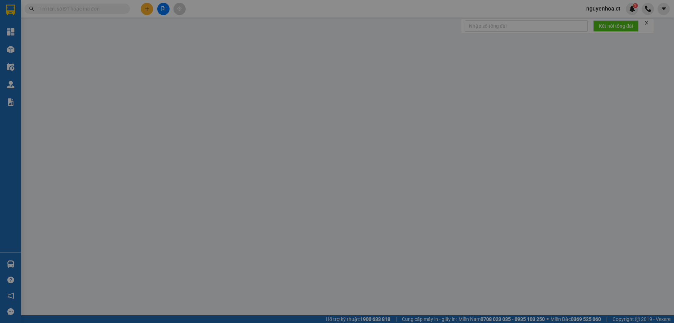
type input "0868923816"
type input "0983297384"
type input "HONDA ĐỨC ÂN 3 - GỬI 824 TRẢ (ĐẠI PX)"
type input "TT TIÊN ĐIỀN"
type input "0"
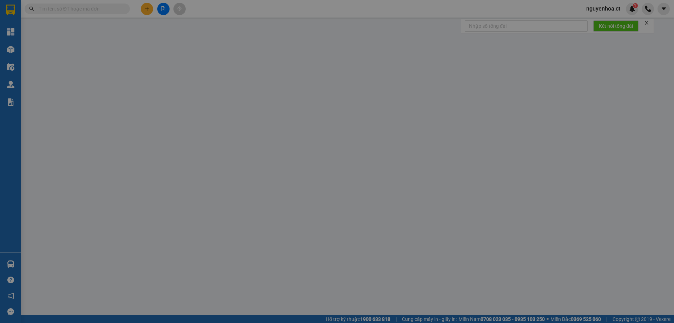
type input "50.000"
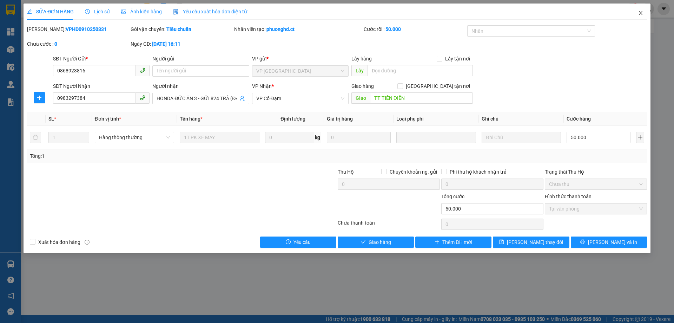
click at [640, 13] on icon "close" at bounding box center [641, 13] width 6 height 6
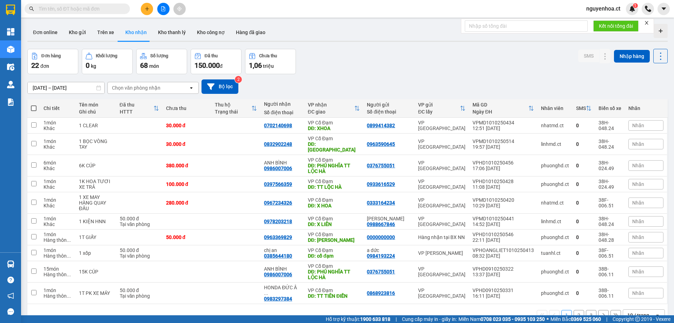
click at [575, 310] on button "2" at bounding box center [579, 315] width 11 height 11
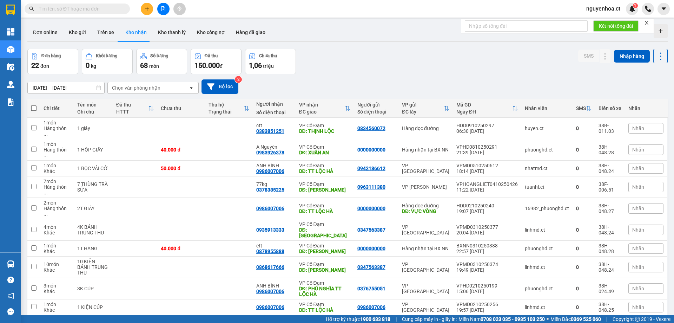
click at [106, 12] on input "text" at bounding box center [80, 9] width 83 height 8
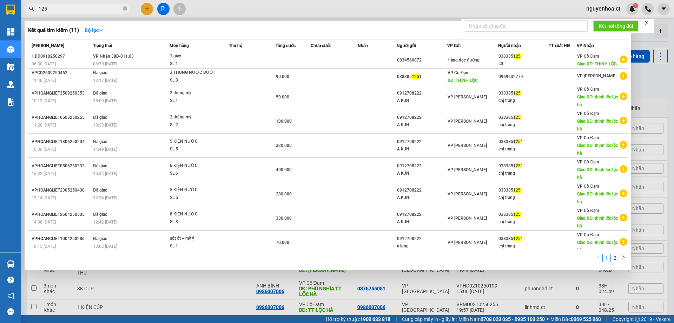
type input "1251"
click at [123, 6] on span at bounding box center [125, 9] width 4 height 7
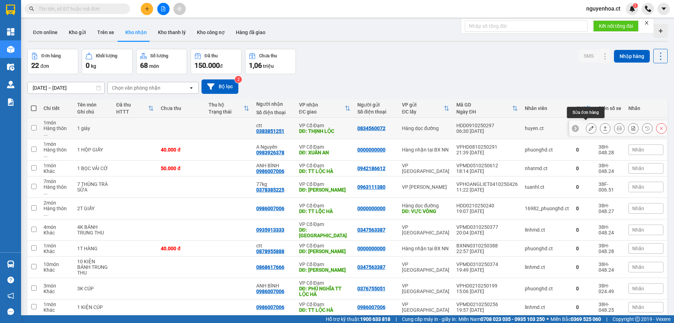
click at [589, 126] on icon at bounding box center [591, 128] width 5 height 5
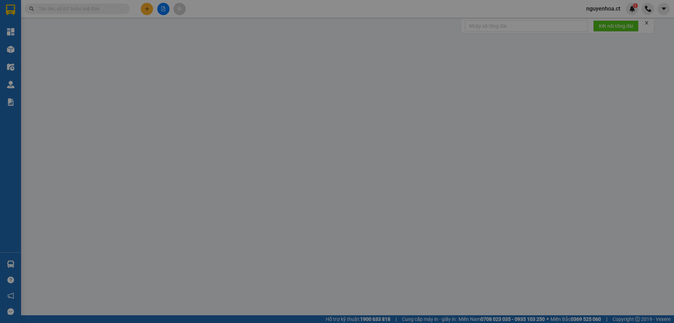
type input "0834560072"
type input "0383851251"
type input "ctt"
type input "THỊNH LỘC"
type input "0"
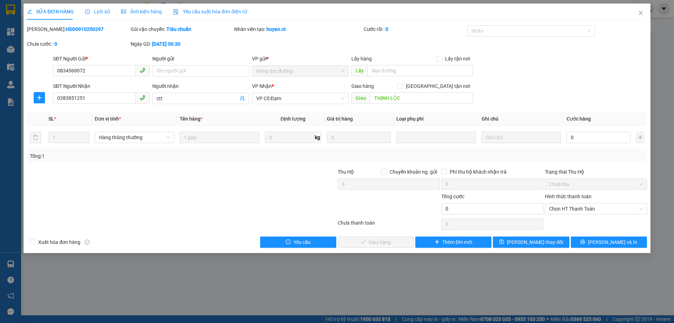
click at [95, 9] on span "Lịch sử" at bounding box center [97, 12] width 25 height 6
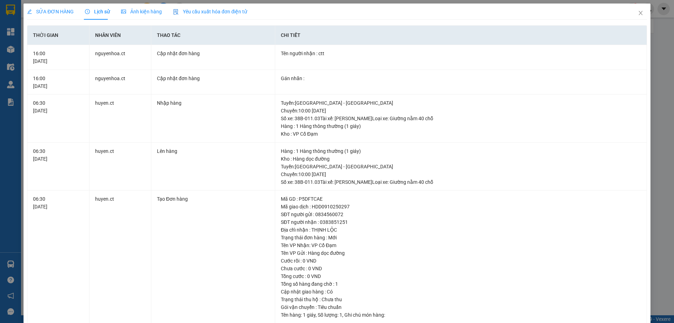
click at [63, 13] on span "SỬA ĐƠN HÀNG" at bounding box center [50, 12] width 47 height 6
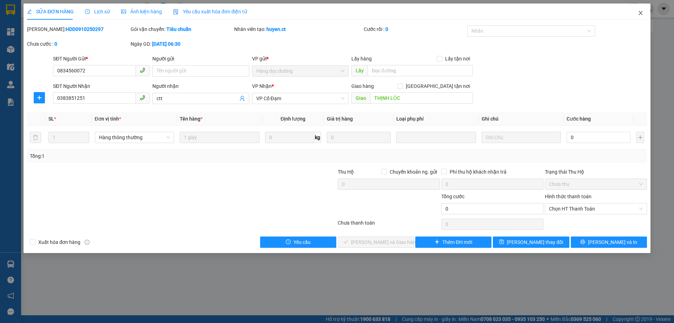
click at [641, 13] on icon "close" at bounding box center [641, 13] width 6 height 6
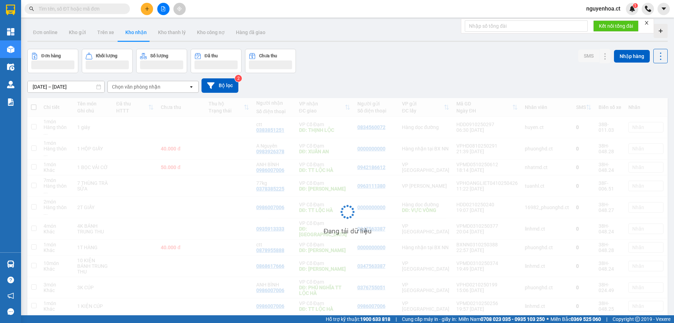
click at [124, 9] on span at bounding box center [125, 9] width 4 height 8
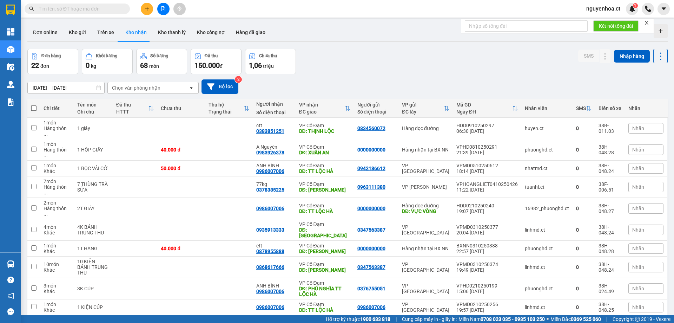
click at [121, 8] on span at bounding box center [77, 9] width 105 height 11
click at [119, 9] on input "text" at bounding box center [80, 9] width 83 height 8
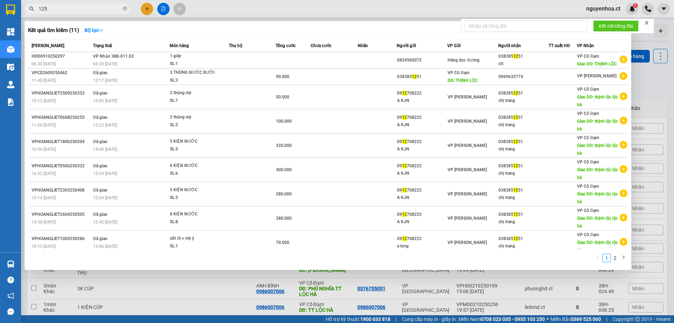
type input "1251"
click at [125, 8] on icon "close-circle" at bounding box center [125, 8] width 4 height 4
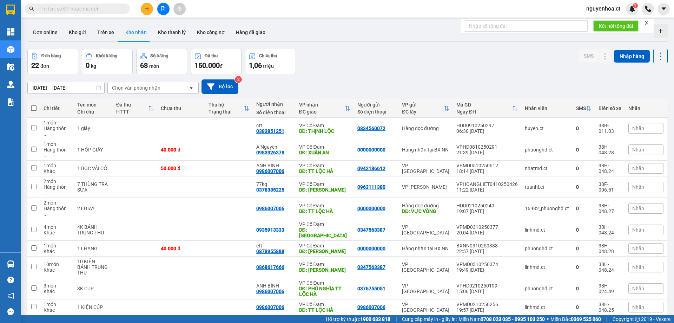
click at [586, 321] on button "3" at bounding box center [591, 326] width 11 height 11
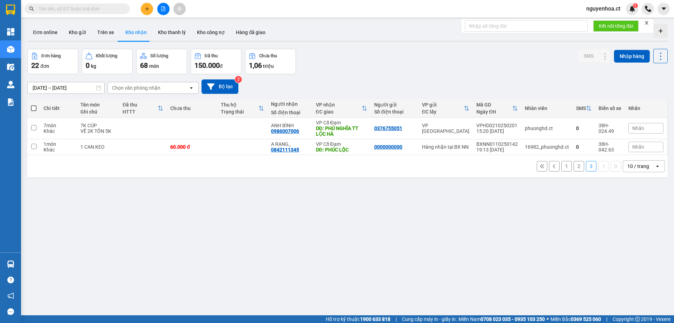
click at [576, 167] on button "2" at bounding box center [579, 166] width 11 height 11
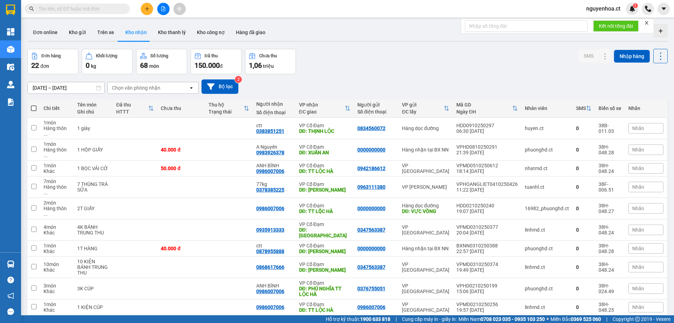
click at [107, 9] on input "text" at bounding box center [80, 9] width 83 height 8
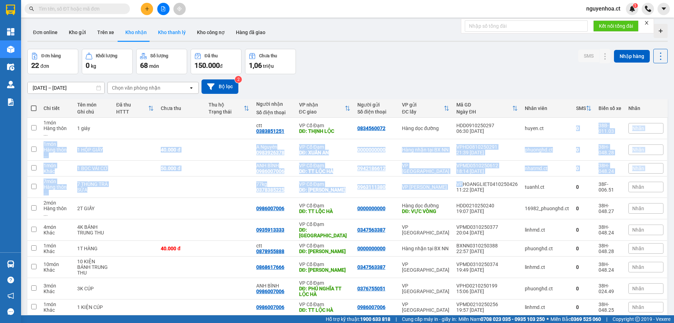
drag, startPoint x: 462, startPoint y: 170, endPoint x: 154, endPoint y: 33, distance: 337.4
click at [347, 174] on tbody "1 món Hàng thôn ... 1 giáy ctt 0383851251 VP Cổ Đạm DĐ: THỊNH LỘC 0834560072 Hà…" at bounding box center [347, 216] width 641 height 197
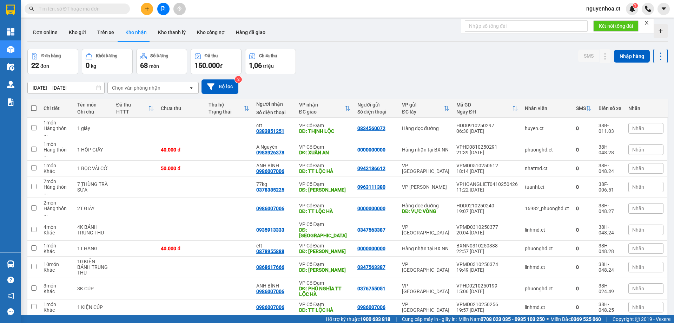
drag, startPoint x: 195, startPoint y: 309, endPoint x: 195, endPoint y: 296, distance: 13.0
click at [195, 302] on div "ver 1.8.146 Đơn online Kho gửi Trên xe Kho nhận Kho thanh lý Kho công nợ Hàng đ…" at bounding box center [348, 182] width 646 height 323
click at [96, 32] on button "Trên xe" at bounding box center [106, 32] width 28 height 17
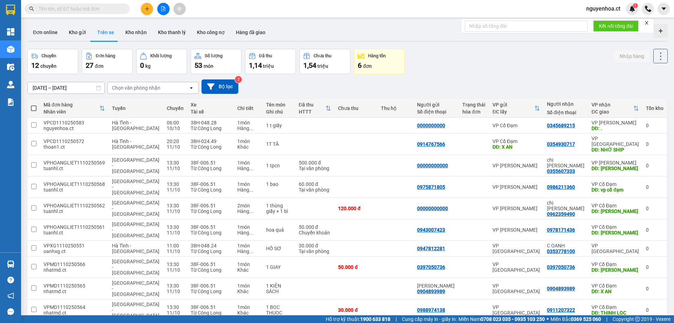
drag, startPoint x: 577, startPoint y: 288, endPoint x: 457, endPoint y: 304, distance: 120.9
click at [459, 305] on div "ver 1.8.146 Đơn online Kho gửi Trên xe Kho nhận Kho thanh lý Kho công nợ Hàng đ…" at bounding box center [348, 183] width 646 height 325
click at [120, 8] on input "text" at bounding box center [80, 9] width 83 height 8
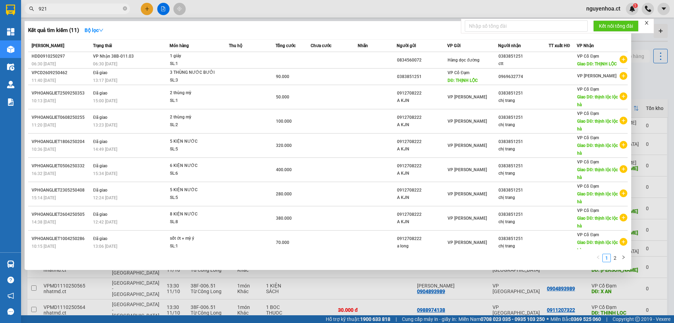
type input "9215"
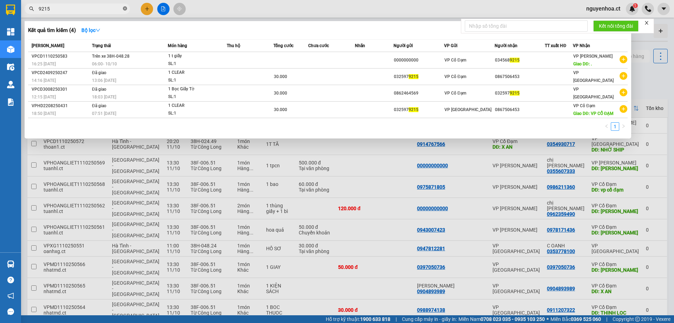
click at [124, 9] on icon "close-circle" at bounding box center [125, 8] width 4 height 4
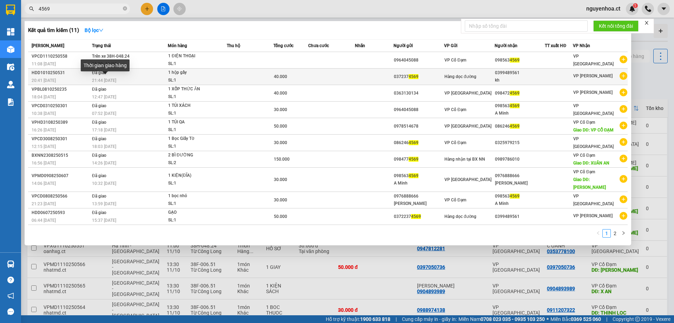
type input "4569"
click at [113, 79] on span "21:44 [DATE]" at bounding box center [104, 80] width 24 height 5
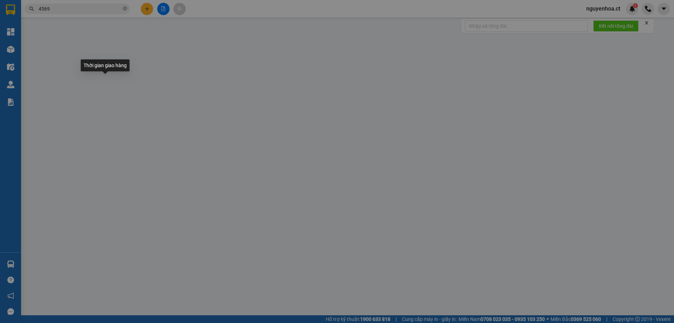
type input "0372374569"
type input "0399489561"
type input "kh"
type input "0"
type input "40.000"
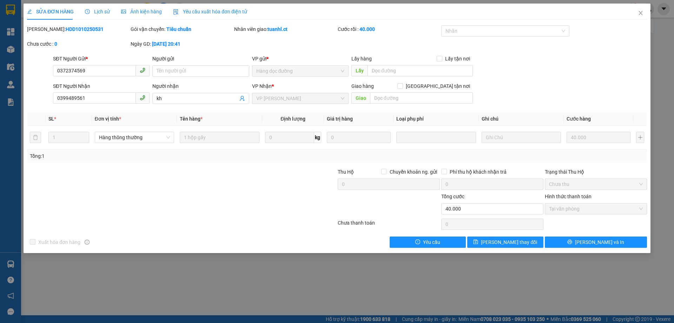
click at [102, 9] on span "Lịch sử" at bounding box center [97, 12] width 25 height 6
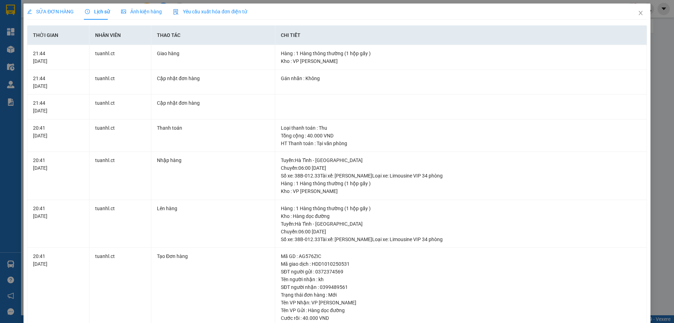
click at [61, 11] on span "SỬA ĐƠN HÀNG" at bounding box center [50, 12] width 47 height 6
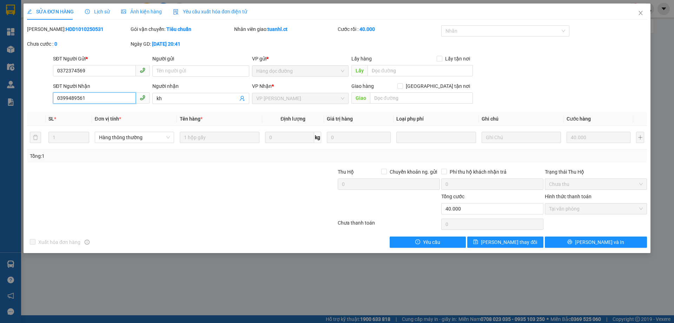
drag, startPoint x: 95, startPoint y: 98, endPoint x: 42, endPoint y: 99, distance: 53.1
click at [42, 99] on div "SĐT Người Nhận 0399489561 0399489561 Người nhận kh VP Nhận * VP Hoàng Liệt Giao…" at bounding box center [337, 94] width 622 height 25
click at [106, 99] on input "0399489561" at bounding box center [94, 97] width 83 height 11
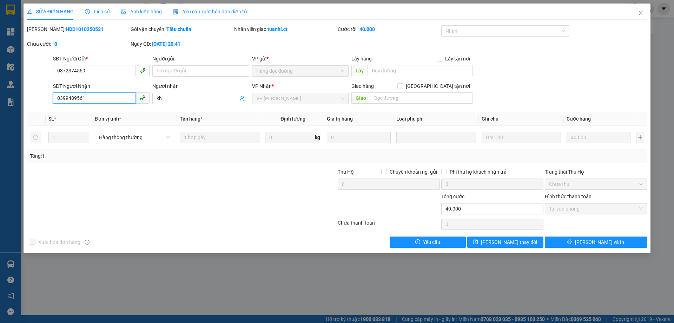
click at [106, 99] on input "0399489561" at bounding box center [94, 97] width 83 height 11
click at [106, 98] on input "0399489561" at bounding box center [94, 97] width 83 height 11
click at [140, 176] on div at bounding box center [129, 180] width 207 height 25
click at [644, 11] on span "Close" at bounding box center [641, 14] width 20 height 20
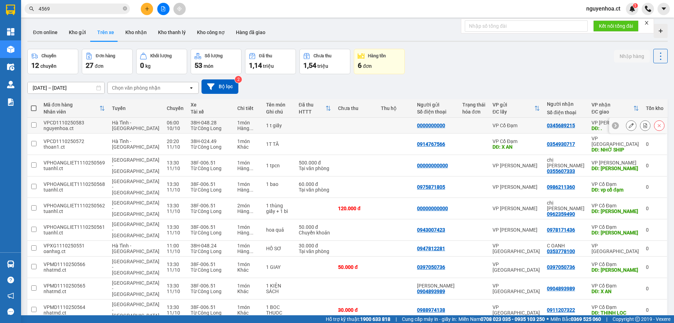
click at [35, 123] on input "checkbox" at bounding box center [33, 124] width 5 height 5
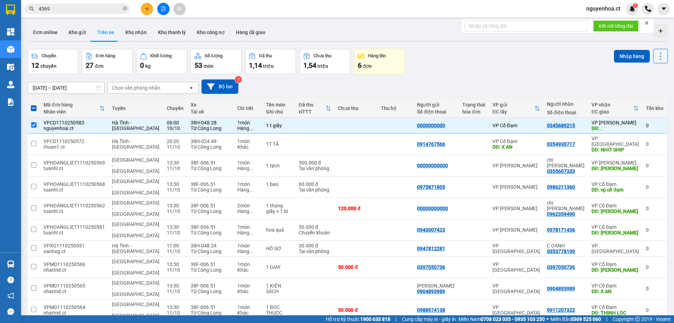
click at [656, 53] on icon at bounding box center [661, 56] width 10 height 10
click at [644, 89] on span "Xóa hoàn toàn" at bounding box center [648, 87] width 32 height 7
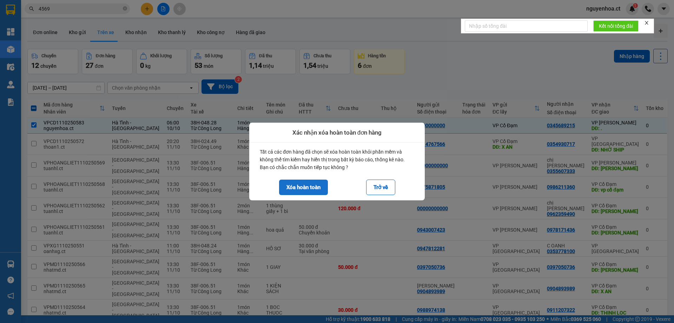
click at [312, 186] on button "Xóa hoàn toàn" at bounding box center [303, 186] width 49 height 15
checkbox input "false"
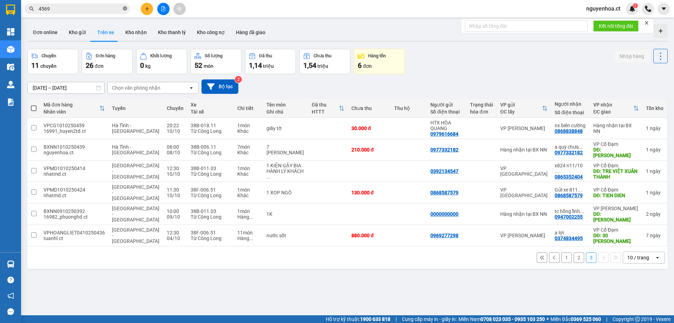
click at [125, 8] on icon "close-circle" at bounding box center [125, 8] width 4 height 4
